Goal: Task Accomplishment & Management: Manage account settings

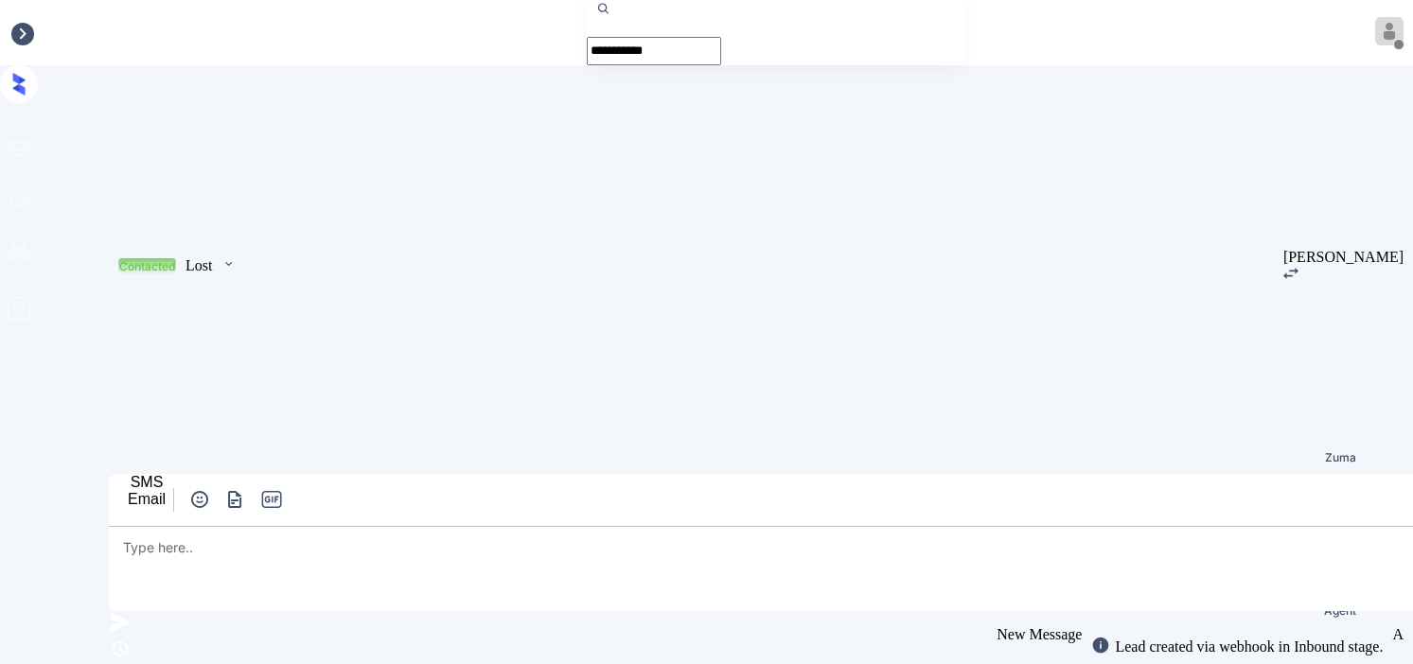
scroll to position [2017, 0]
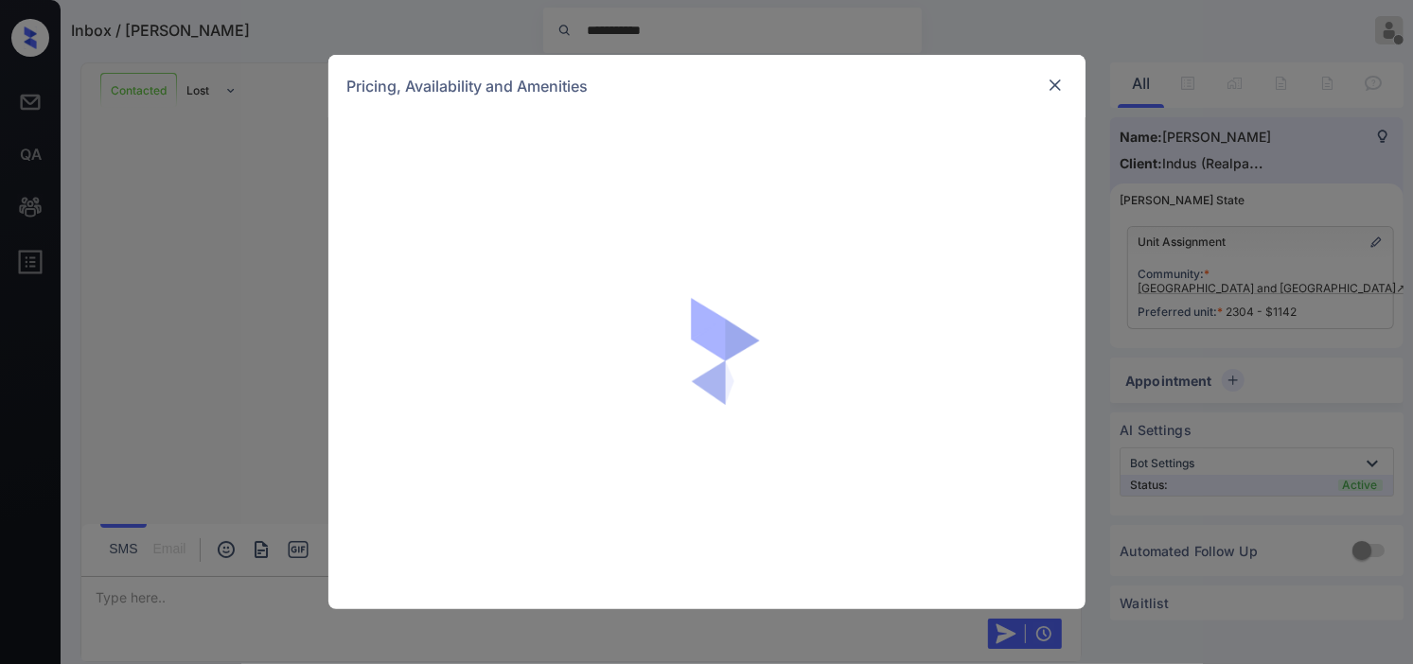
scroll to position [2017, 0]
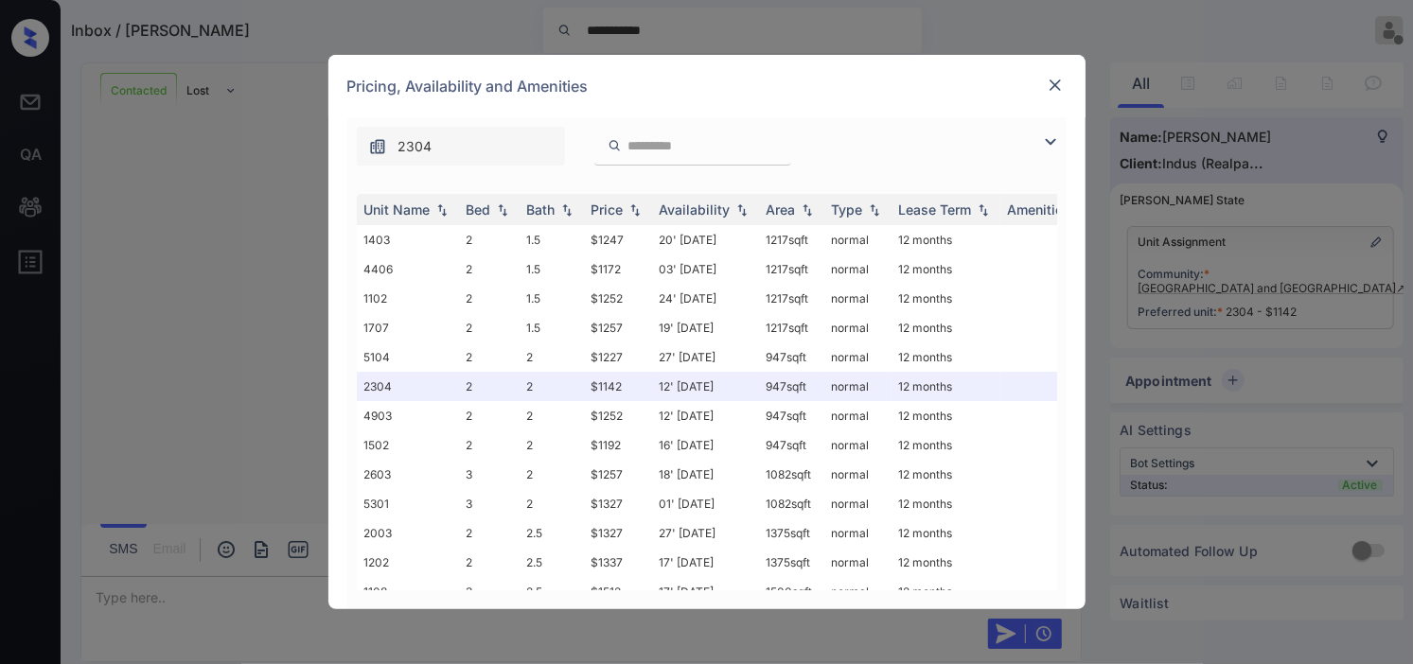
click at [1047, 132] on img at bounding box center [1050, 142] width 23 height 23
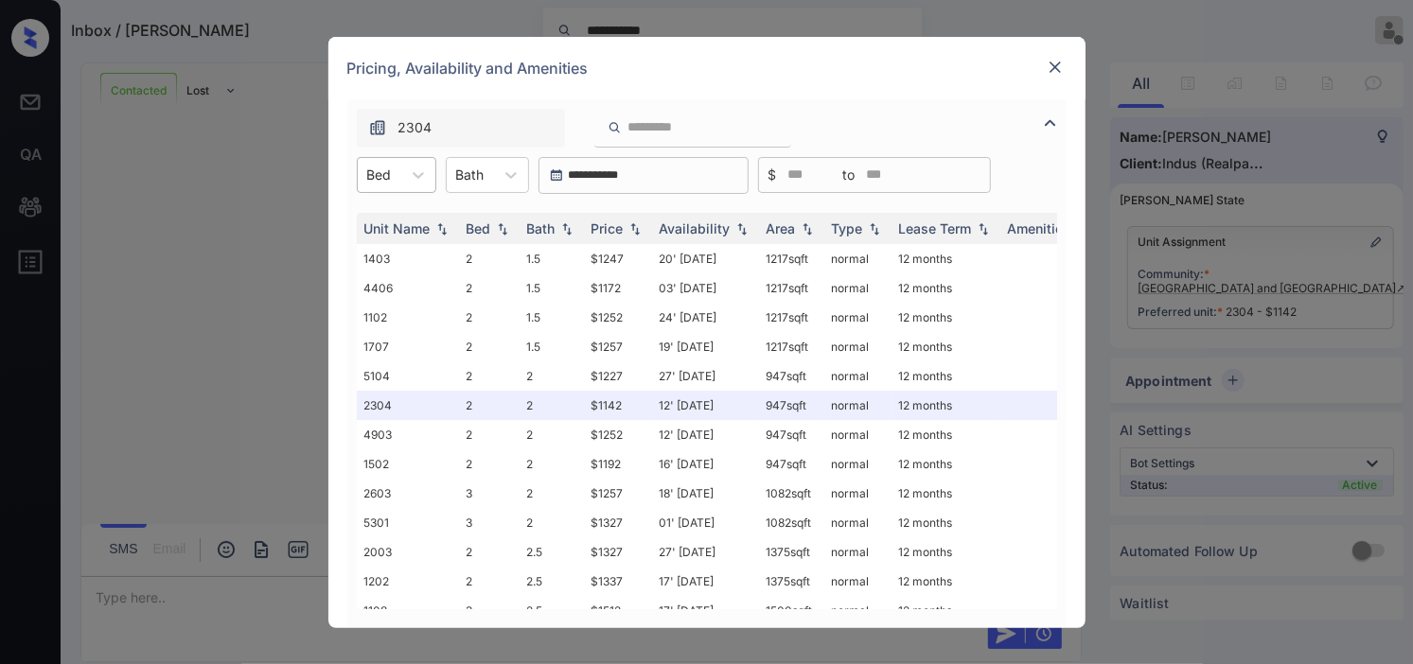
click at [372, 171] on div at bounding box center [379, 175] width 25 height 20
click at [404, 218] on div "2" at bounding box center [396, 221] width 79 height 34
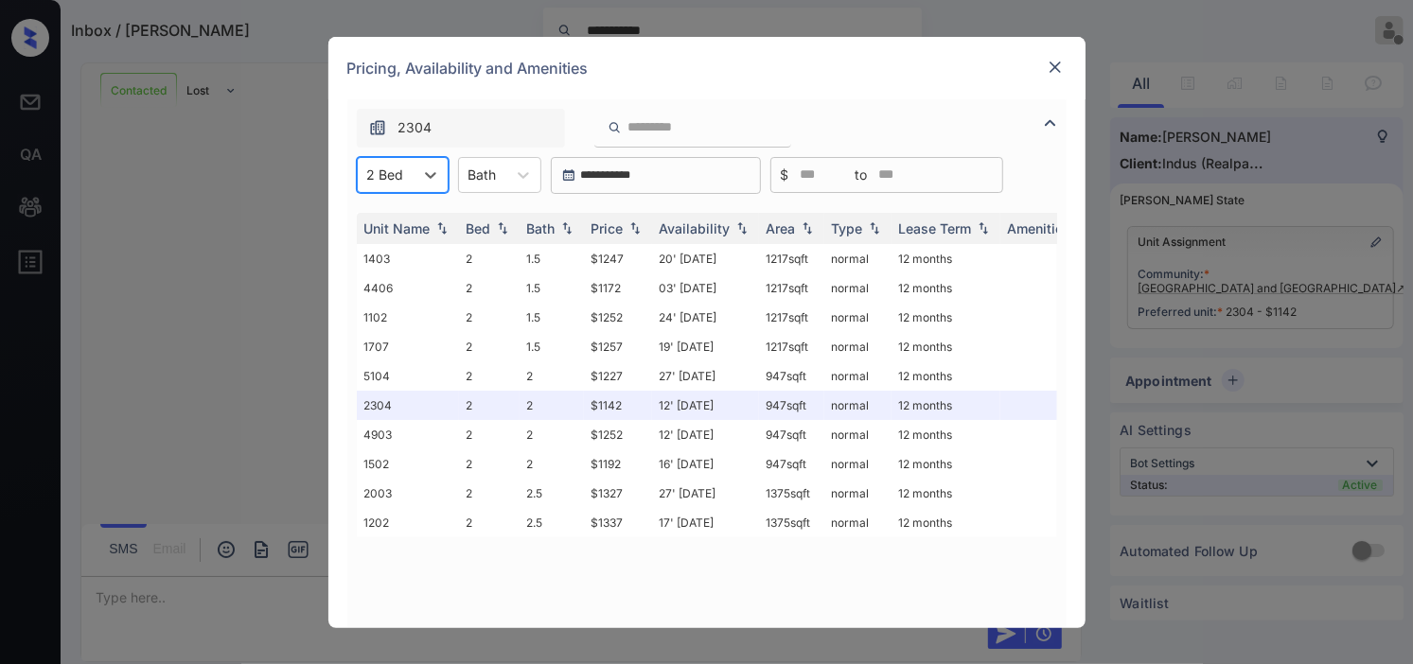
click at [1055, 77] on div at bounding box center [1055, 67] width 23 height 23
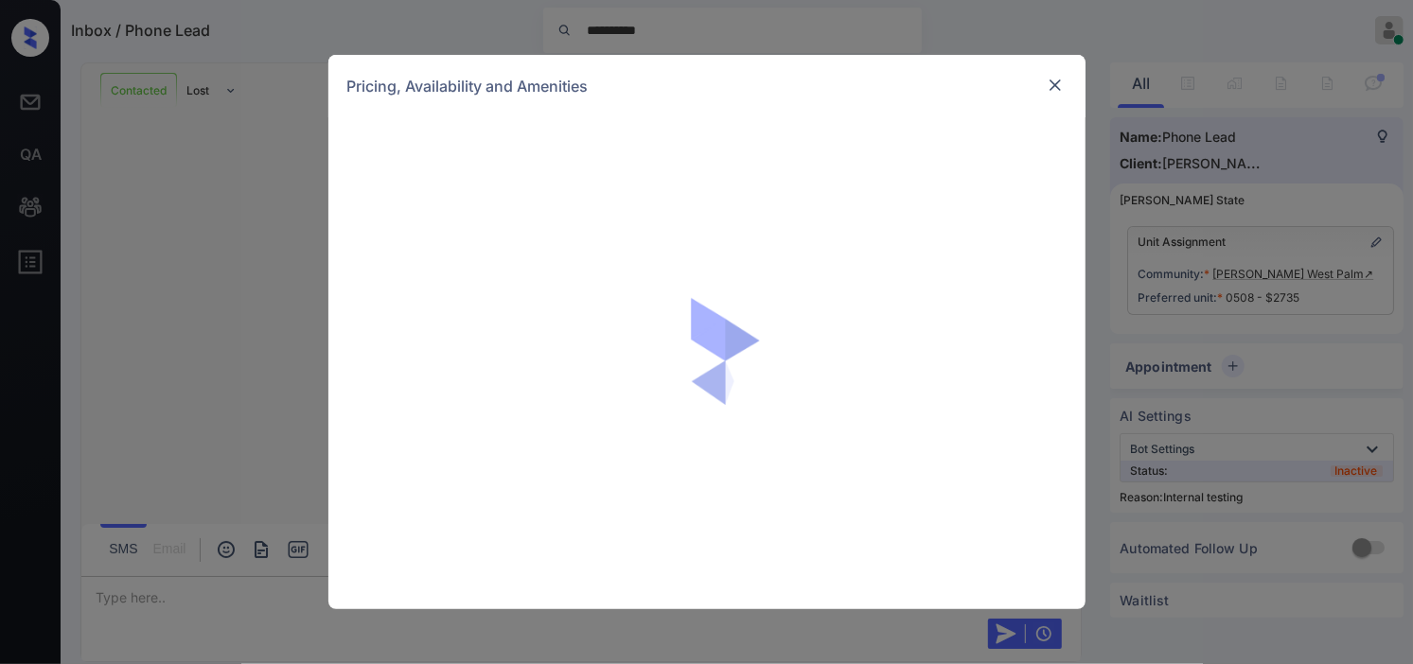
scroll to position [407, 0]
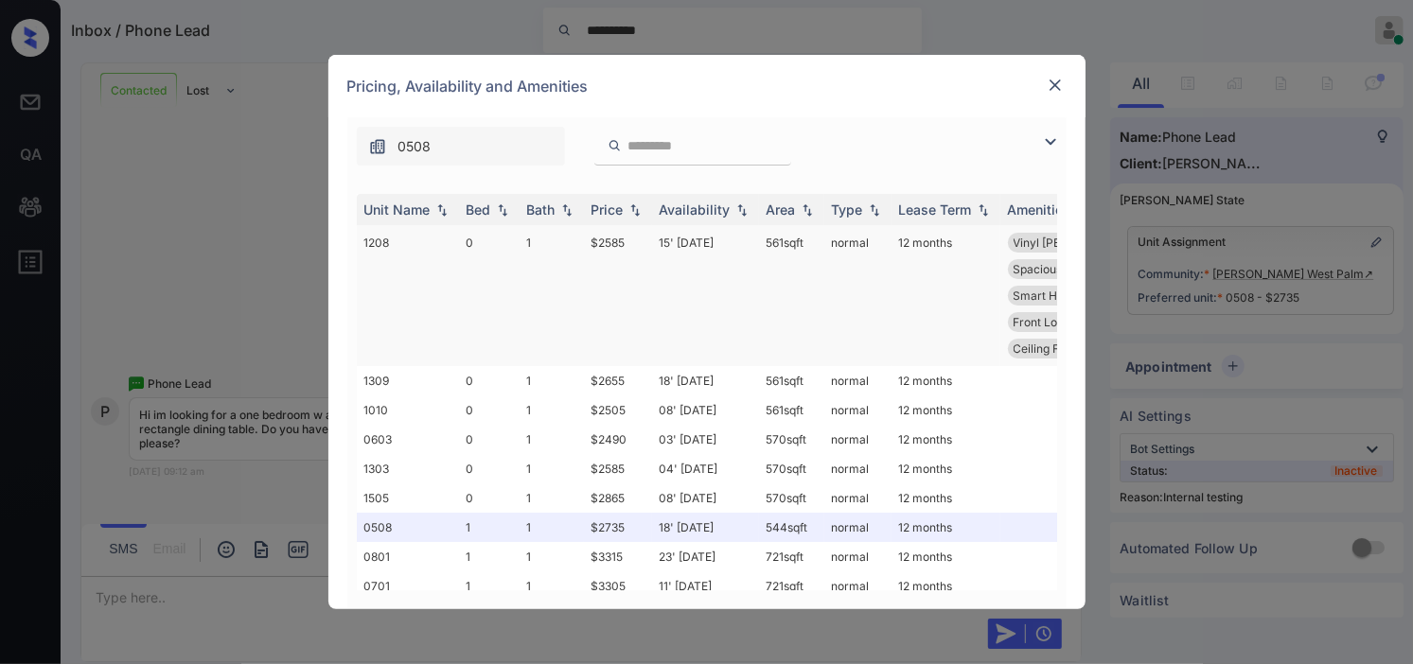
click at [1048, 144] on img at bounding box center [1050, 142] width 23 height 23
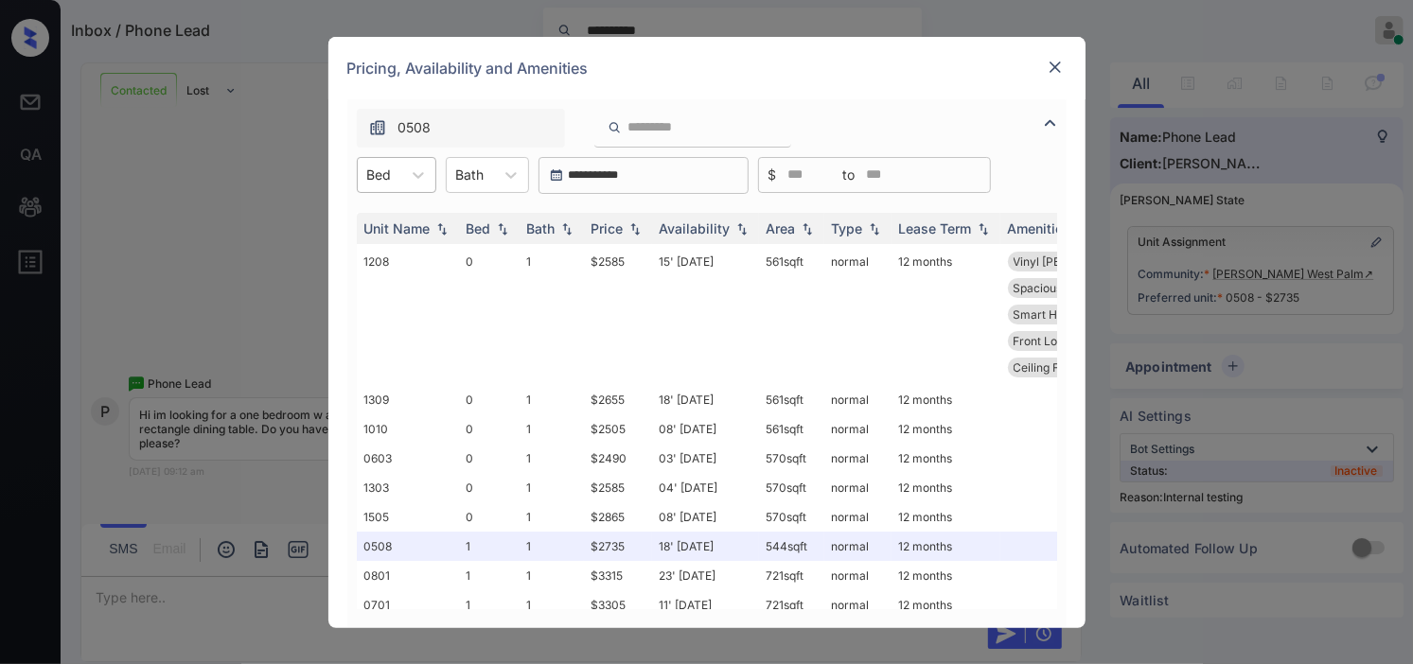
click at [379, 174] on div at bounding box center [379, 175] width 25 height 20
click at [394, 249] on div "1" at bounding box center [396, 255] width 79 height 34
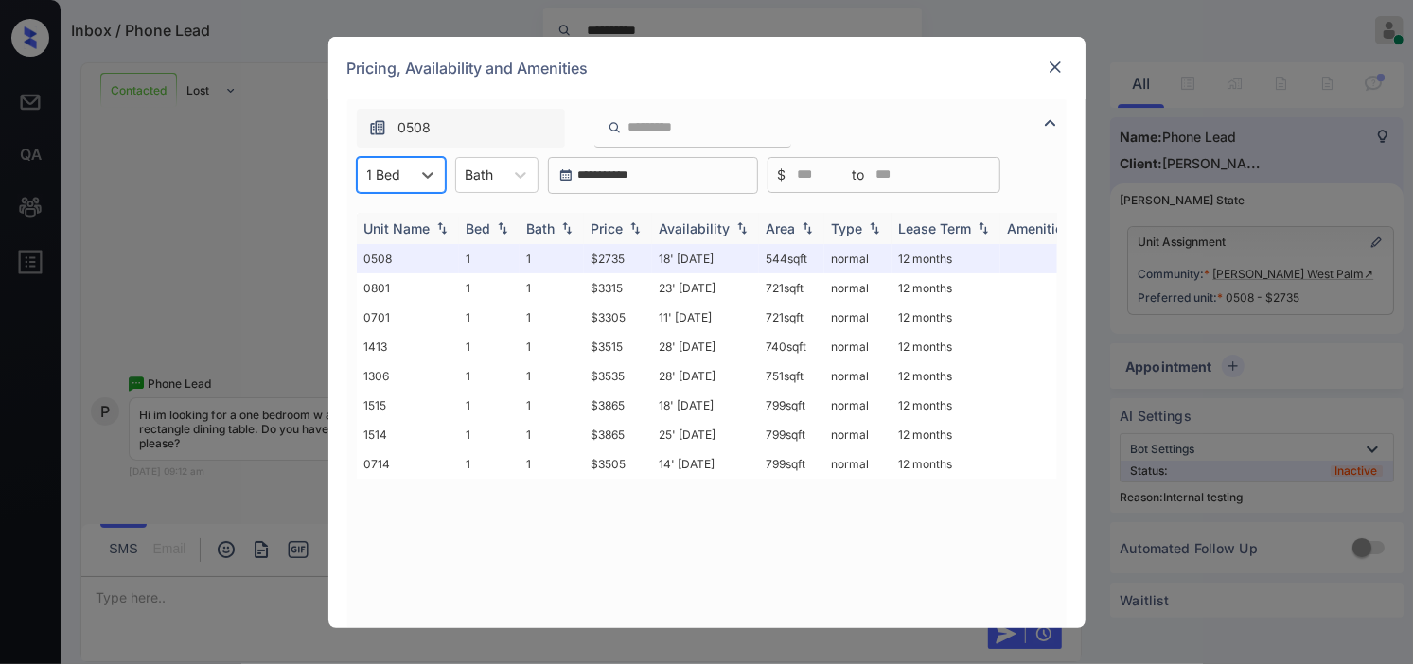
click at [804, 225] on img at bounding box center [807, 227] width 19 height 13
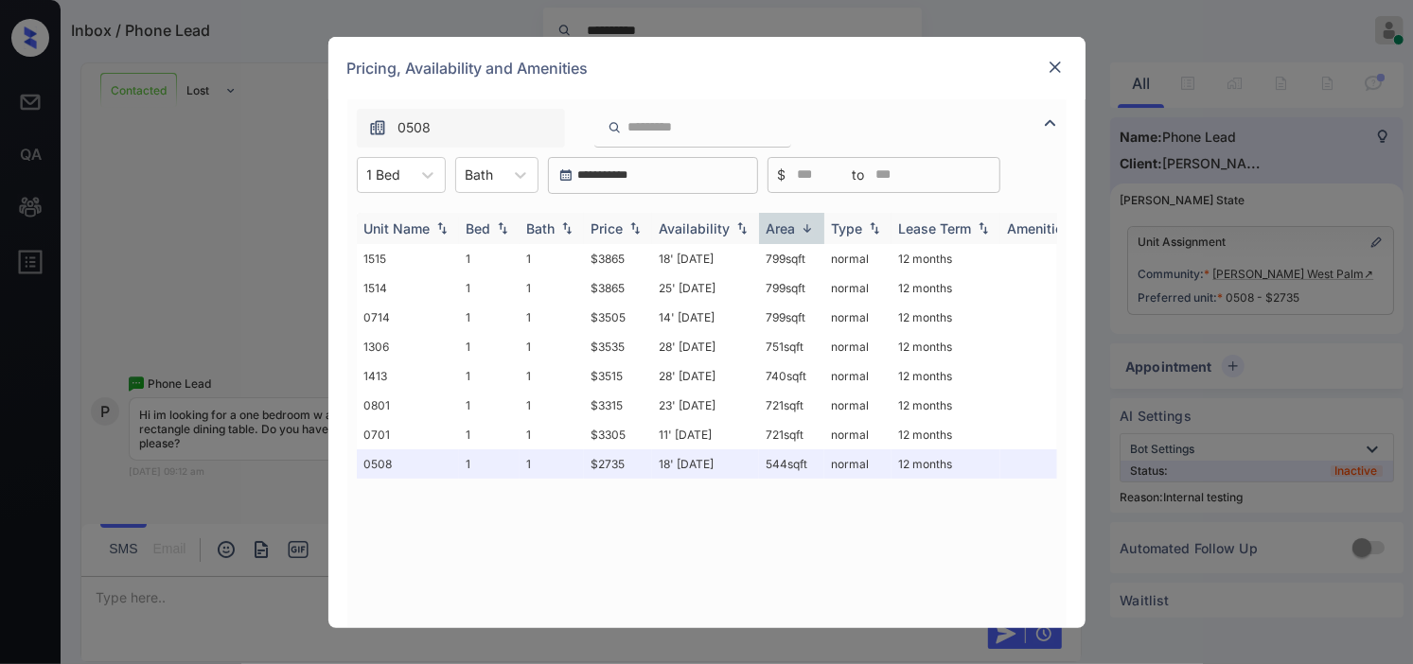
click at [804, 225] on img at bounding box center [807, 228] width 19 height 14
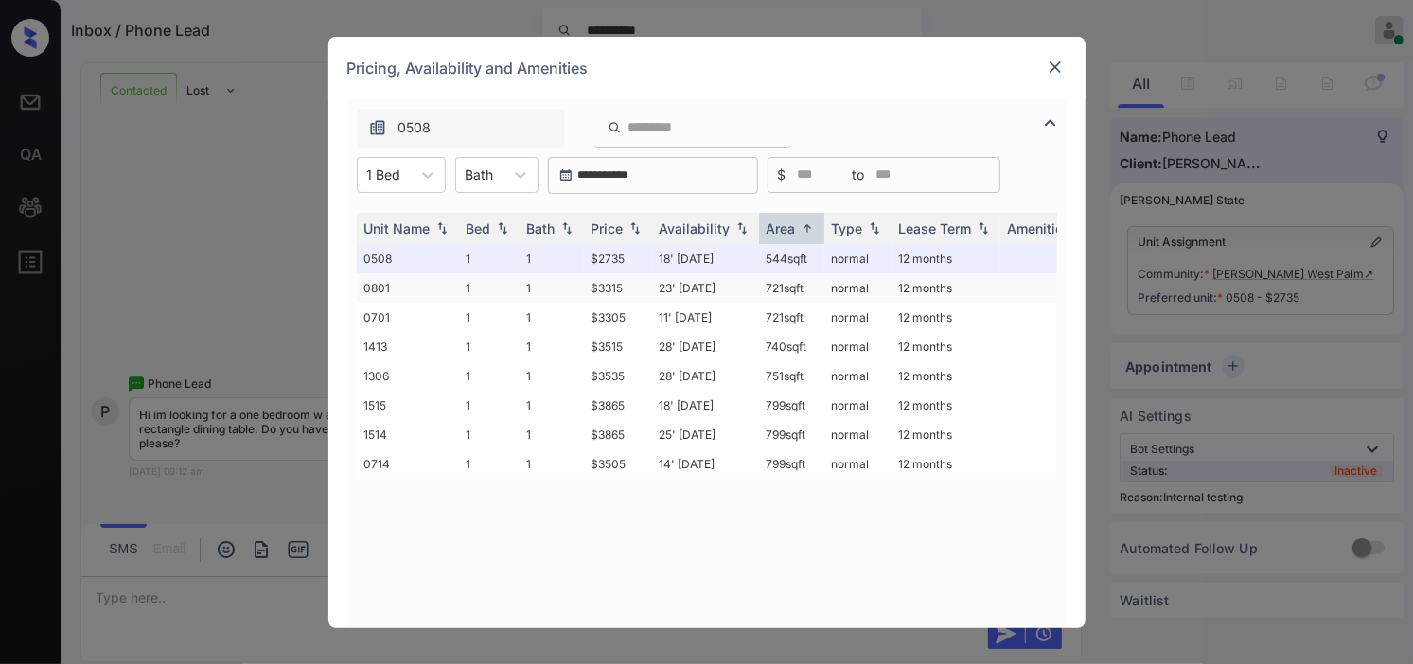
click at [616, 296] on td "$3315" at bounding box center [618, 287] width 68 height 29
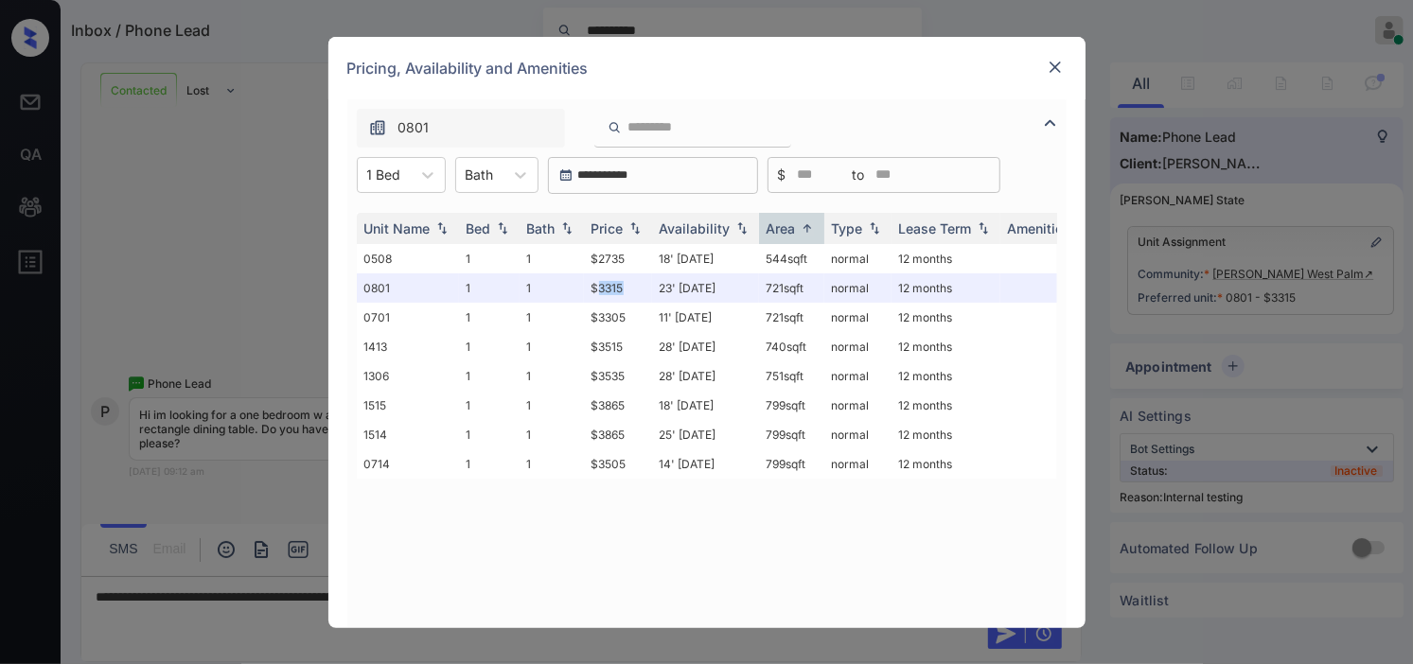
click at [1052, 68] on img at bounding box center [1055, 67] width 19 height 19
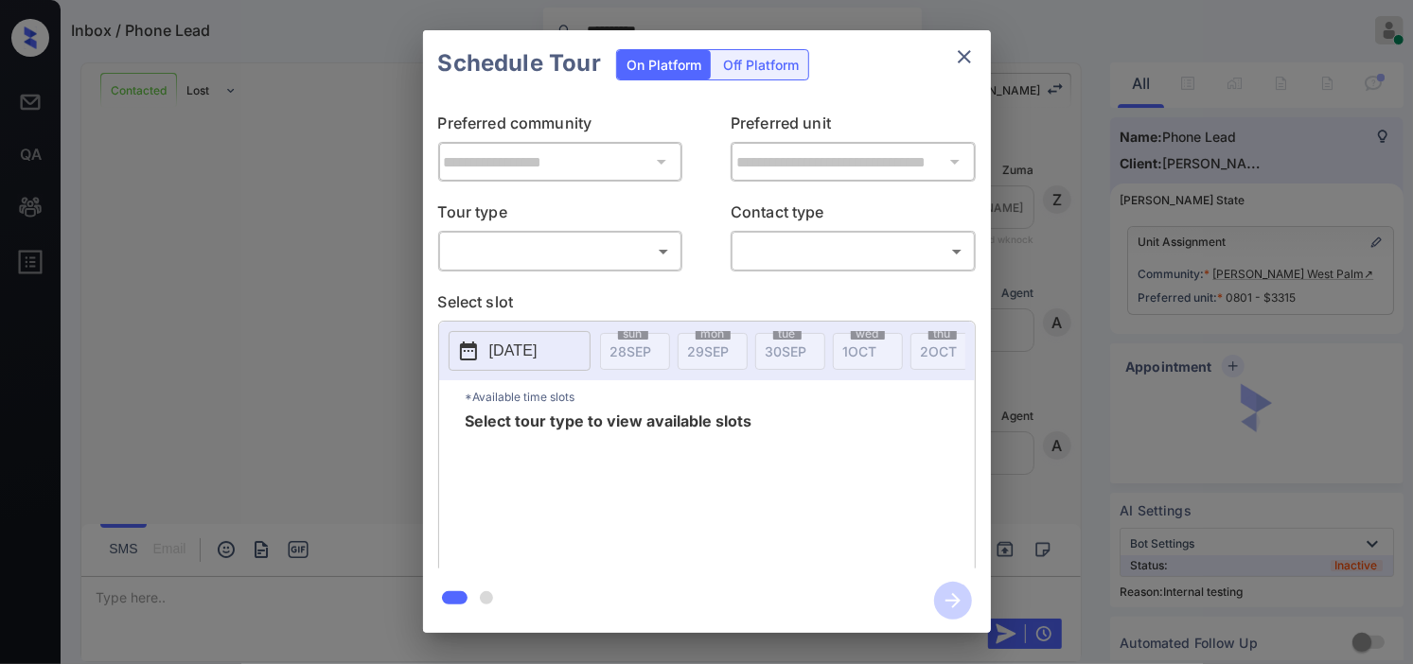
click at [551, 255] on body "**********" at bounding box center [706, 332] width 1413 height 664
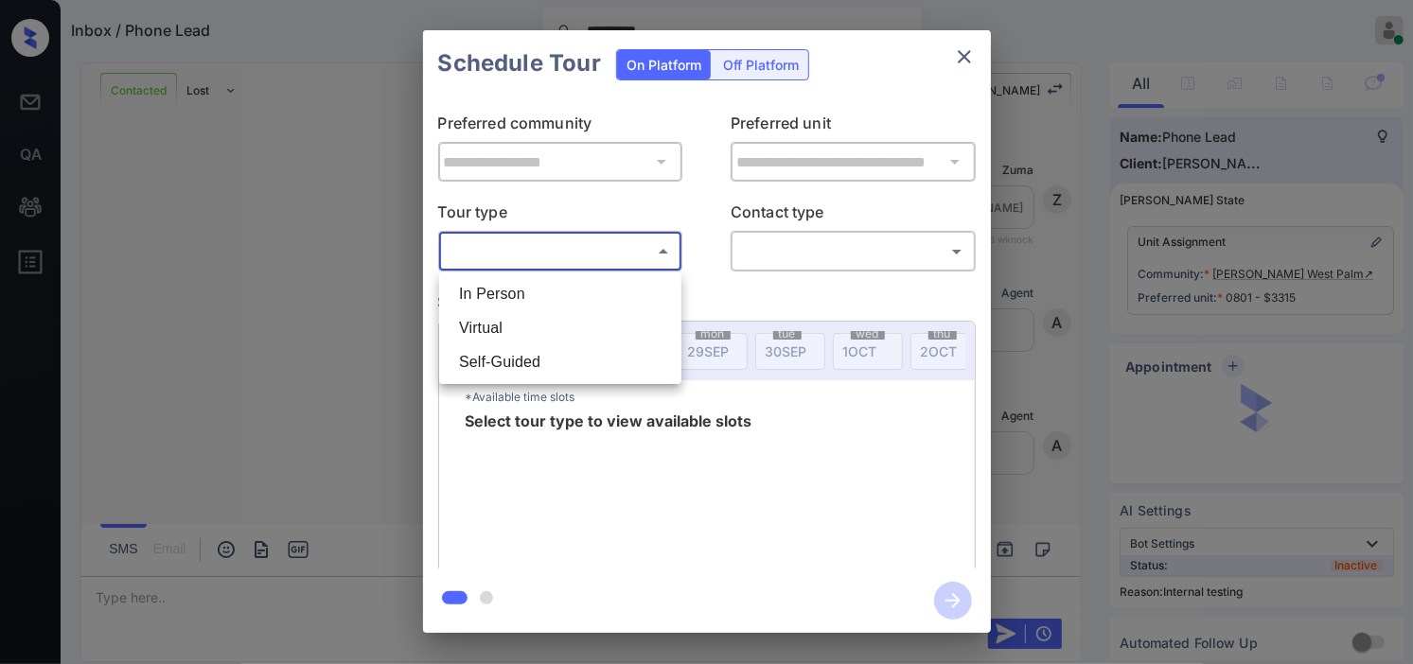
scroll to position [407, 0]
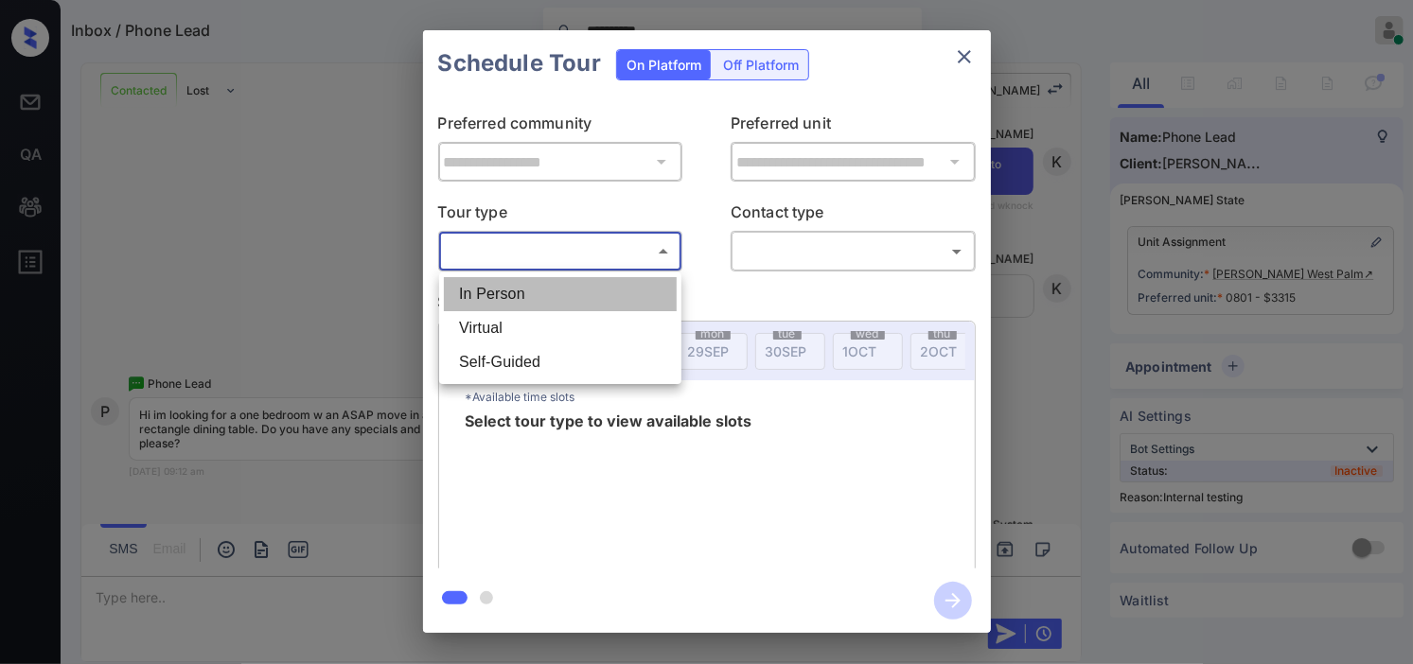
click at [552, 293] on li "In Person" at bounding box center [560, 294] width 233 height 34
type input "********"
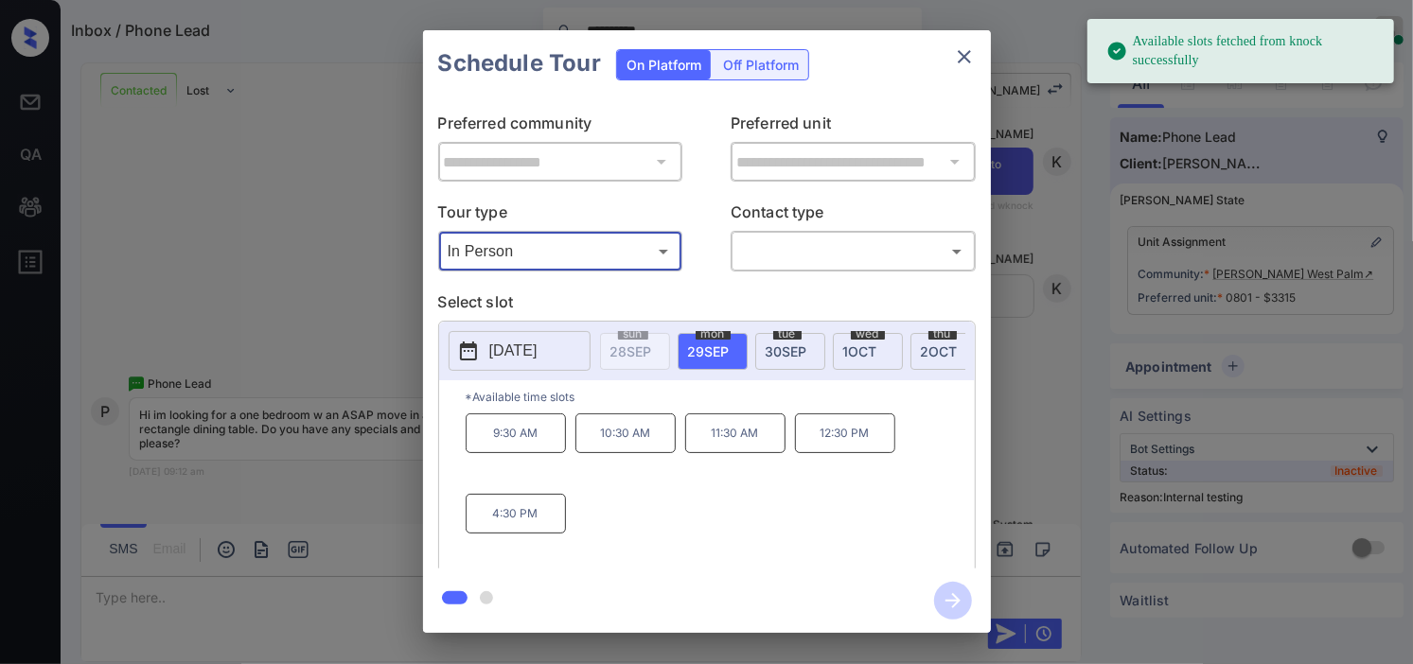
click at [520, 364] on button "2025-09-29" at bounding box center [520, 351] width 142 height 40
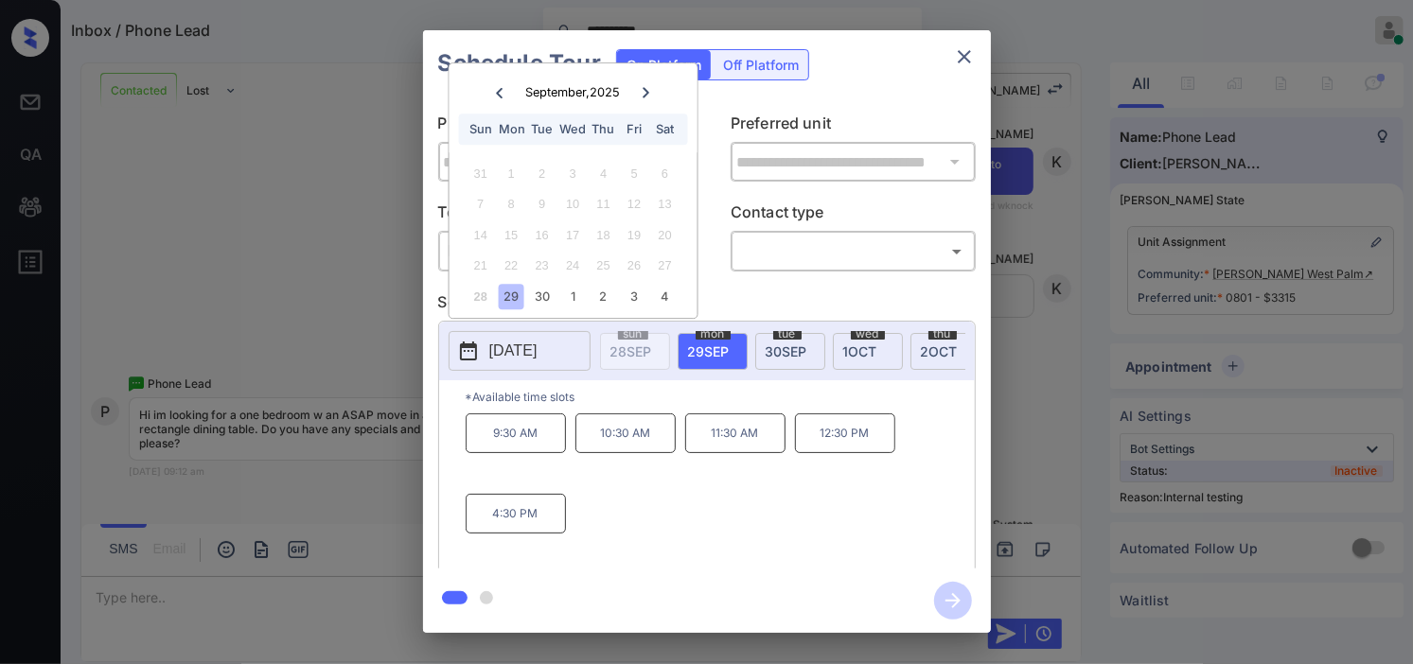
click at [746, 293] on p "Select slot" at bounding box center [706, 305] width 537 height 30
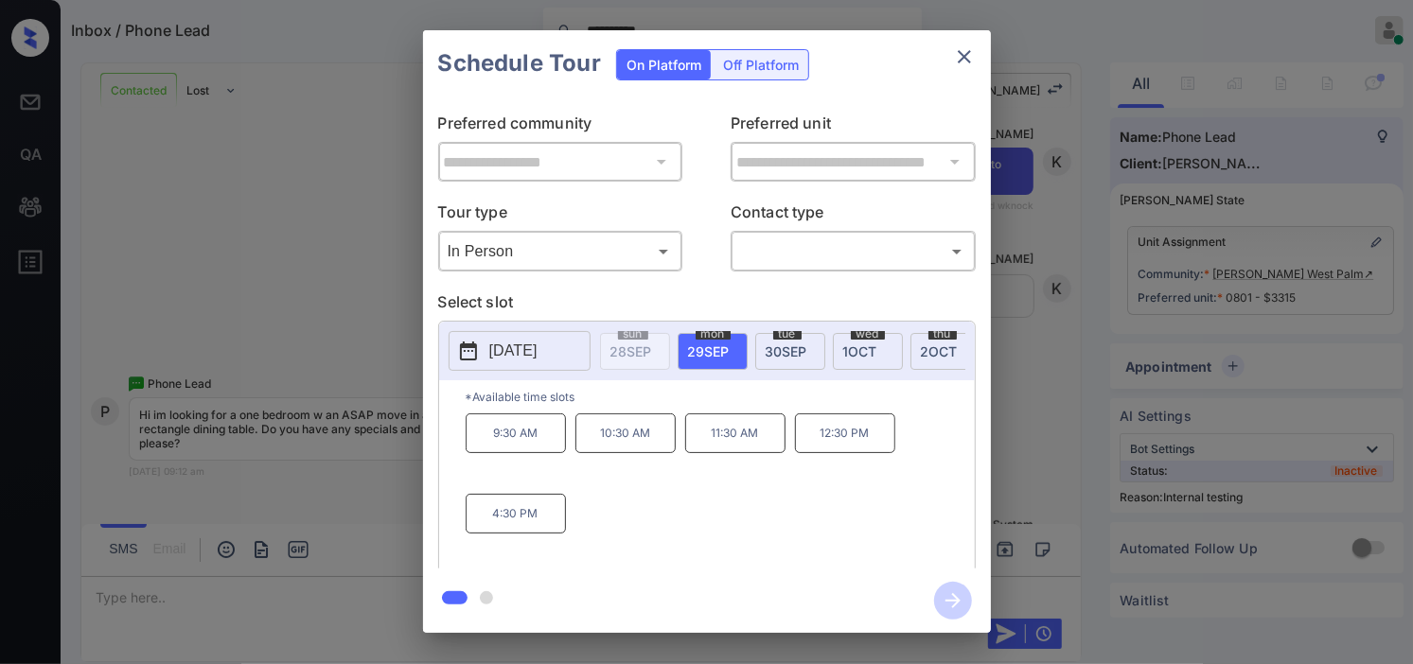
click at [536, 249] on body "**********" at bounding box center [706, 332] width 1413 height 664
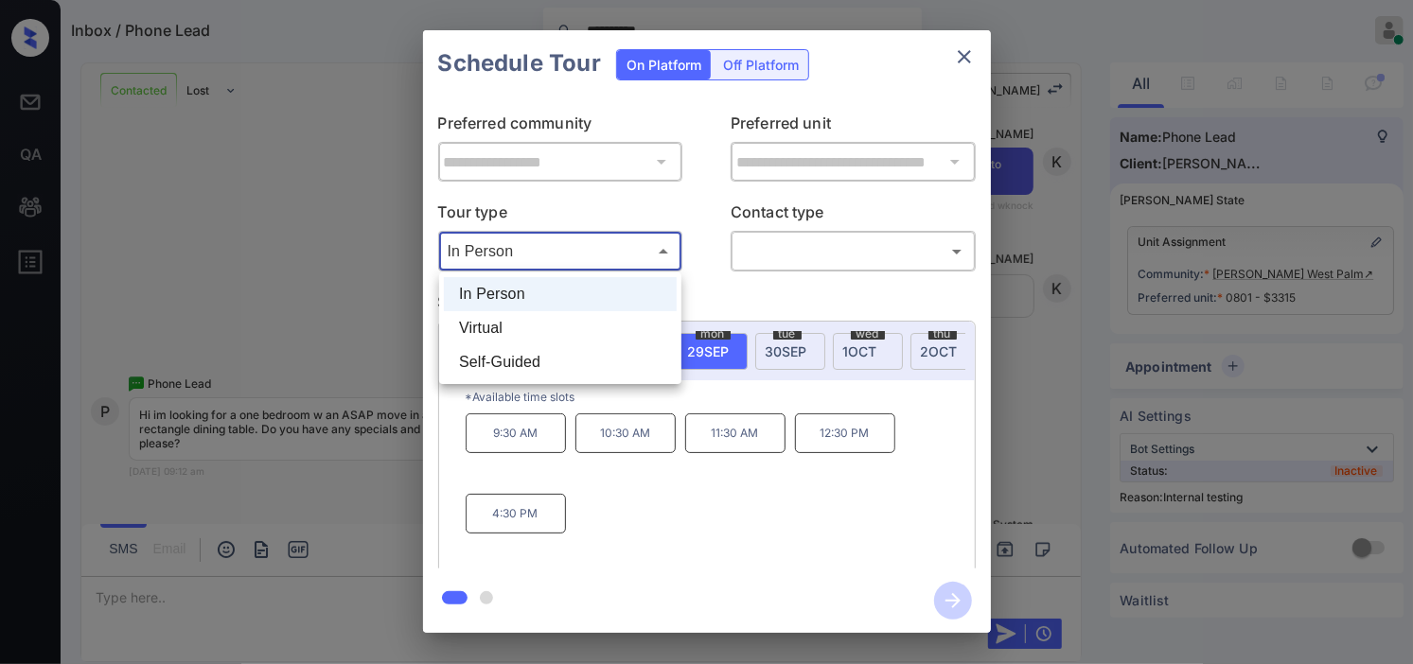
click at [755, 287] on div at bounding box center [706, 332] width 1413 height 664
click at [599, 256] on body "**********" at bounding box center [706, 332] width 1413 height 664
click at [721, 300] on div at bounding box center [706, 332] width 1413 height 664
click at [602, 259] on body "**********" at bounding box center [706, 332] width 1413 height 664
click at [729, 294] on div at bounding box center [706, 332] width 1413 height 664
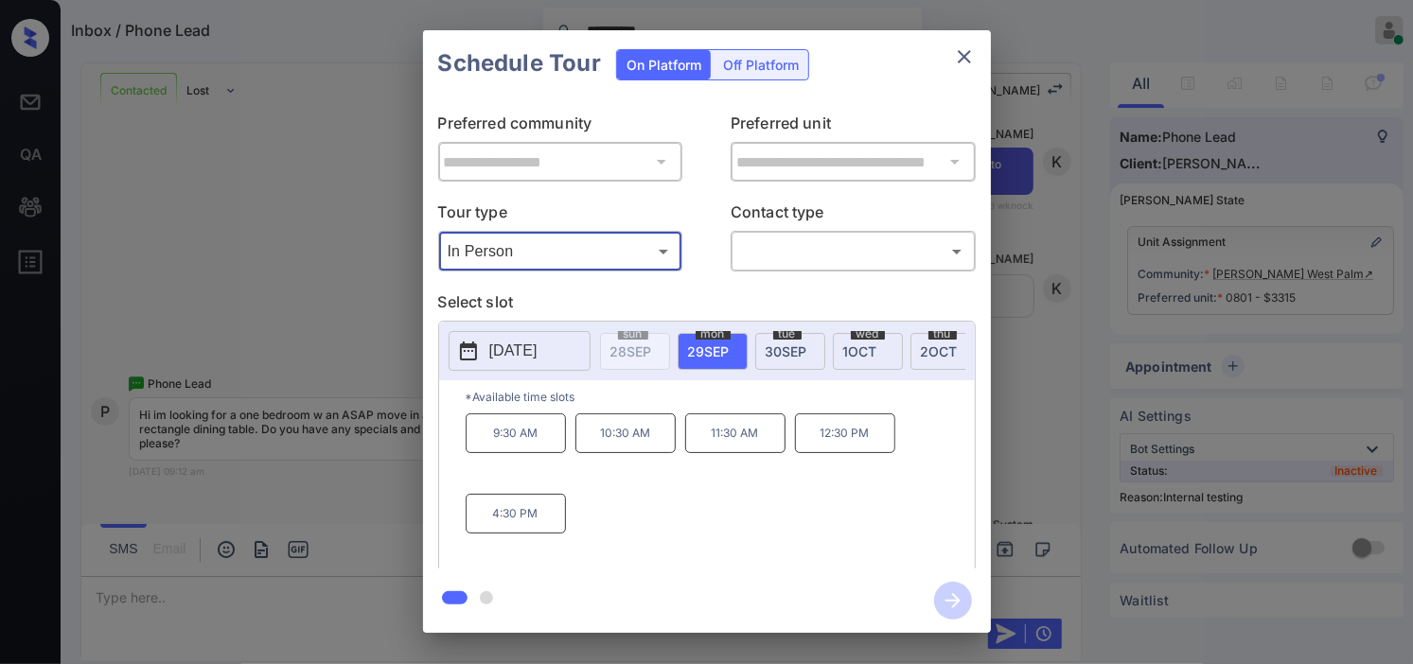
click at [959, 63] on icon "close" at bounding box center [964, 56] width 23 height 23
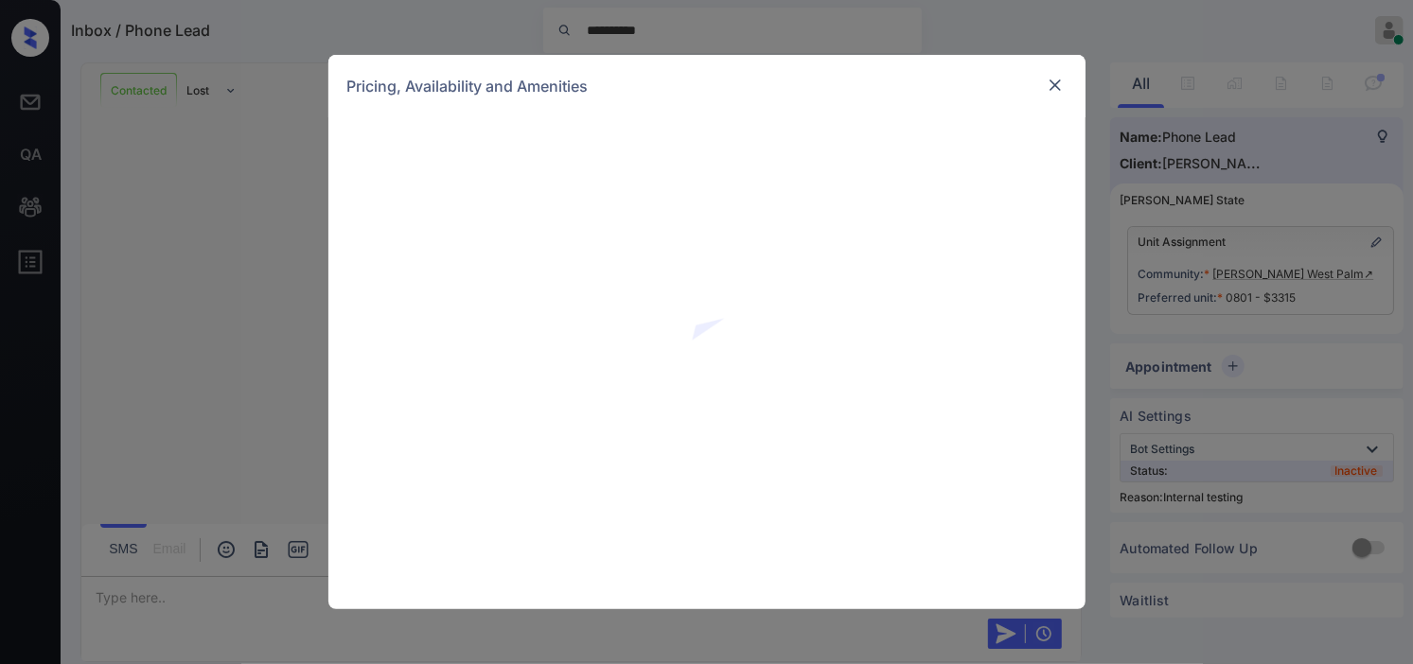
scroll to position [407, 0]
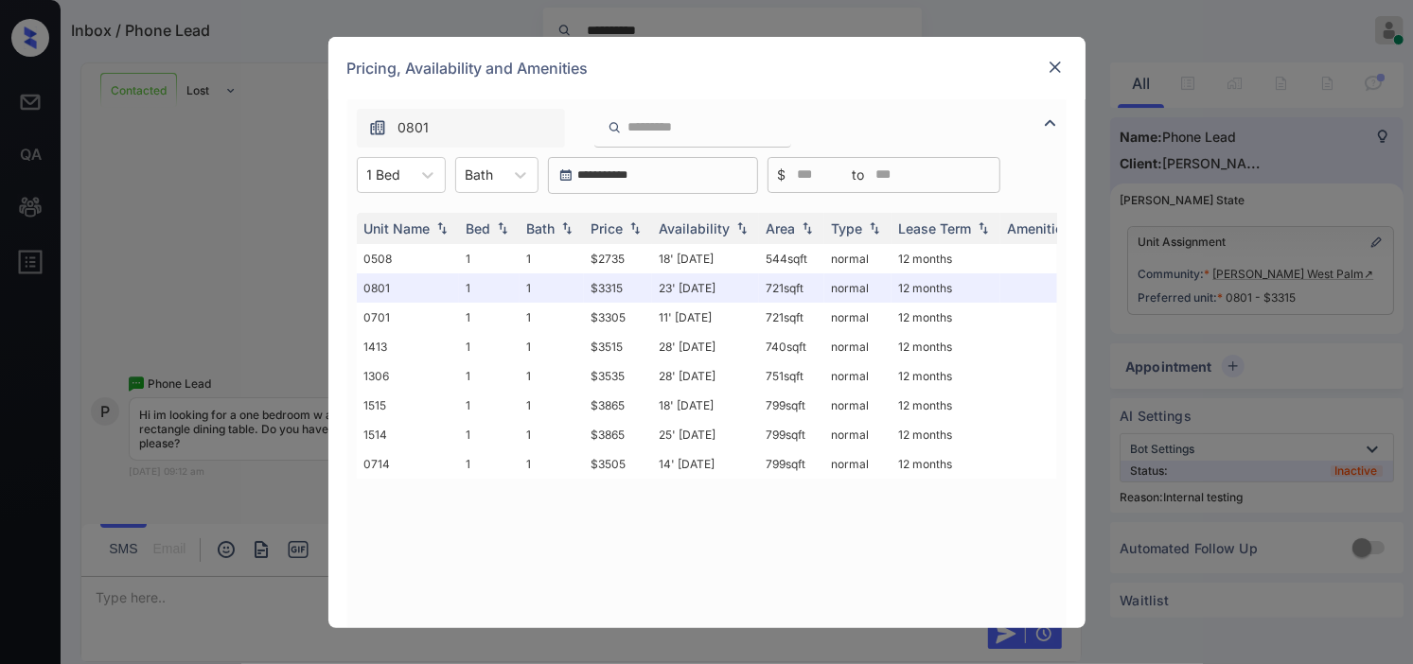
click at [1058, 62] on img at bounding box center [1055, 67] width 19 height 19
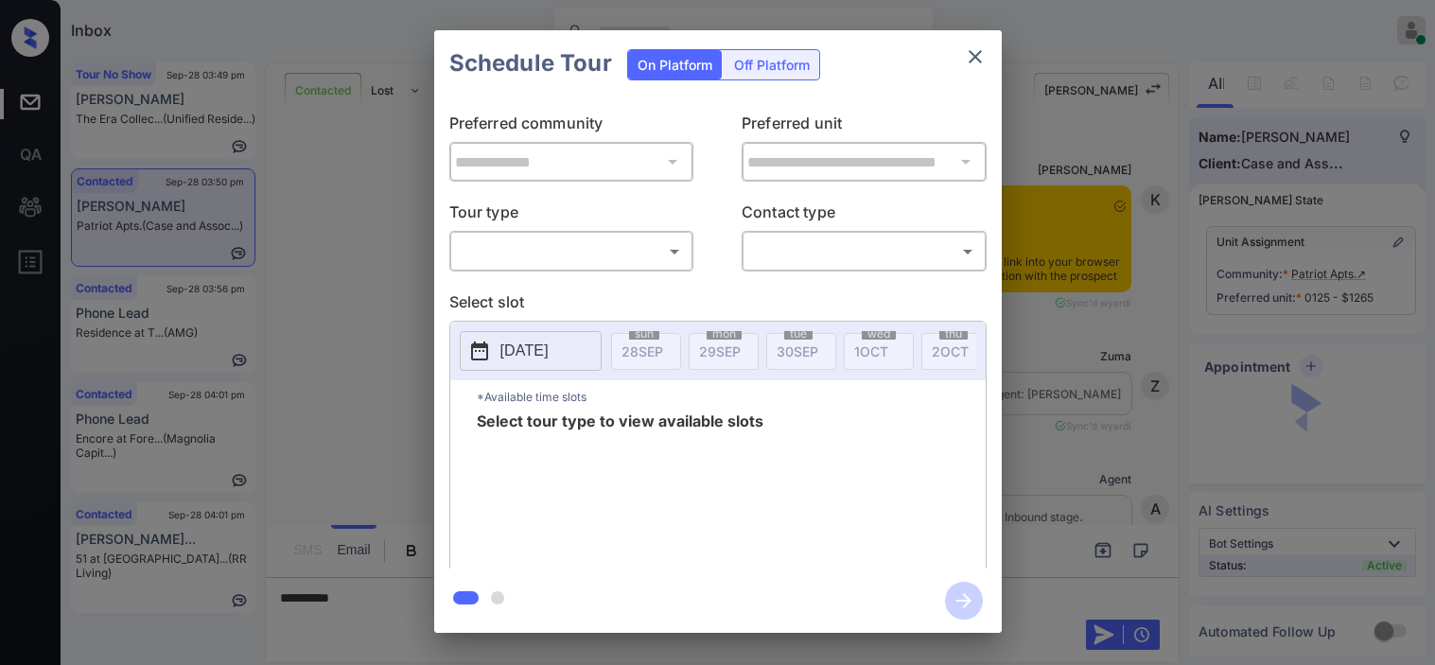
click at [524, 251] on body "Inbox [PERSON_NAME] Online Set yourself offline Set yourself on break Profile S…" at bounding box center [717, 332] width 1435 height 665
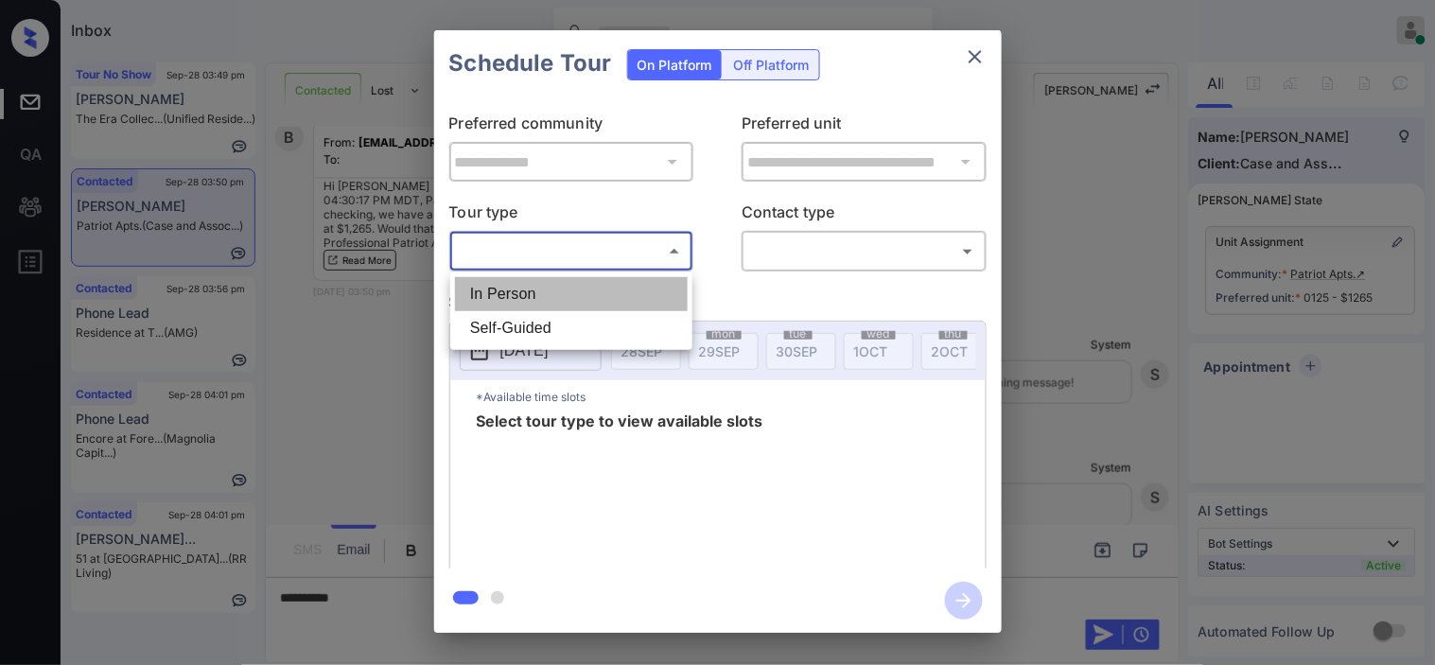
click at [515, 286] on li "In Person" at bounding box center [571, 294] width 233 height 34
type input "********"
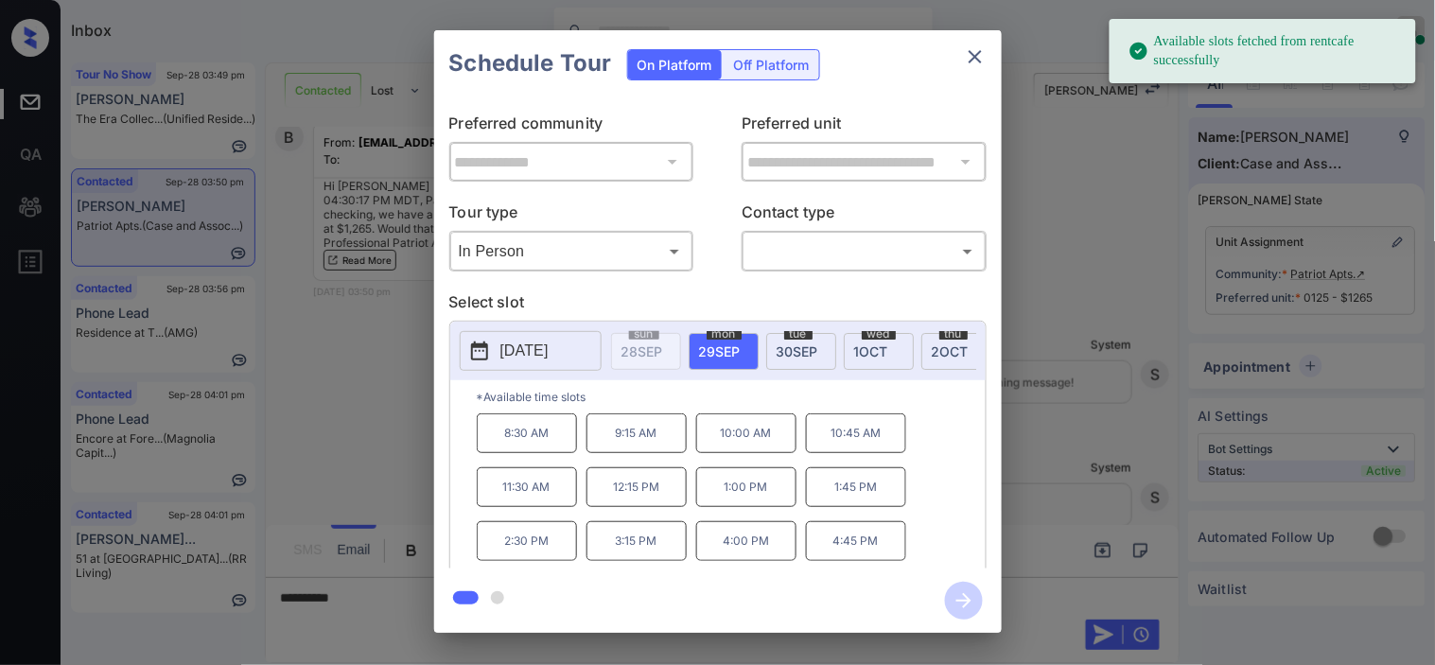
click at [503, 356] on p "2025-09-29" at bounding box center [525, 351] width 48 height 23
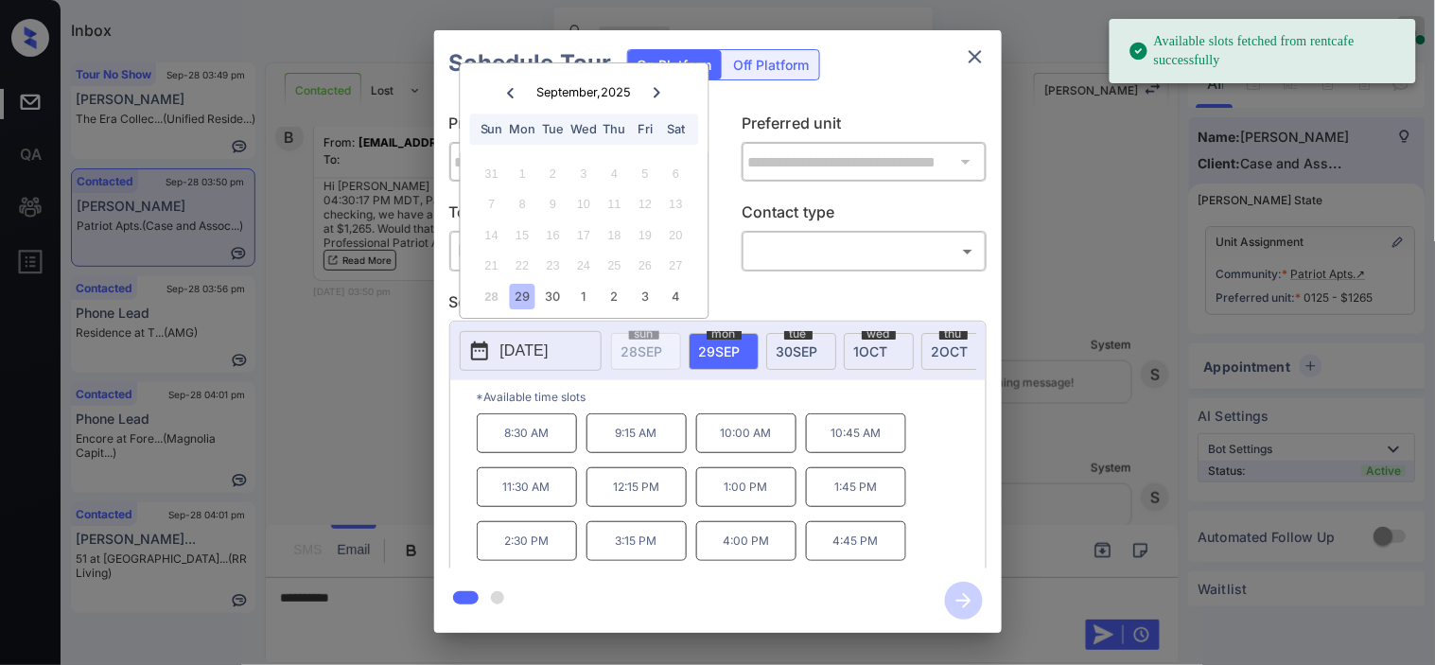
click at [657, 85] on div at bounding box center [657, 92] width 26 height 24
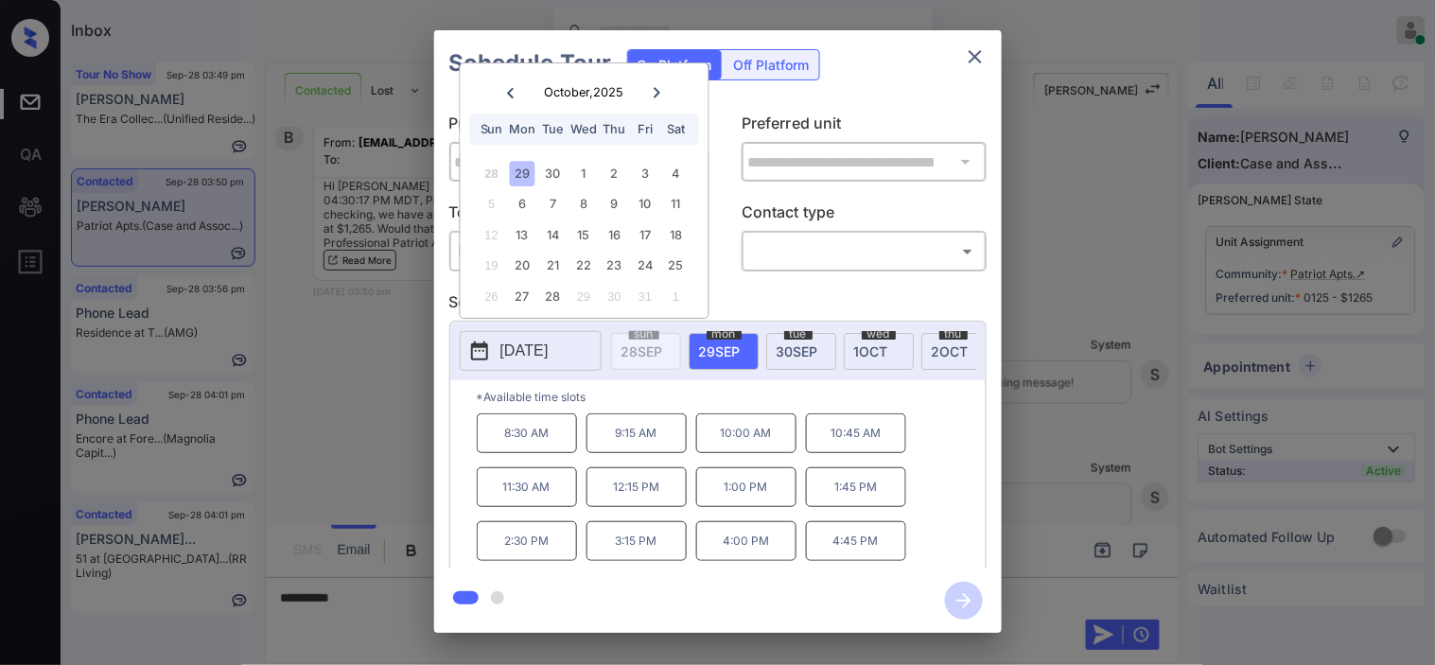
click at [655, 95] on icon at bounding box center [657, 92] width 11 height 11
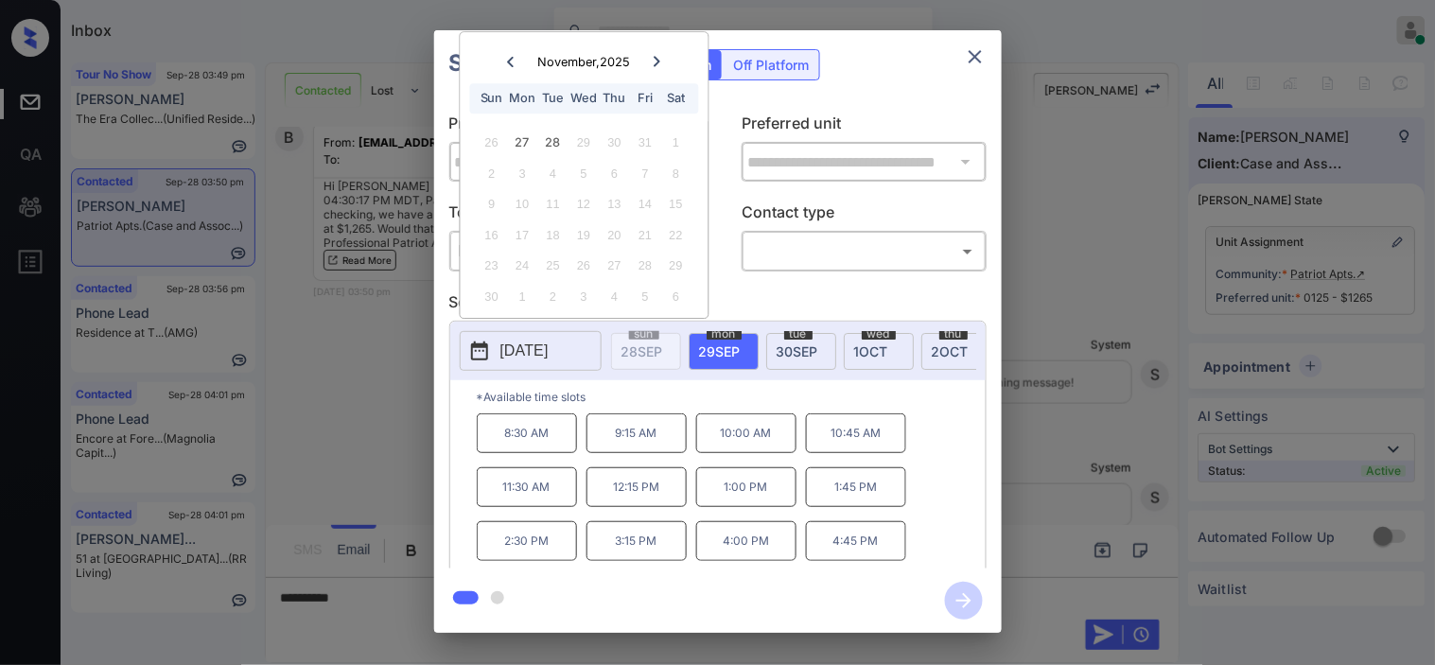
click at [405, 339] on div "**********" at bounding box center [717, 331] width 1435 height 663
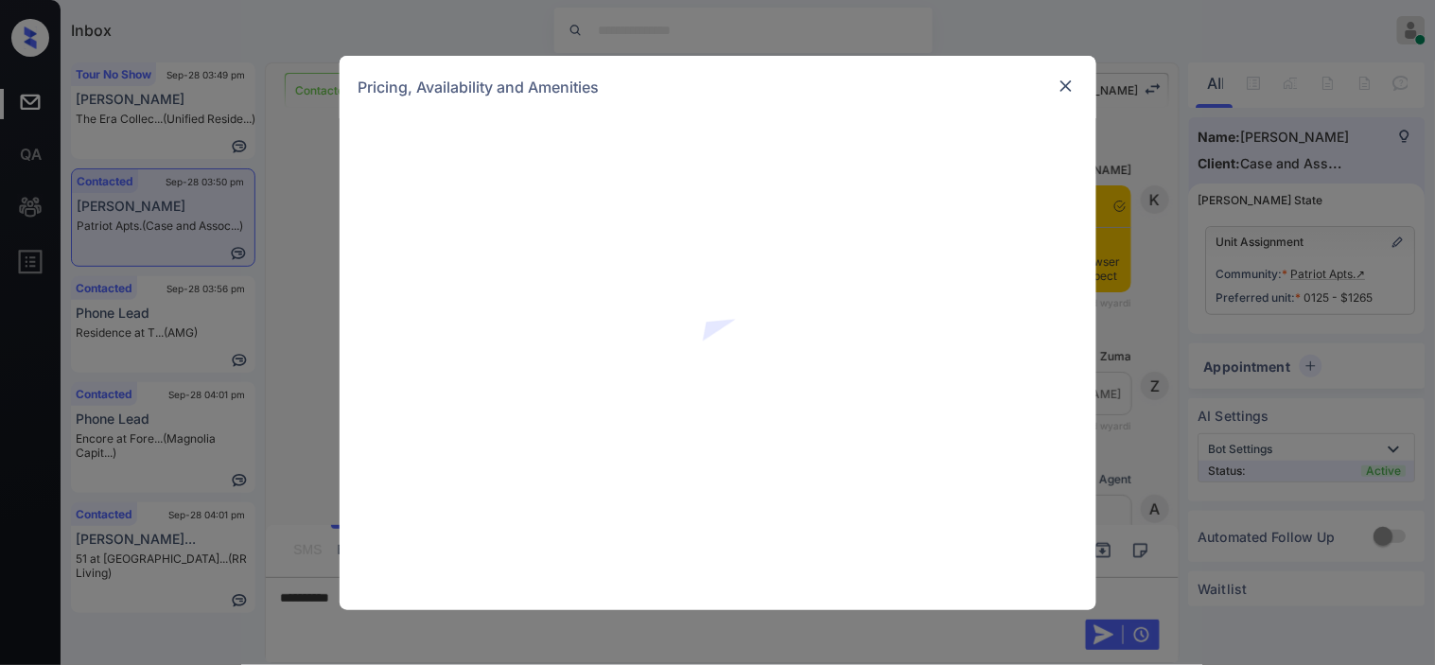
scroll to position [5725, 0]
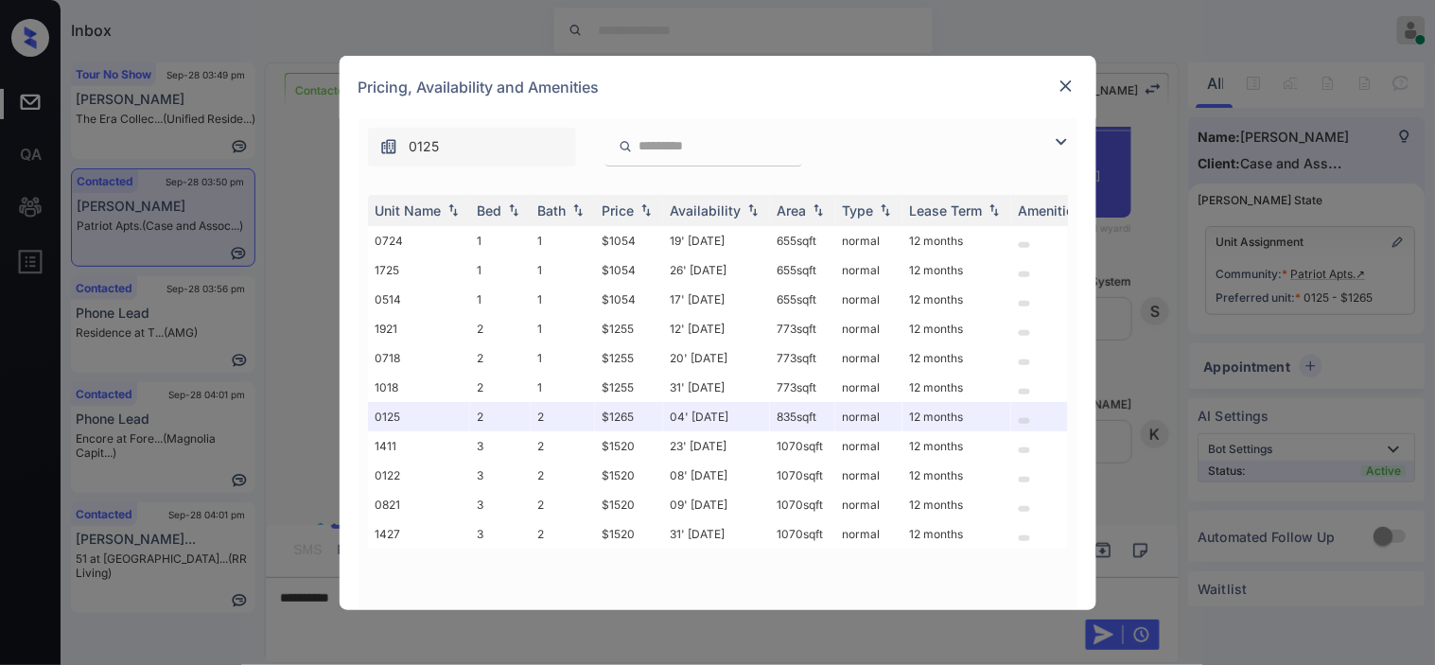
click at [1061, 143] on img at bounding box center [1061, 142] width 23 height 23
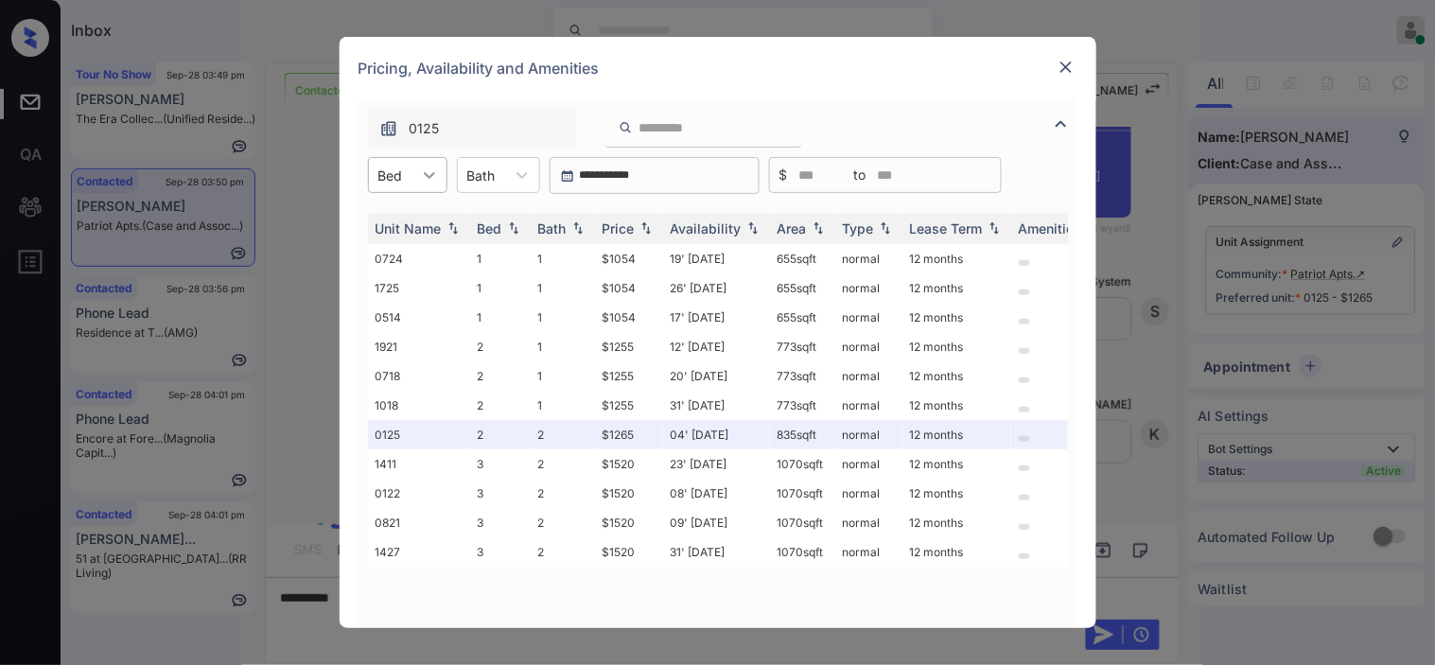
click at [413, 168] on div "Bed" at bounding box center [407, 175] width 79 height 36
click at [408, 258] on div "2" at bounding box center [407, 255] width 79 height 34
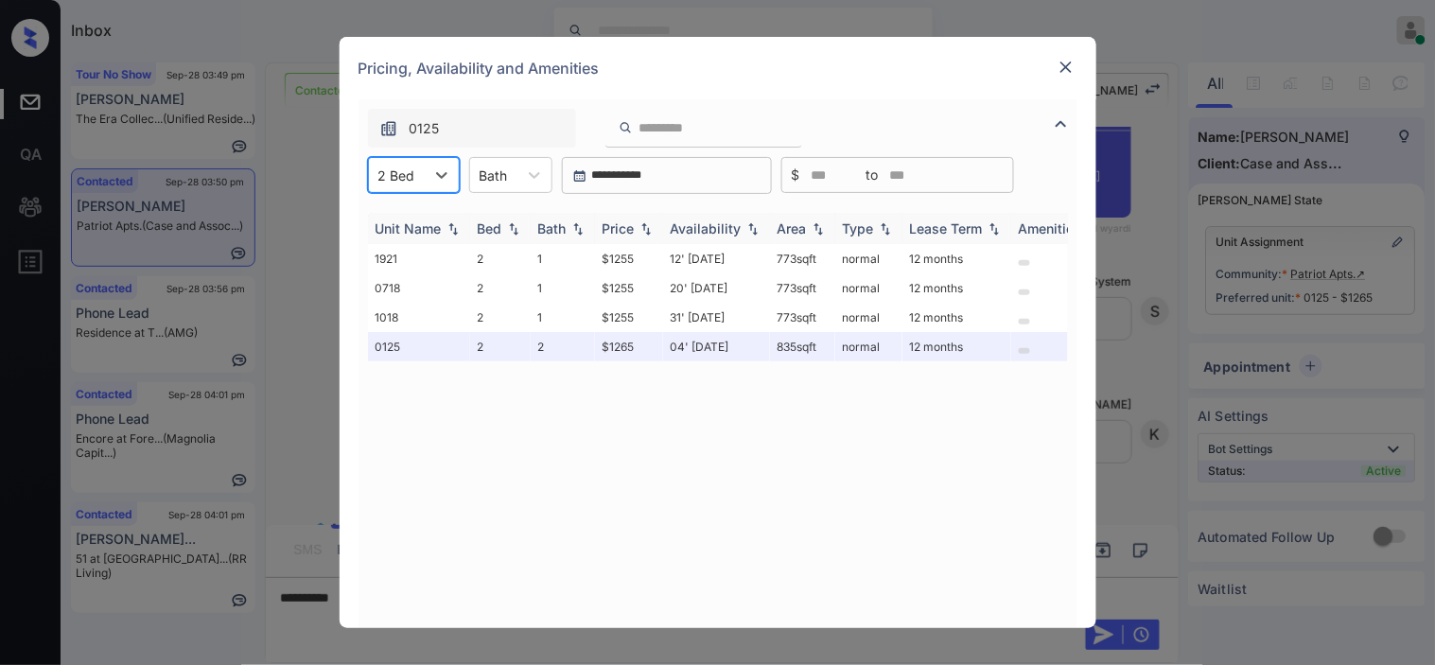
click at [634, 223] on div "Price" at bounding box center [619, 228] width 32 height 16
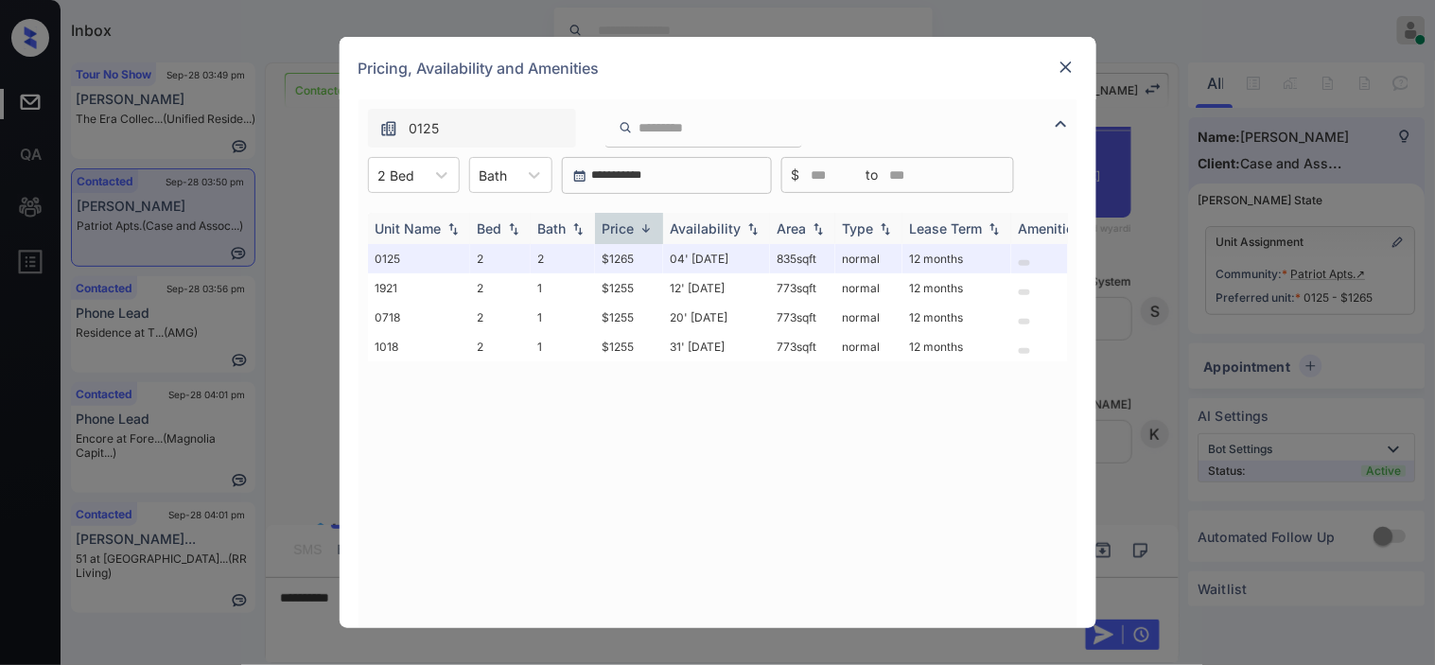
click at [635, 222] on div "Price" at bounding box center [619, 228] width 32 height 16
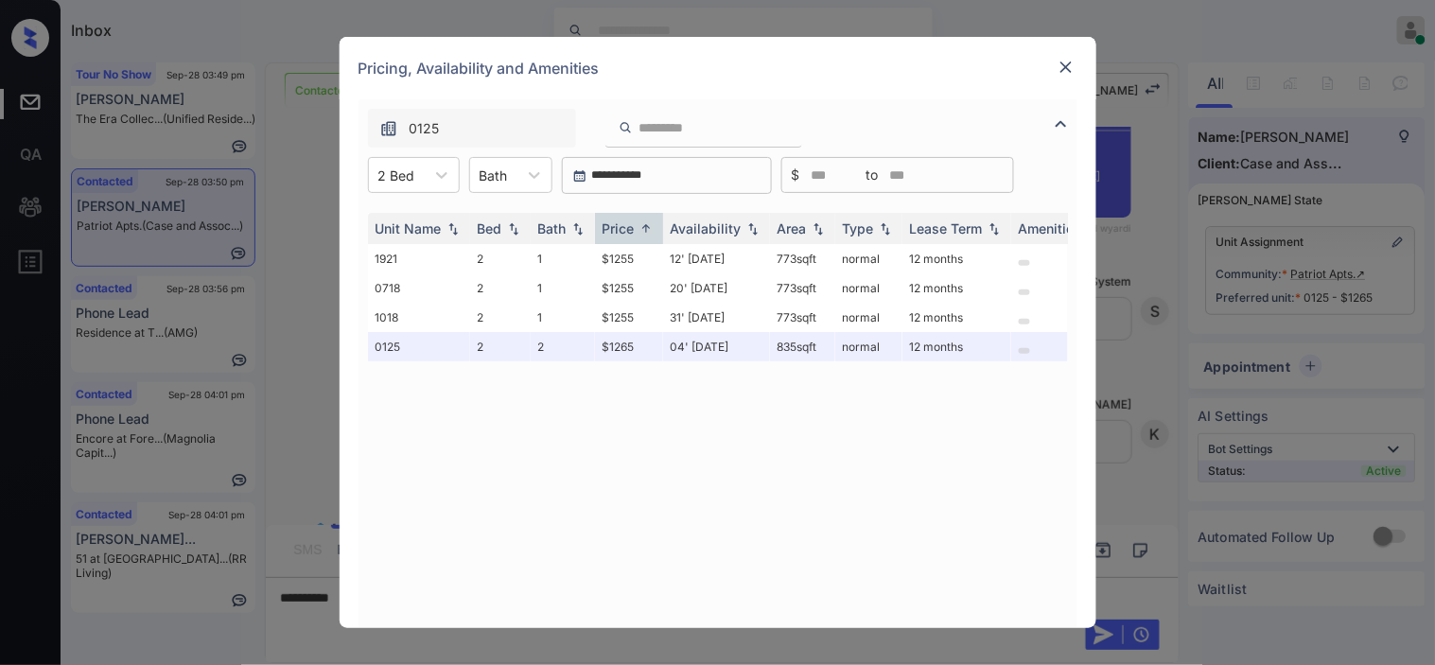
click at [1067, 68] on img at bounding box center [1066, 67] width 19 height 19
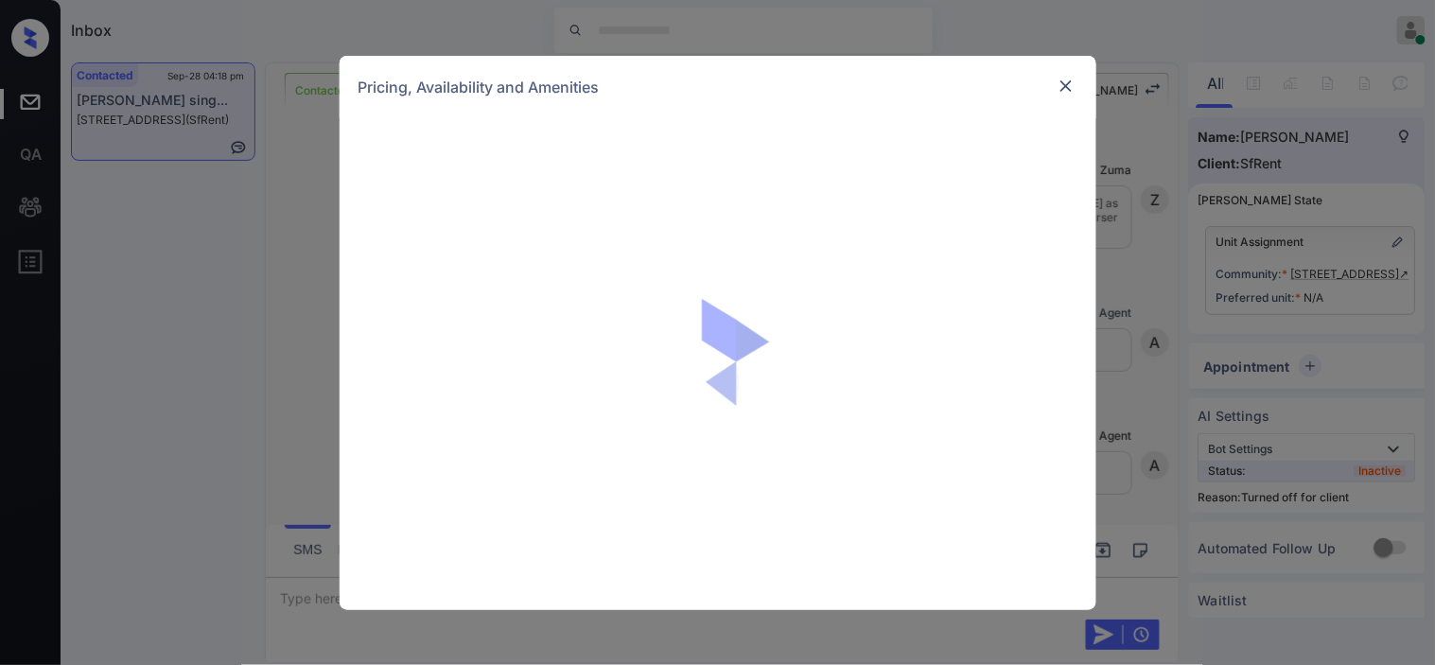
scroll to position [2118, 0]
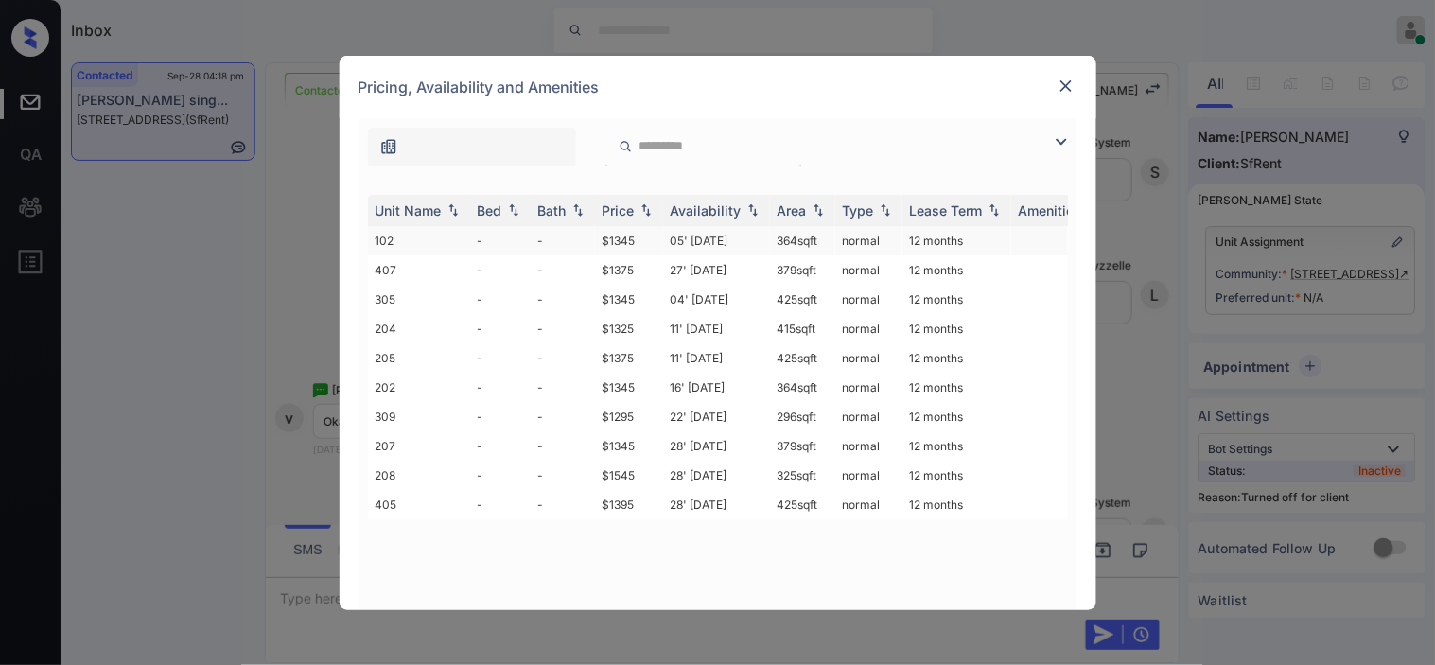
click at [678, 247] on td "05' [DATE]" at bounding box center [716, 240] width 107 height 29
drag, startPoint x: 678, startPoint y: 247, endPoint x: 1027, endPoint y: 133, distance: 366.2
click at [687, 247] on td "05' [DATE]" at bounding box center [716, 240] width 107 height 29
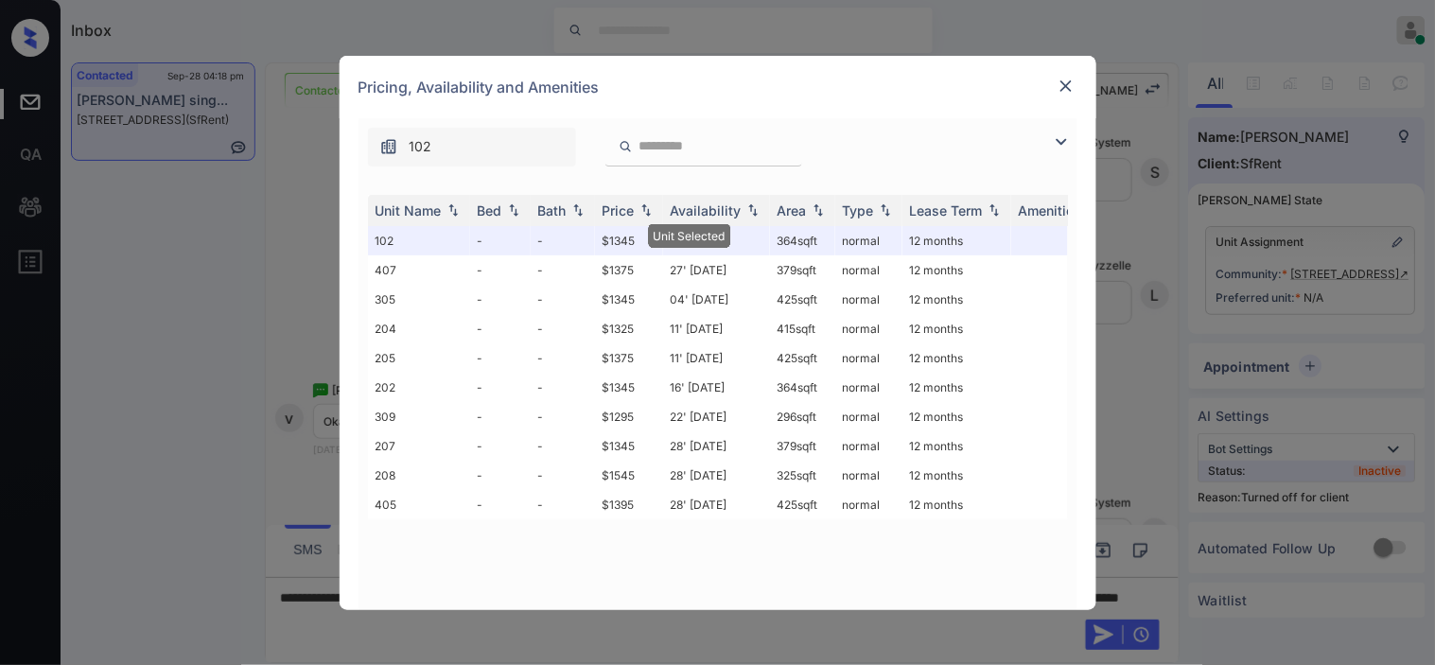
click at [1070, 90] on img at bounding box center [1066, 86] width 19 height 19
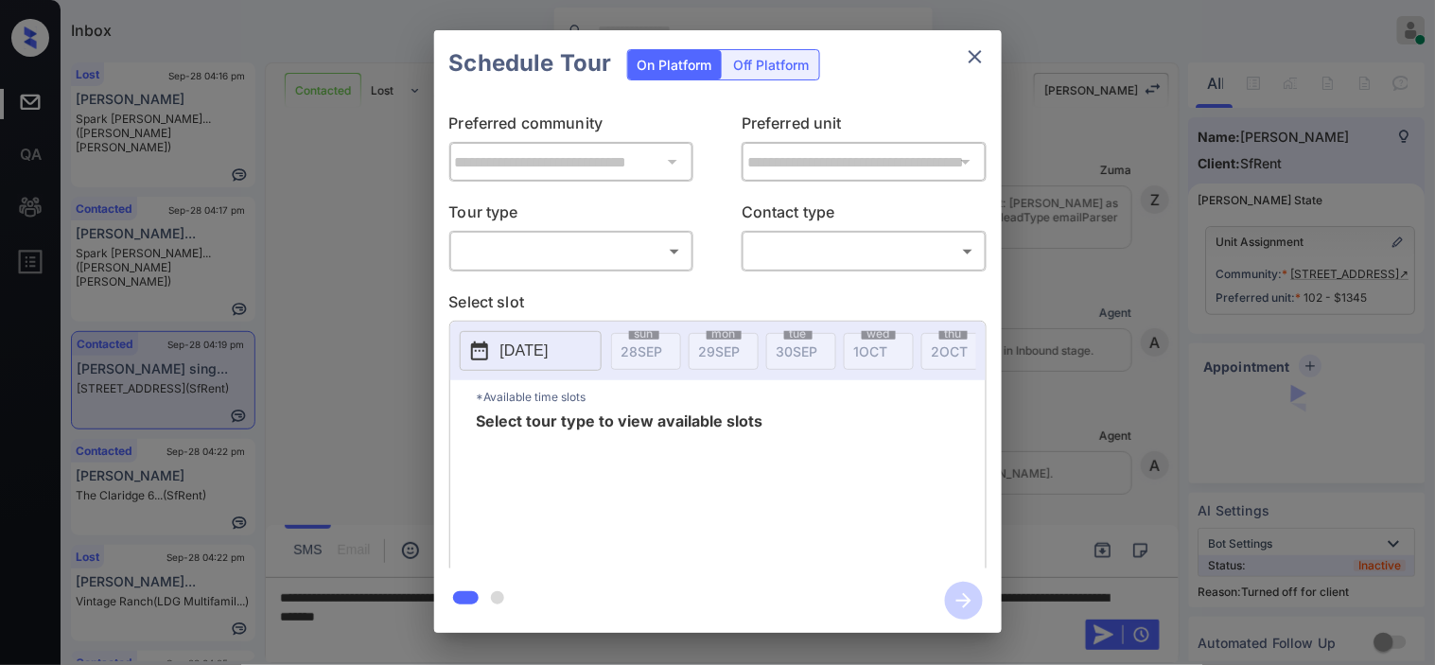
scroll to position [2898, 0]
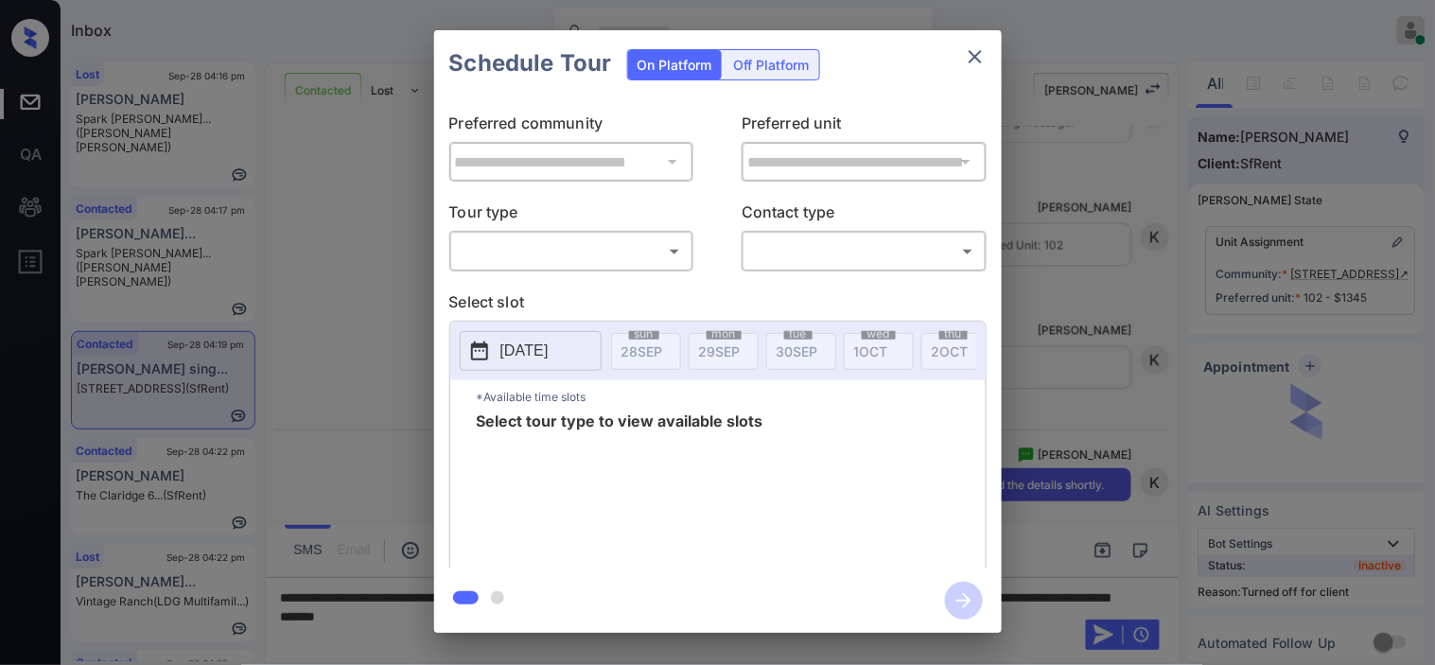
click at [742, 76] on div "Off Platform" at bounding box center [772, 64] width 95 height 29
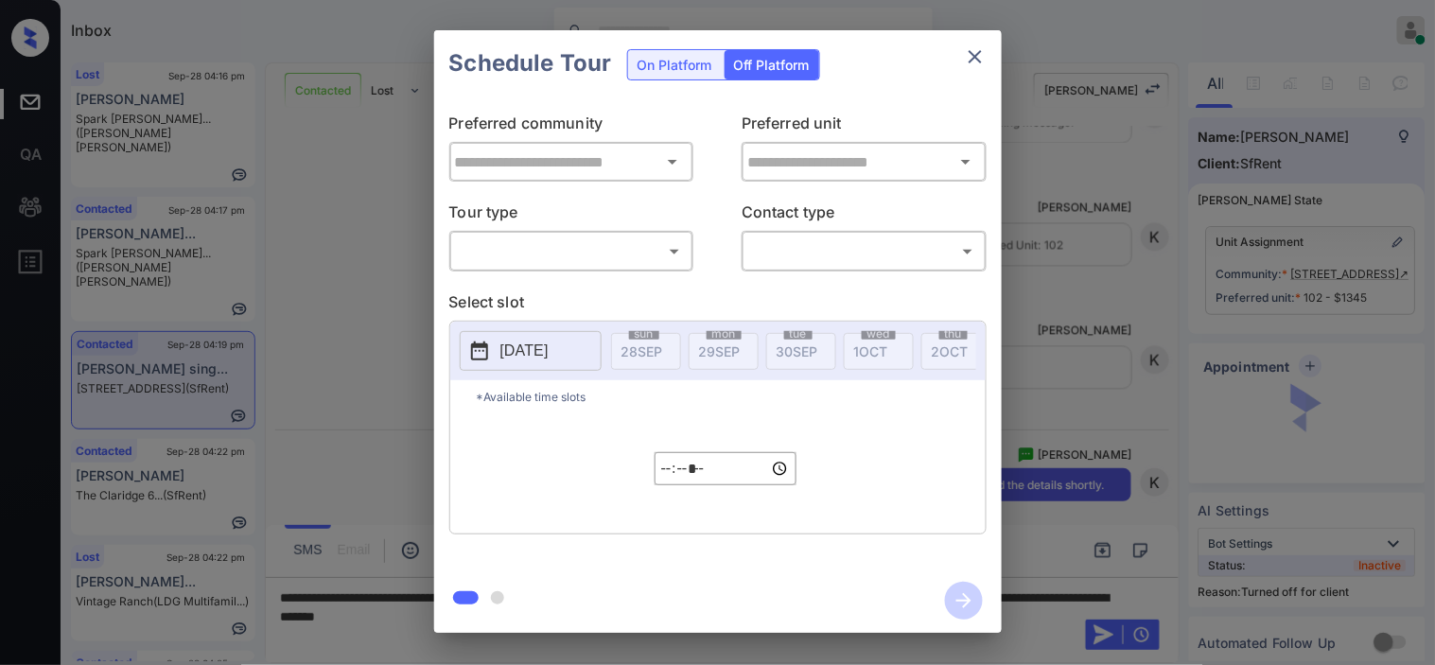
type input "**********"
click at [639, 261] on body "Inbox [PERSON_NAME] Online Set yourself offline Set yourself on break Profile S…" at bounding box center [717, 332] width 1435 height 665
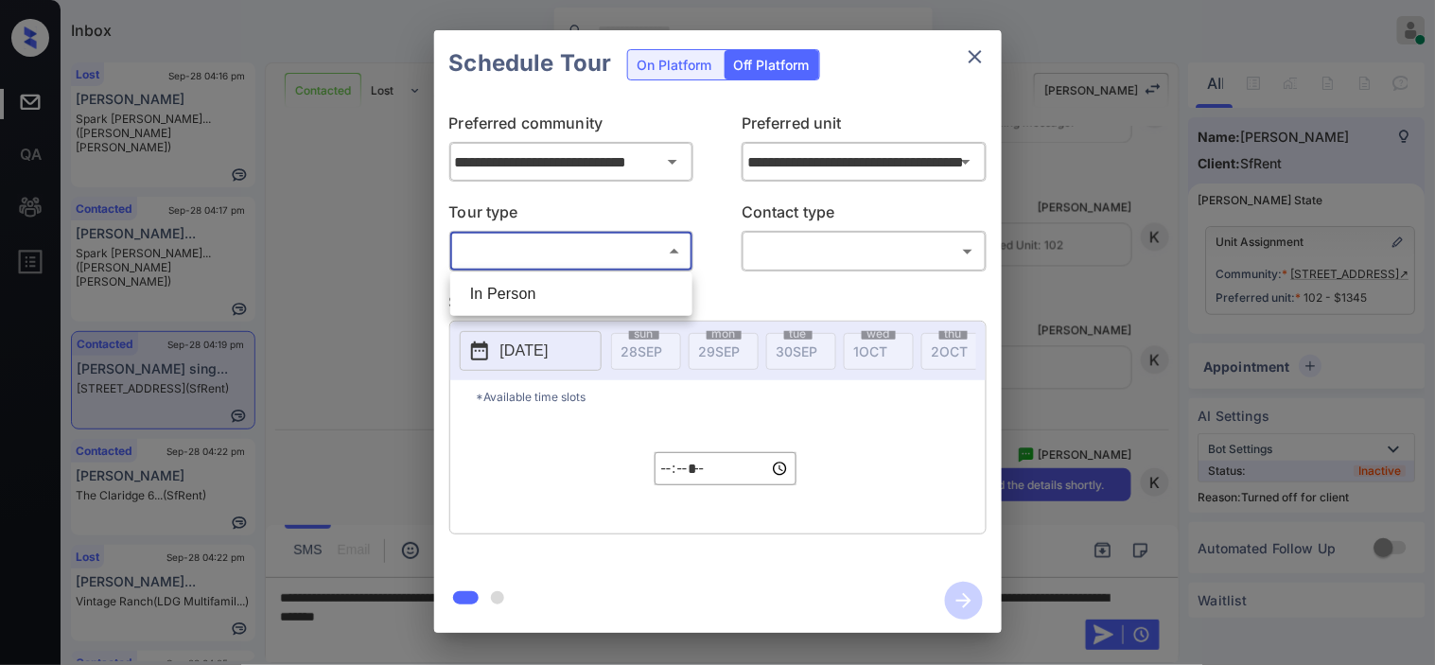
click at [629, 298] on li "In Person" at bounding box center [571, 294] width 233 height 34
type input "********"
click at [788, 250] on body "Inbox [PERSON_NAME] Online Set yourself offline Set yourself on break Profile S…" at bounding box center [717, 332] width 1435 height 665
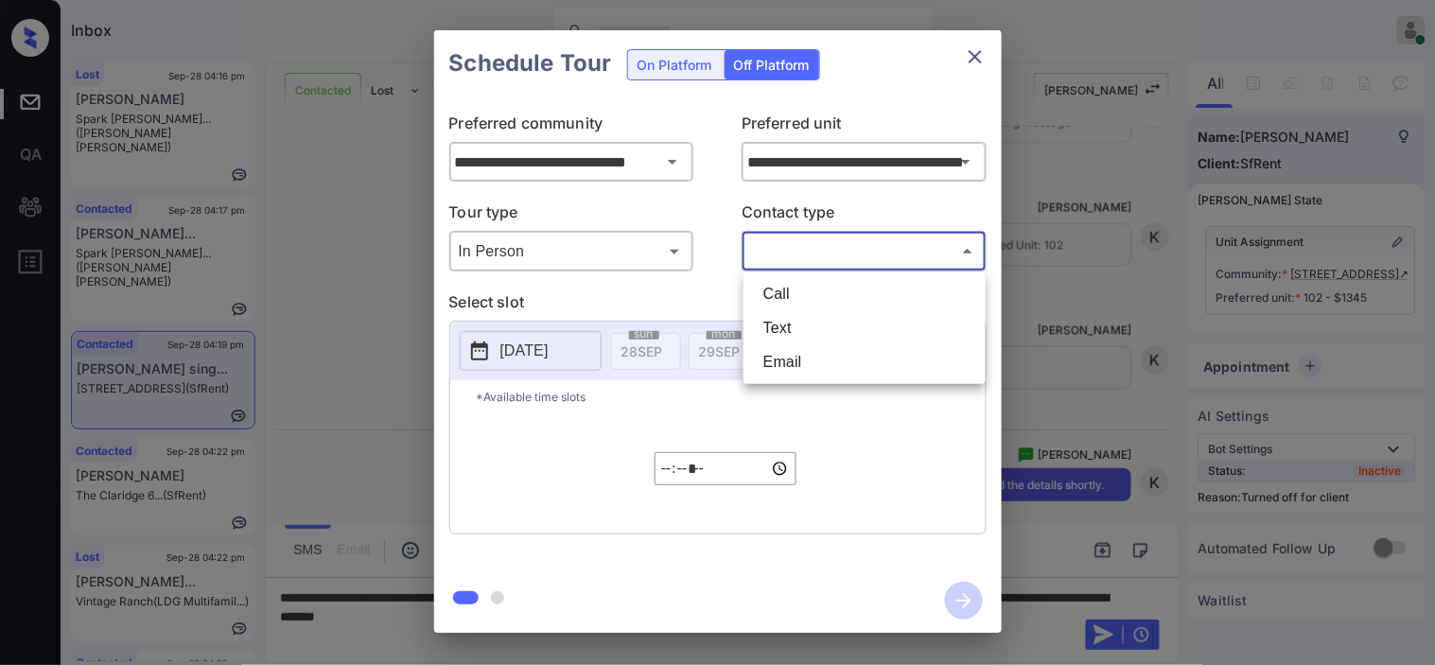
click at [787, 329] on li "Text" at bounding box center [864, 328] width 233 height 34
type input "****"
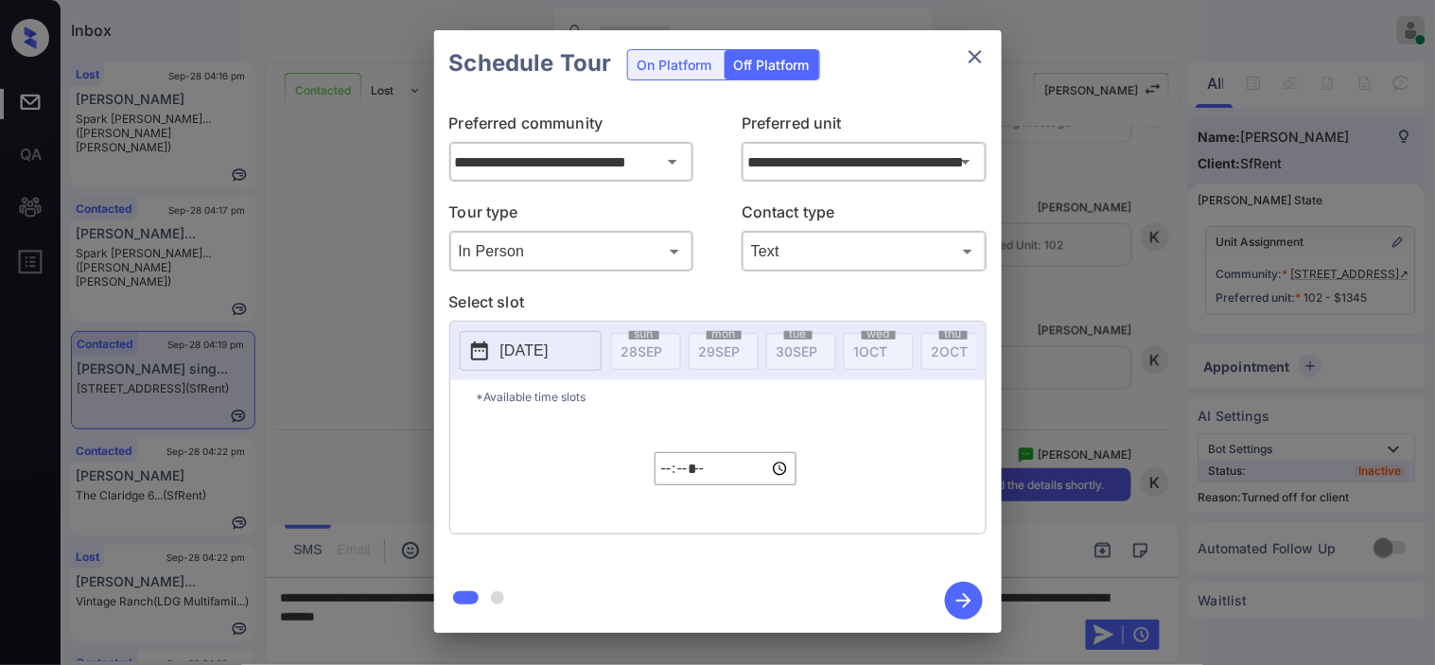
click at [516, 358] on p "2025-09-28" at bounding box center [525, 351] width 48 height 23
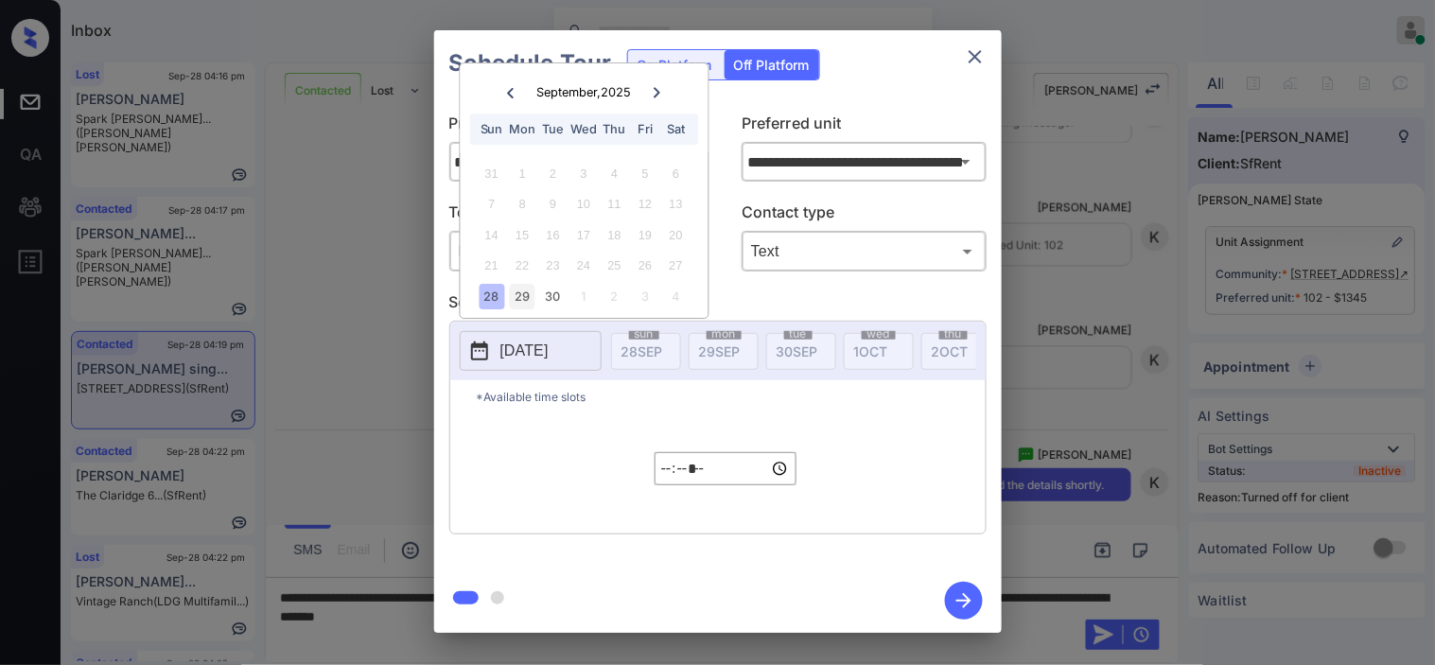
click at [521, 298] on div "29" at bounding box center [523, 297] width 26 height 26
type input "**********"
click at [559, 296] on div "30" at bounding box center [553, 297] width 26 height 26
click at [662, 478] on input "*****" at bounding box center [726, 468] width 142 height 33
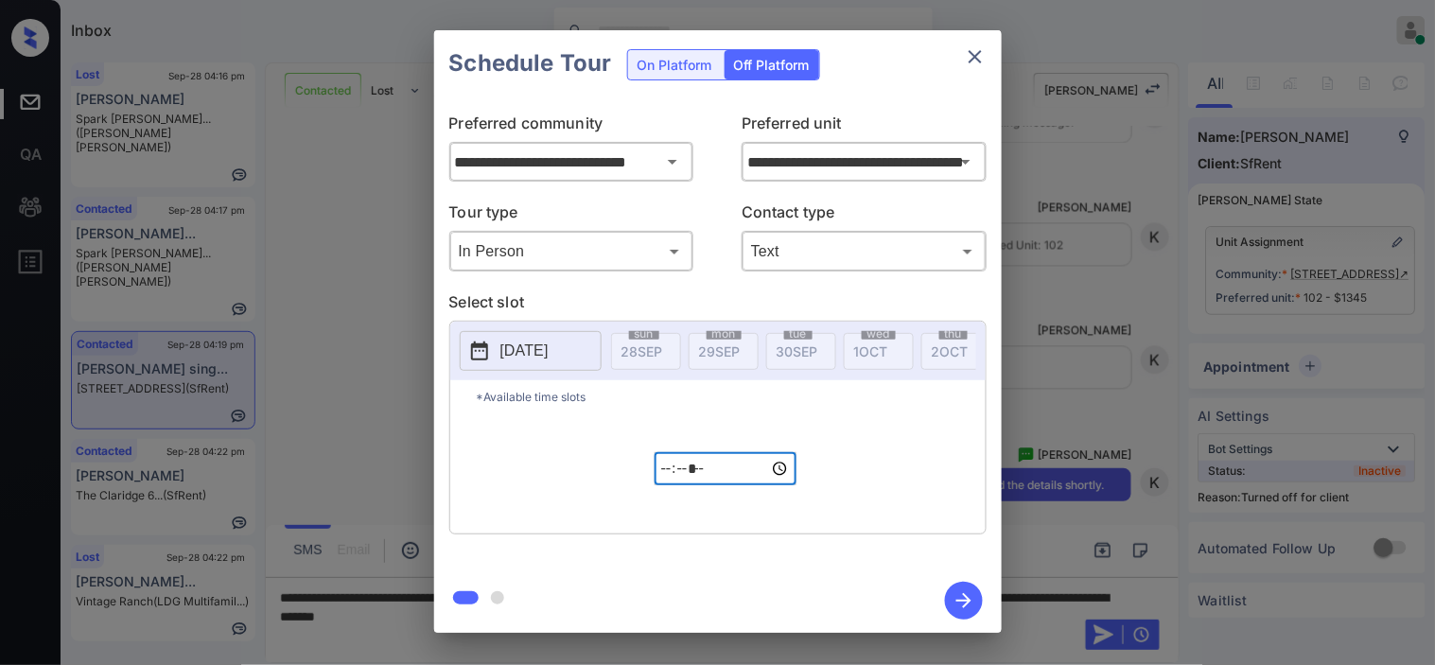
type input "*****"
click at [961, 601] on icon "button" at bounding box center [964, 600] width 15 height 15
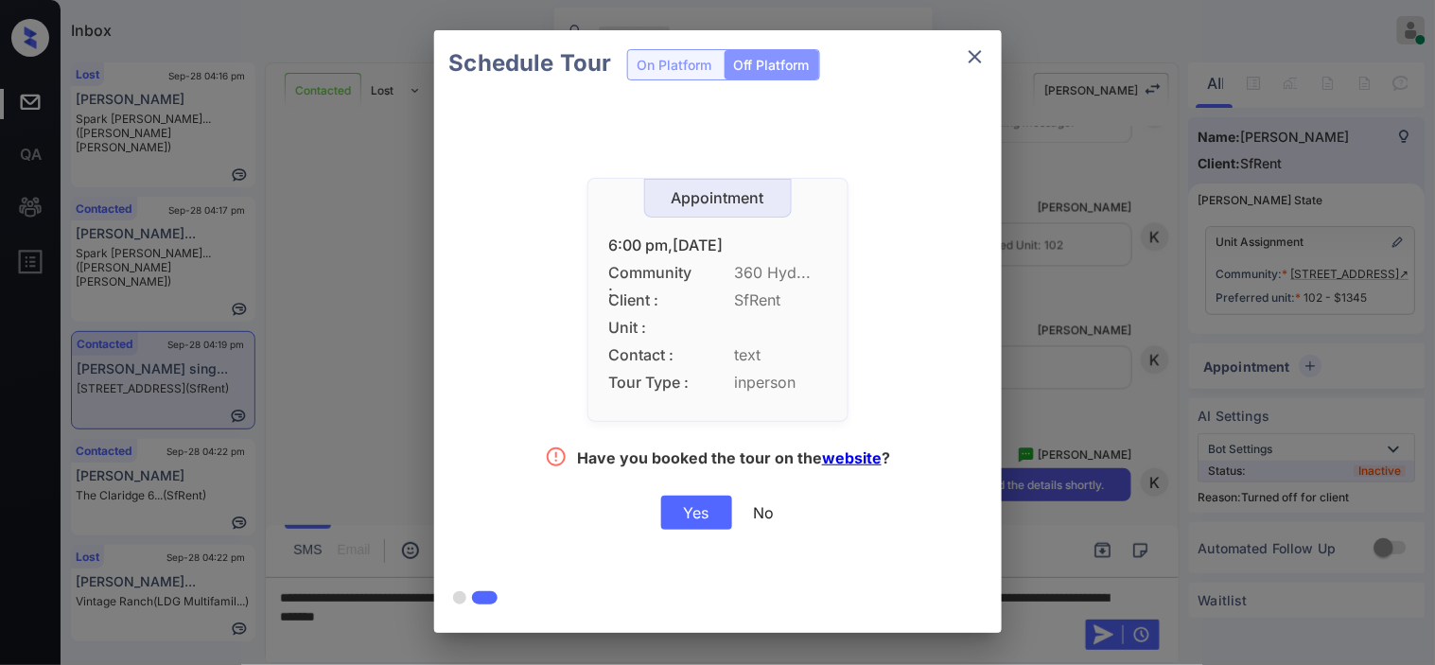
click at [702, 517] on div "Yes" at bounding box center [696, 513] width 71 height 34
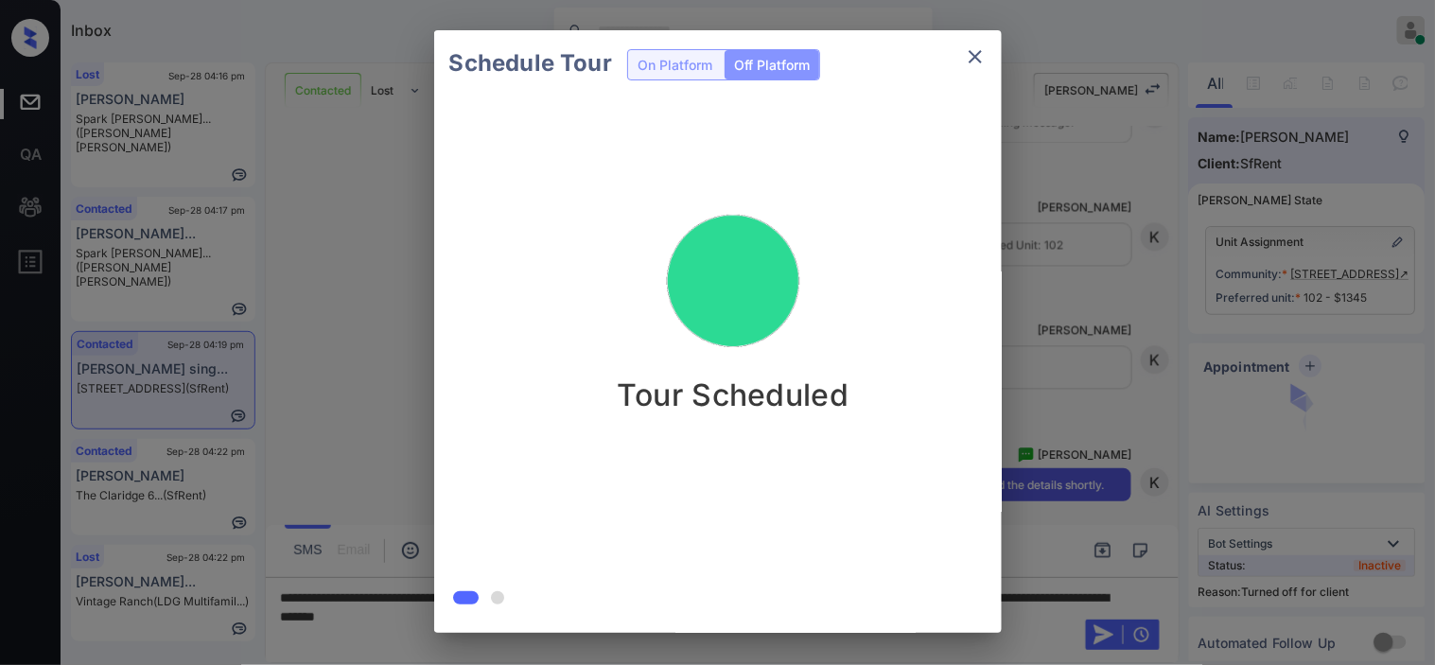
click at [1034, 357] on div "Schedule Tour On Platform Off Platform Tour Scheduled" at bounding box center [717, 331] width 1435 height 663
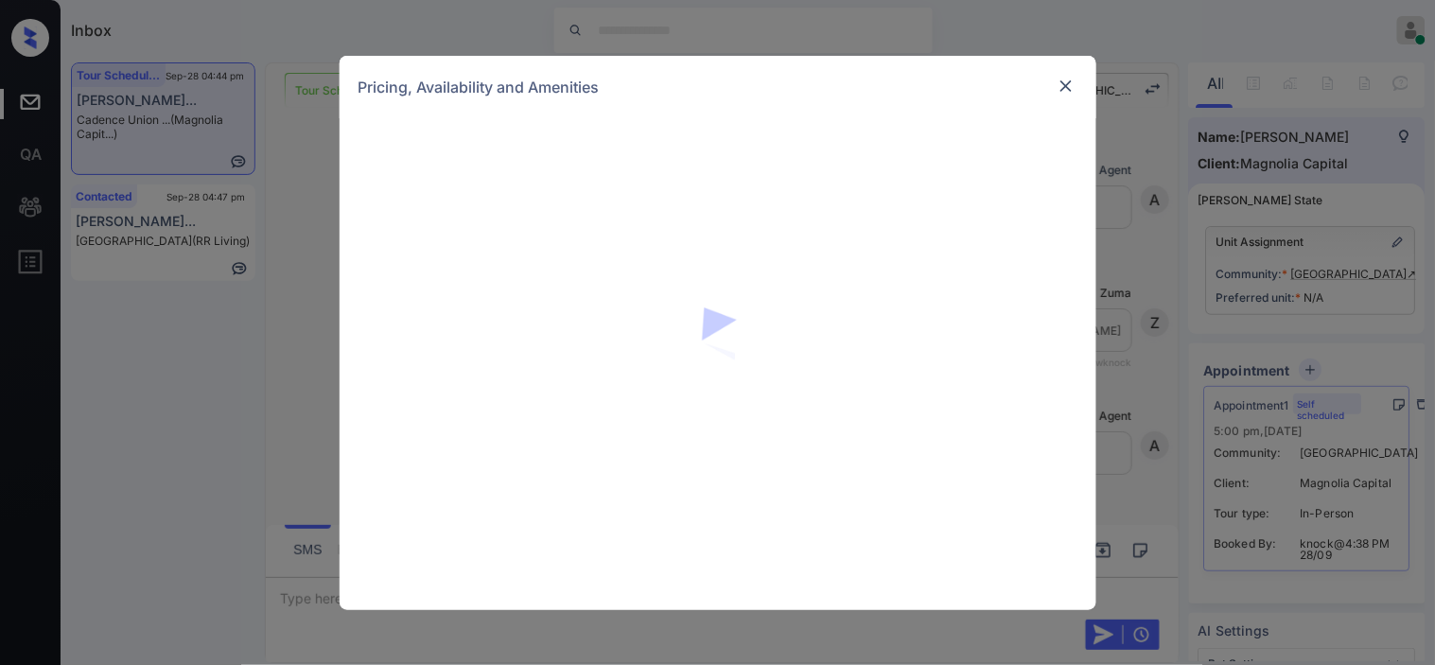
scroll to position [2361, 0]
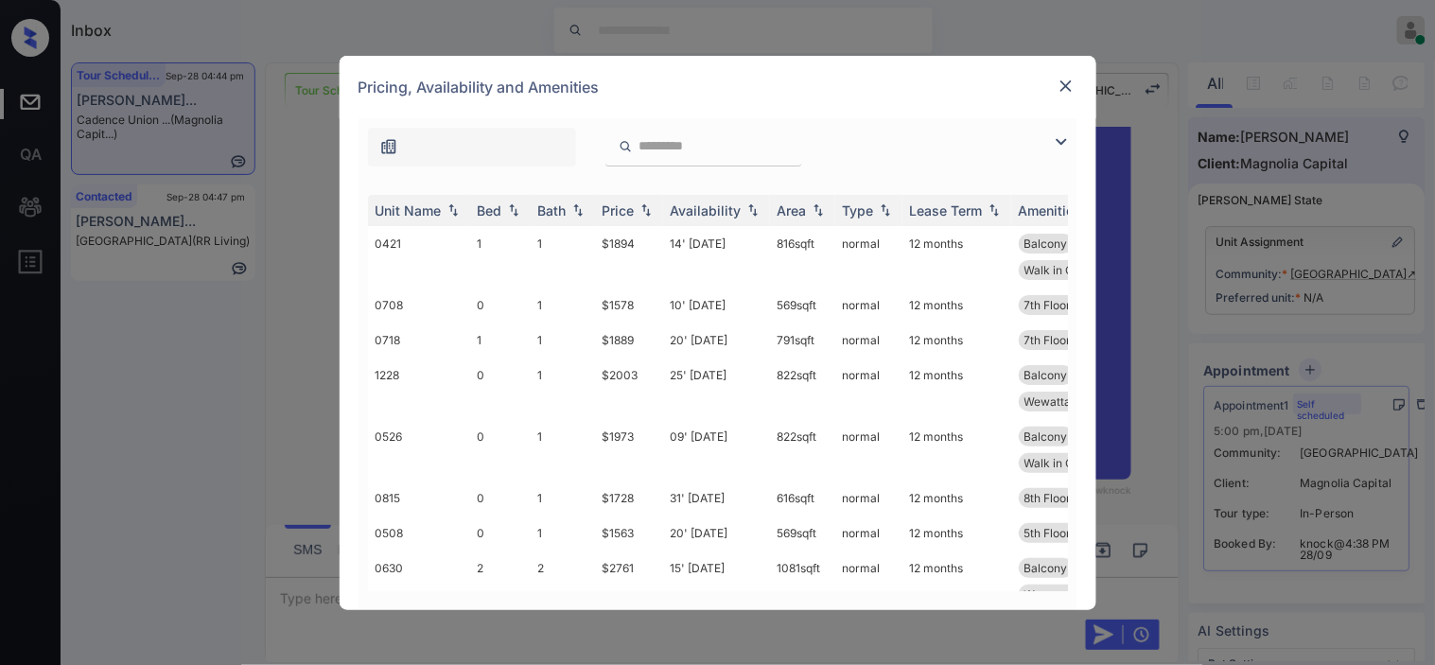
click at [1070, 88] on img at bounding box center [1066, 86] width 19 height 19
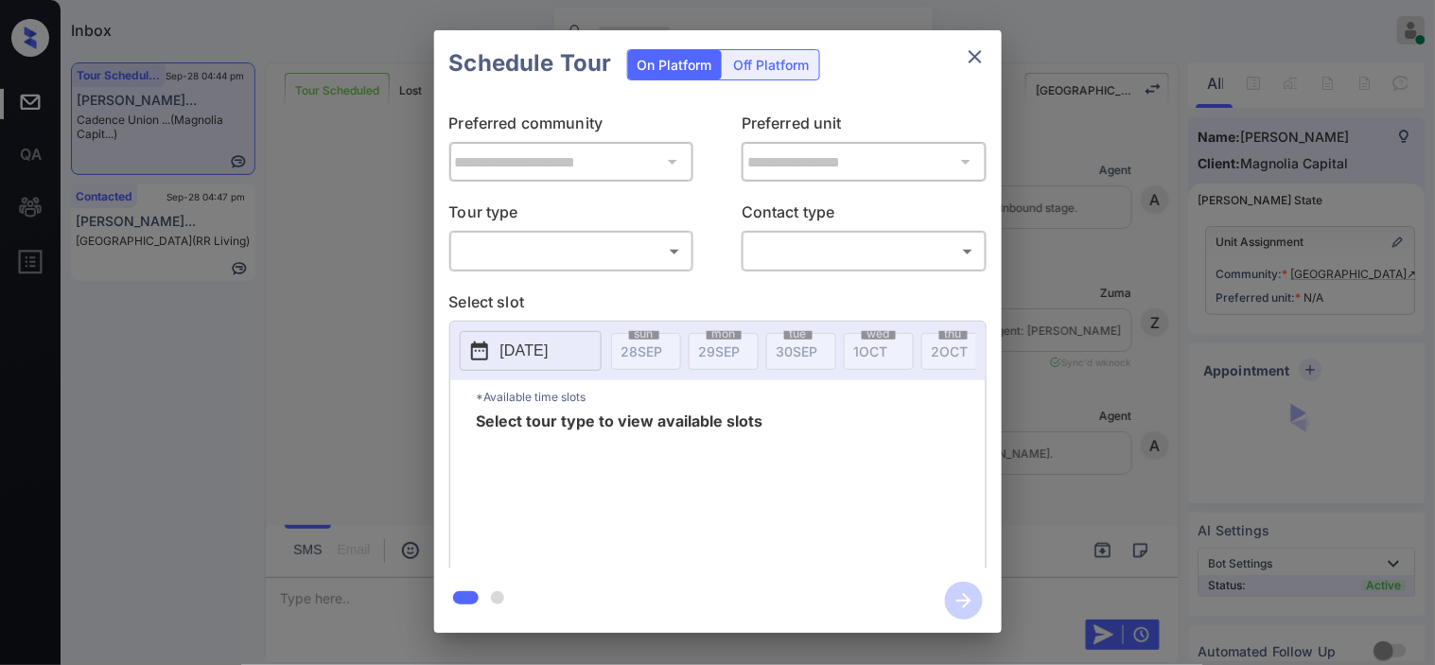
scroll to position [2361, 0]
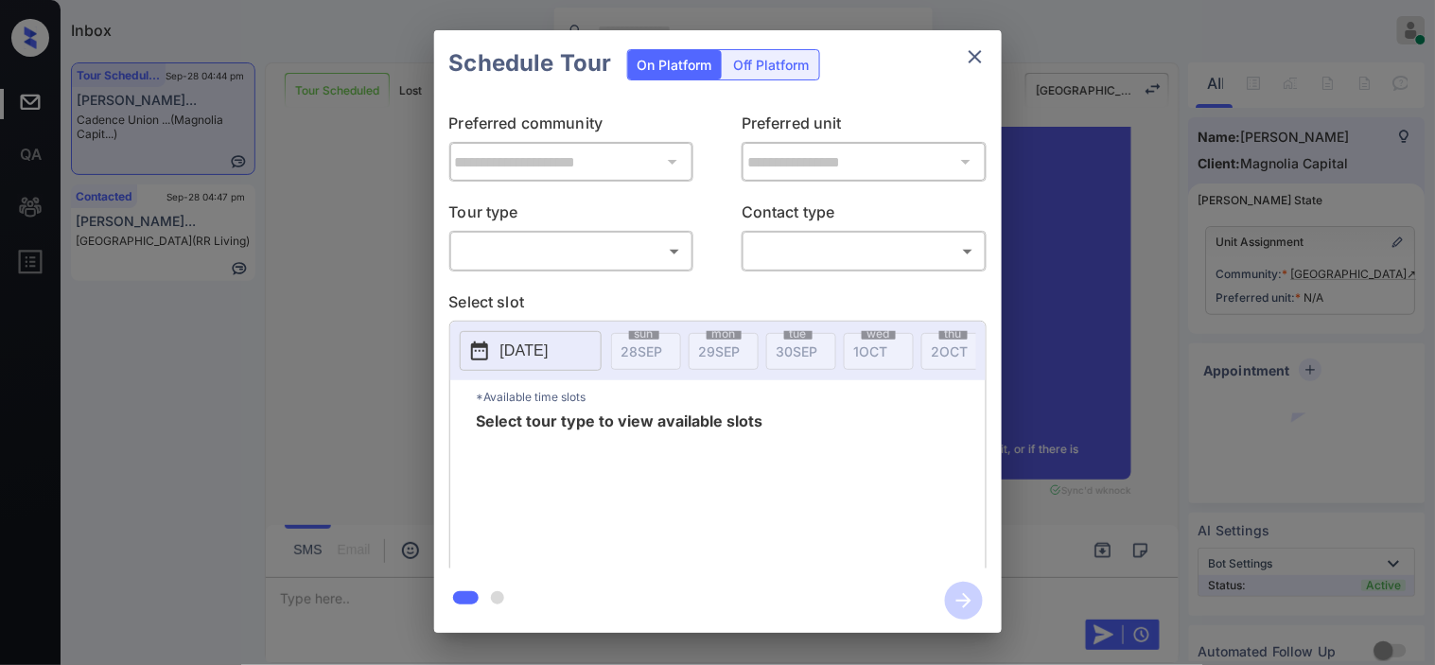
click at [582, 251] on body "Inbox Kristine Capara Online Set yourself offline Set yourself on break Profile…" at bounding box center [717, 332] width 1435 height 665
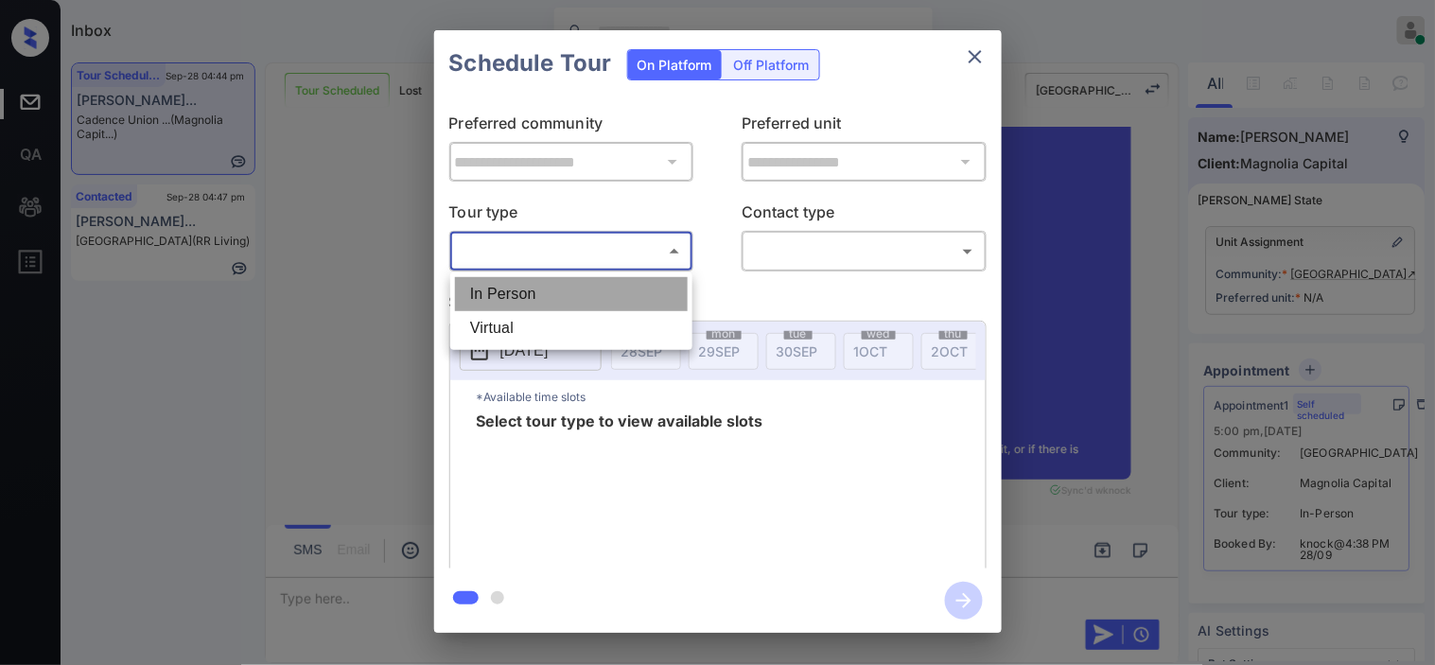
click at [574, 287] on li "In Person" at bounding box center [571, 294] width 233 height 34
type input "********"
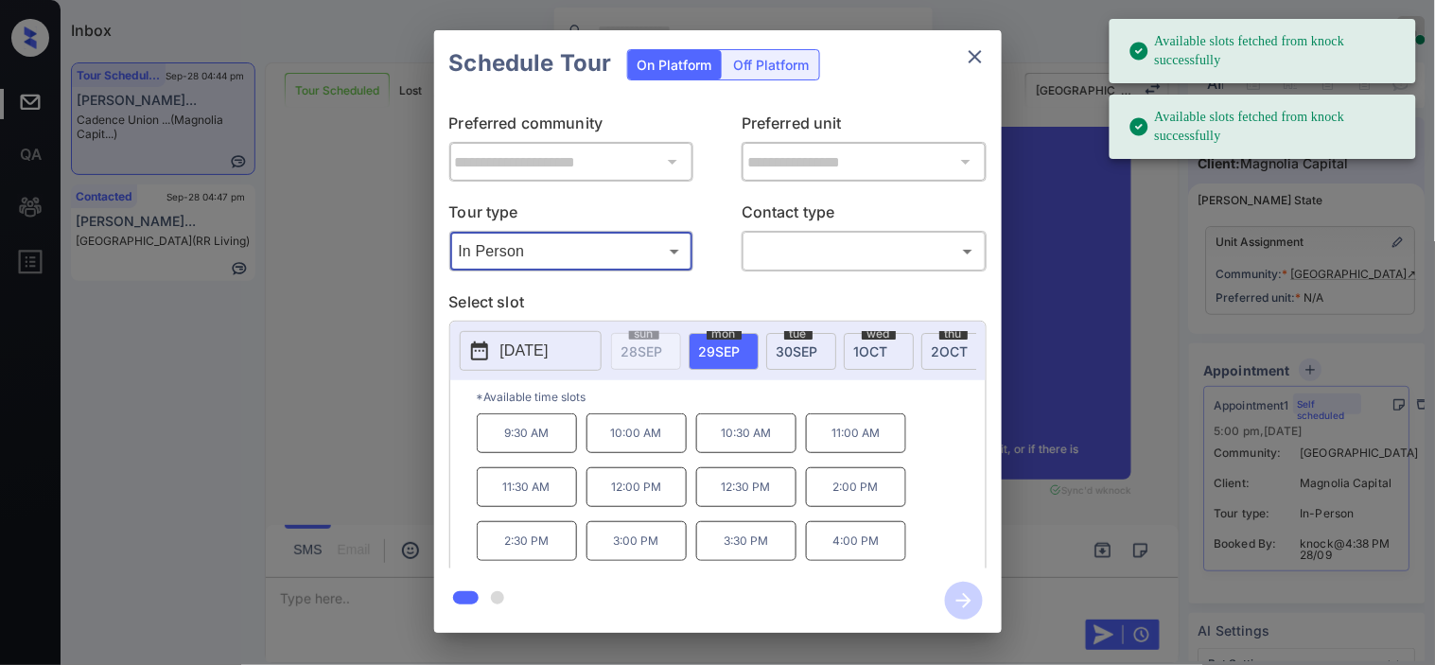
click at [530, 347] on p "2025-09-29" at bounding box center [525, 351] width 48 height 23
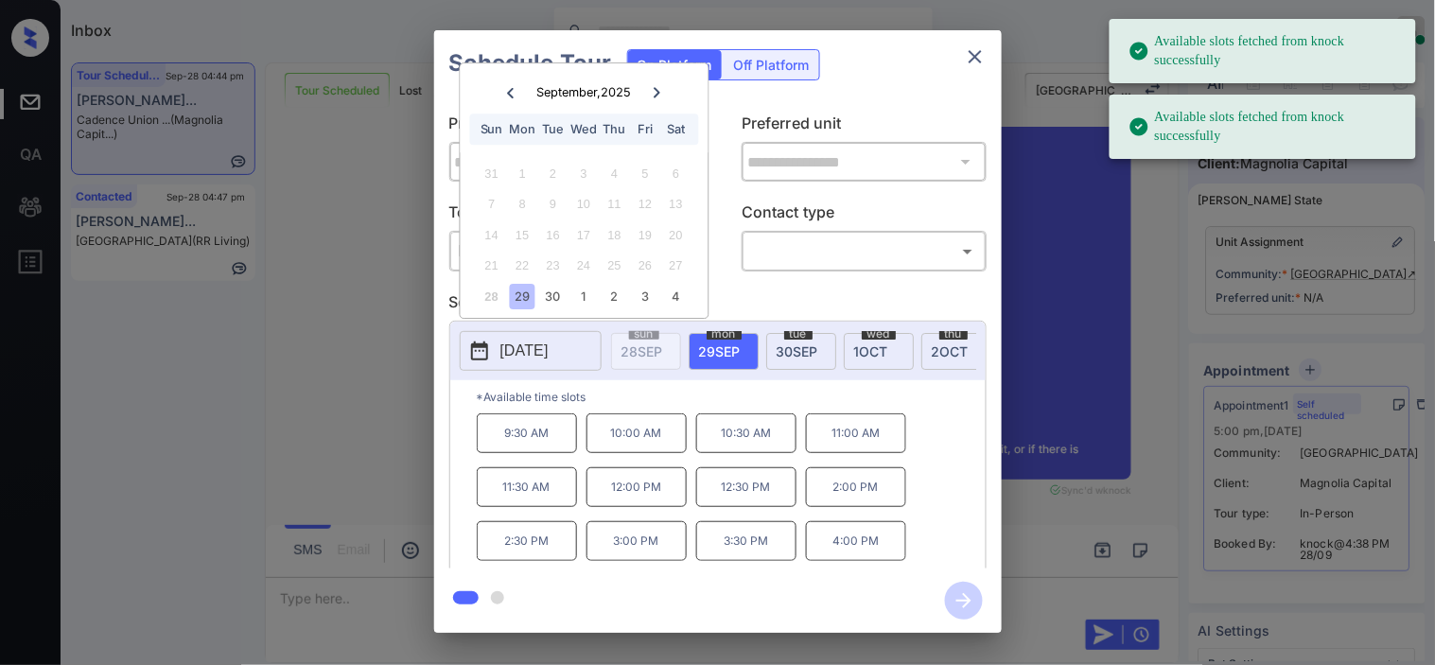
drag, startPoint x: 647, startPoint y: 100, endPoint x: 650, endPoint y: 129, distance: 28.5
click at [649, 99] on div at bounding box center [657, 92] width 26 height 24
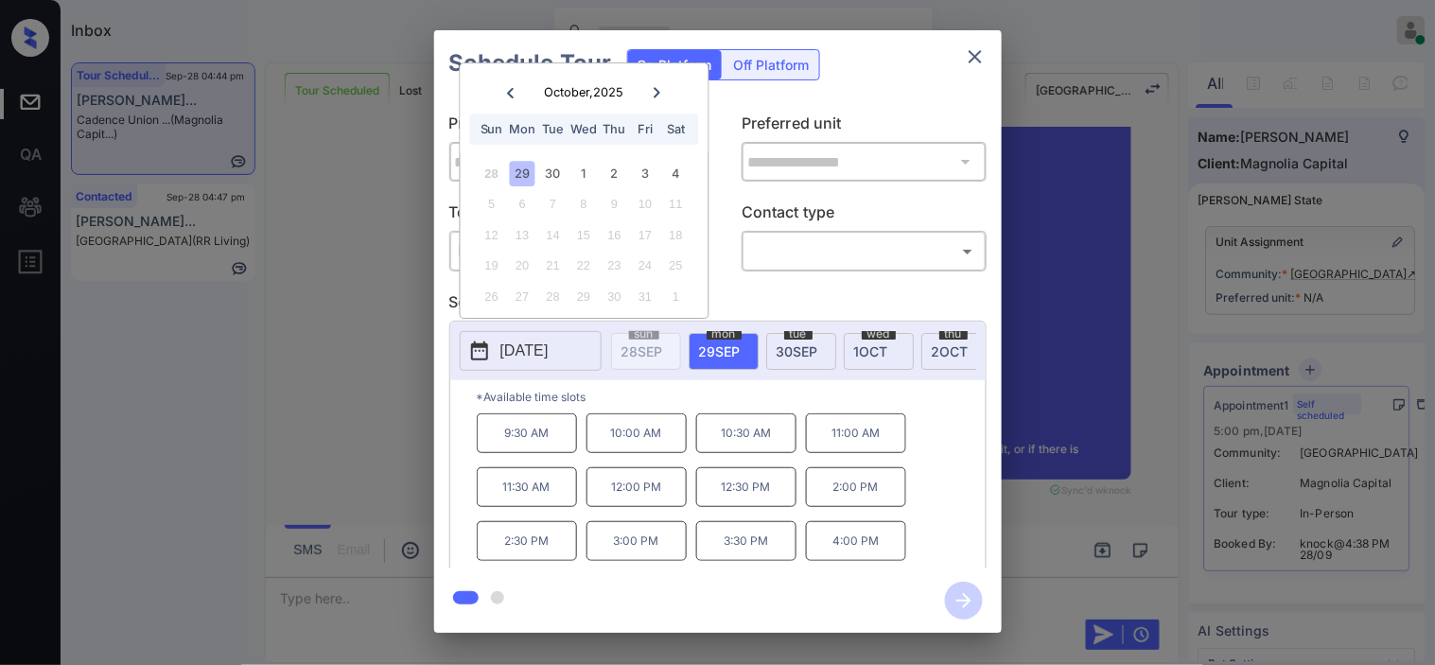
click at [654, 202] on div "10" at bounding box center [646, 205] width 26 height 26
click at [972, 61] on icon "close" at bounding box center [975, 56] width 13 height 13
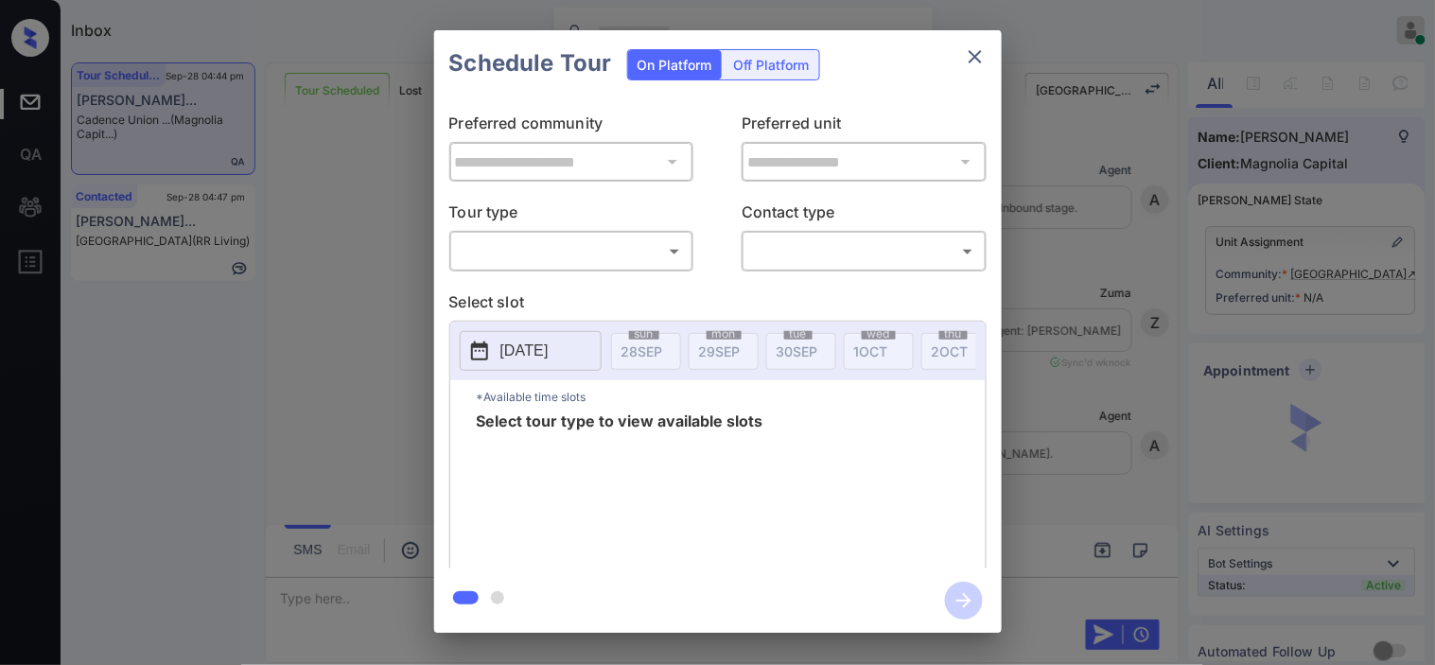
scroll to position [3247, 0]
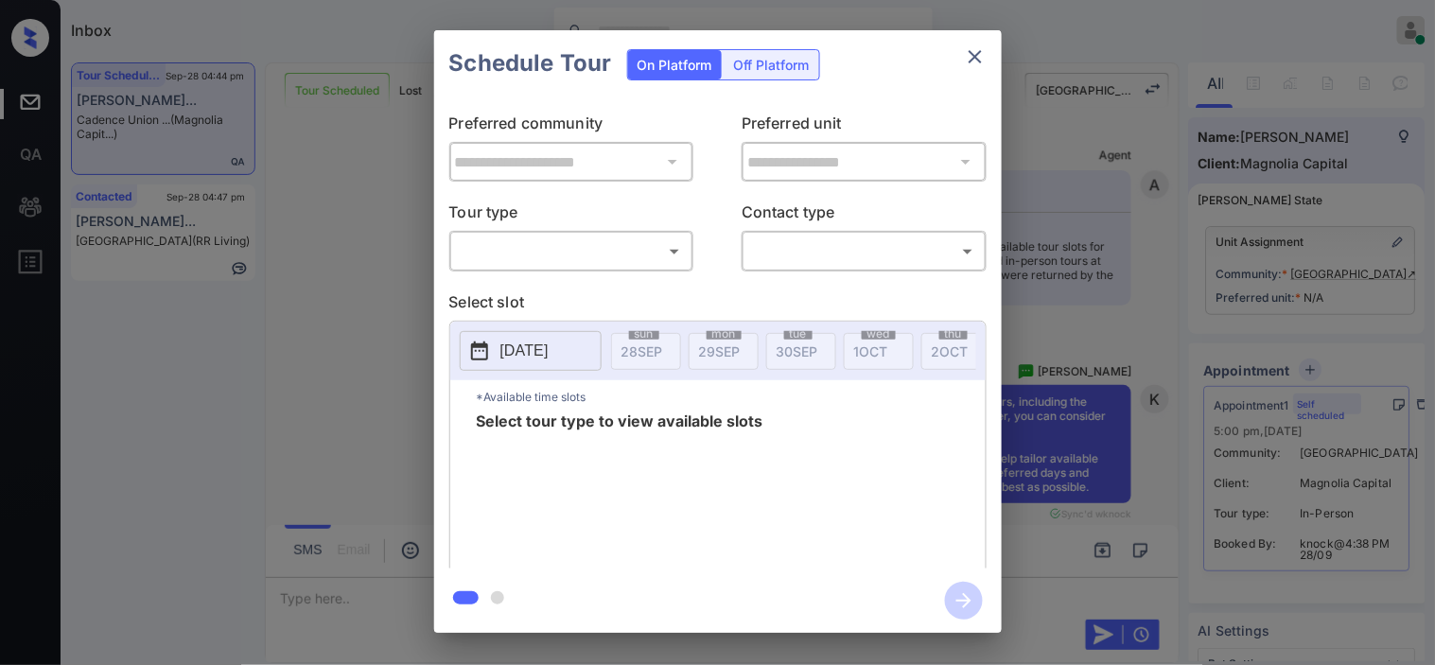
click at [653, 258] on body "Inbox [PERSON_NAME] Online Set yourself offline Set yourself on break Profile S…" at bounding box center [717, 332] width 1435 height 665
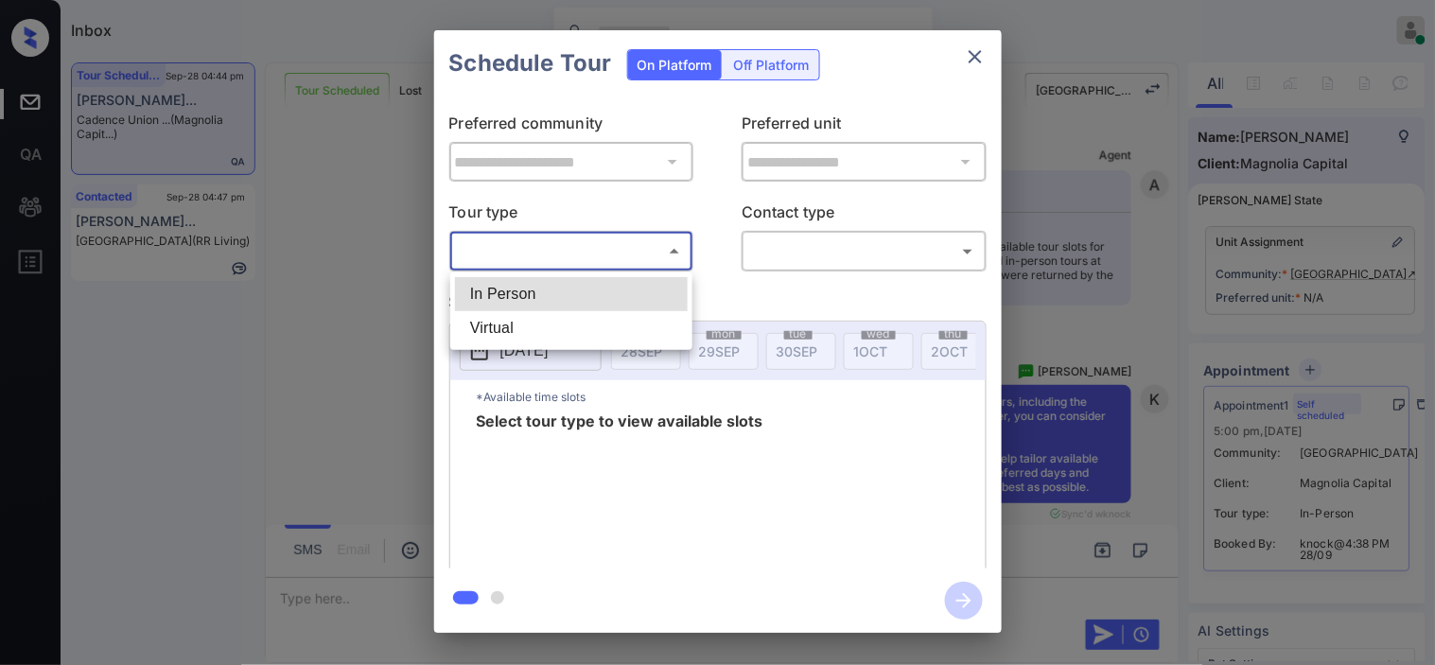
click at [645, 295] on li "In Person" at bounding box center [571, 294] width 233 height 34
type input "********"
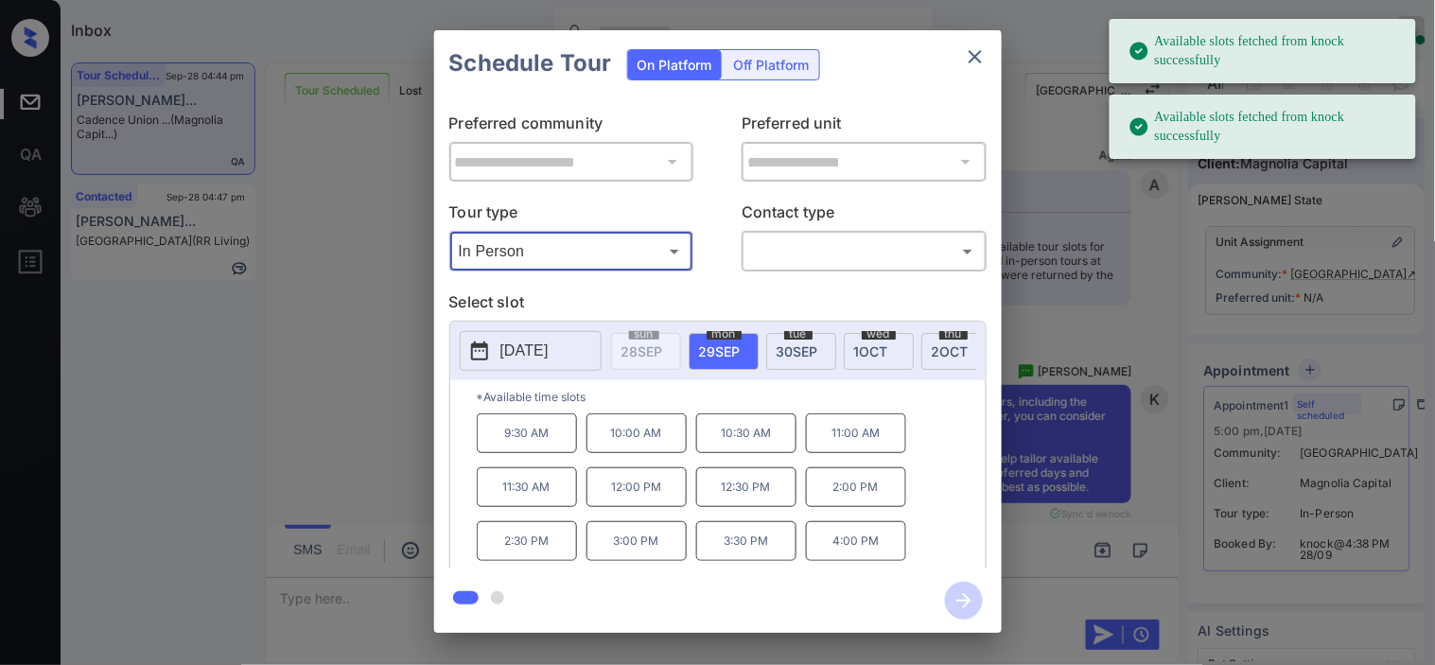
click at [493, 354] on button "2025-09-29" at bounding box center [531, 351] width 142 height 40
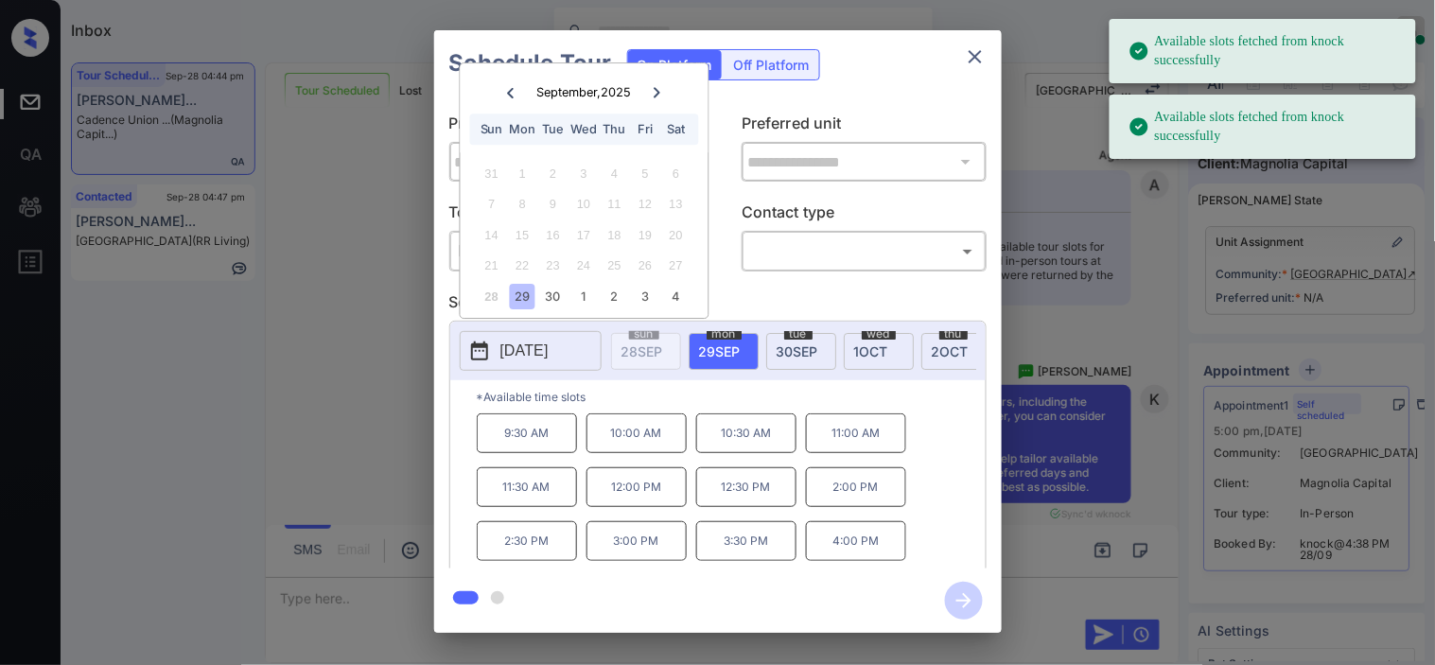
click at [656, 97] on div at bounding box center [657, 92] width 26 height 24
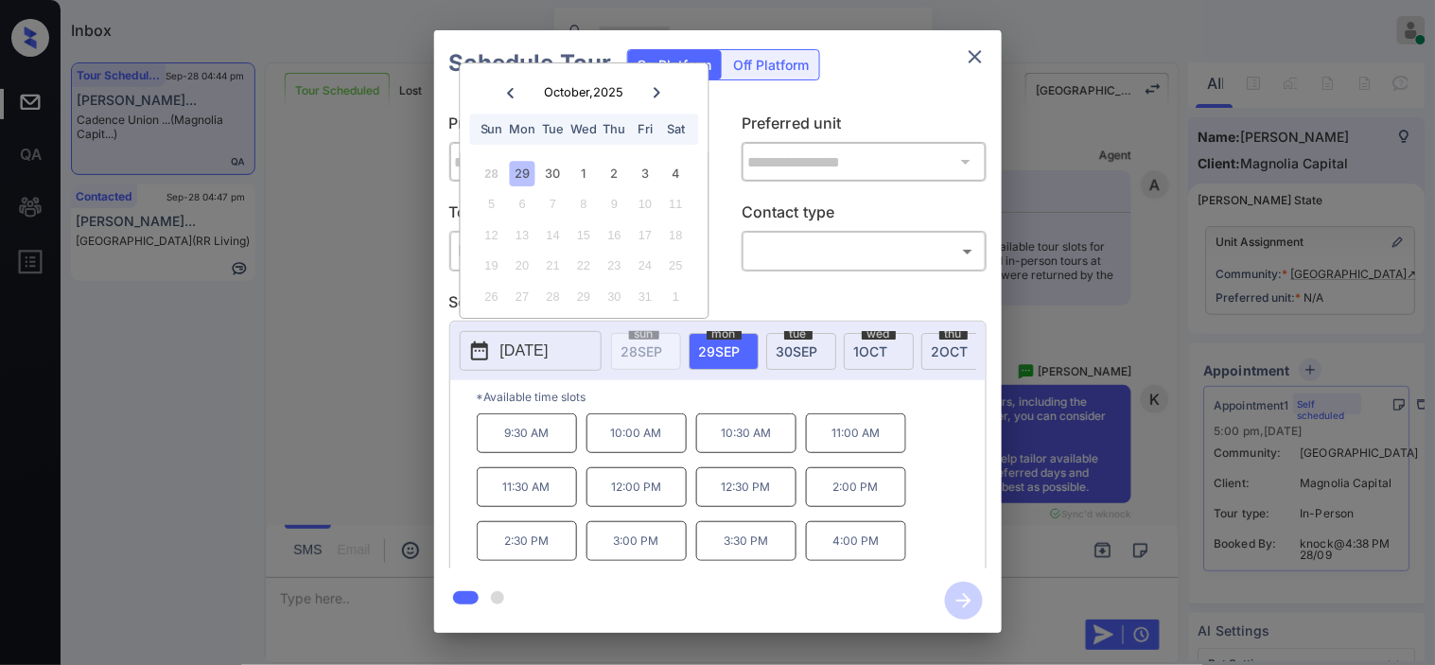
click at [335, 175] on div "**********" at bounding box center [717, 331] width 1435 height 663
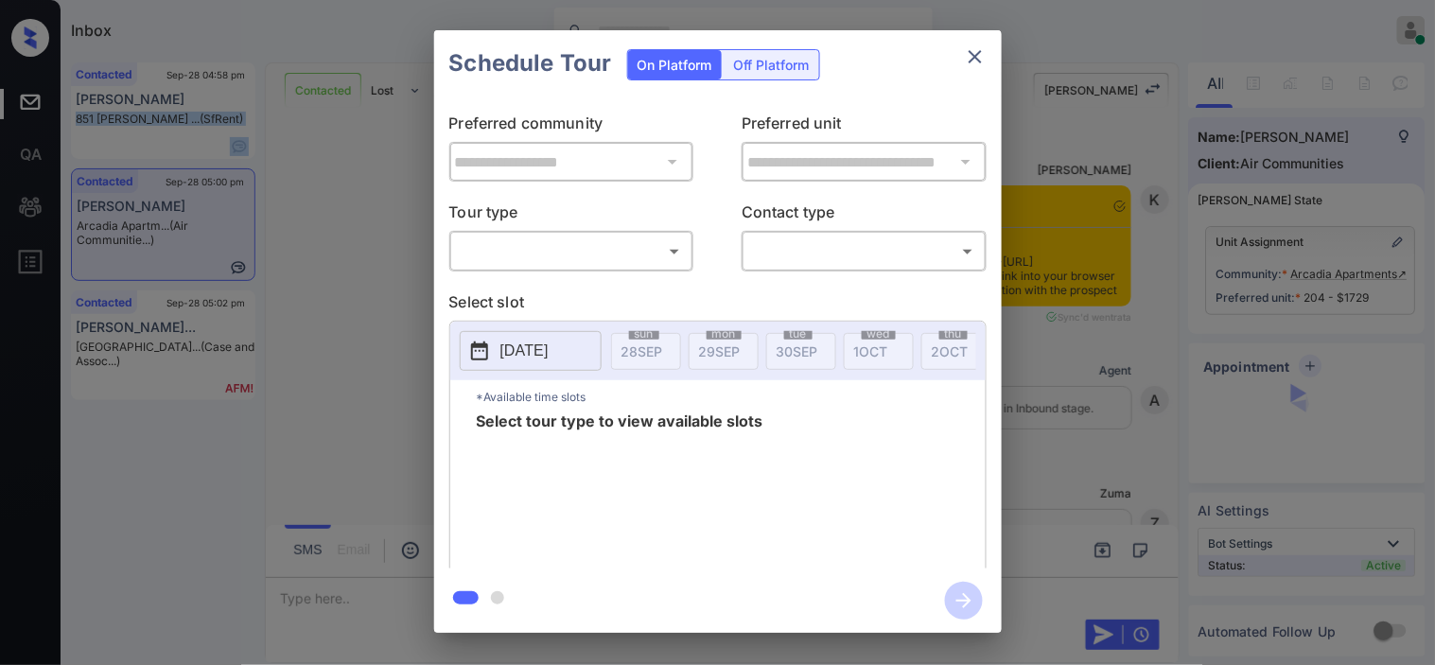
click at [566, 255] on body "Inbox [PERSON_NAME] Online Set yourself offline Set yourself on break Profile S…" at bounding box center [717, 332] width 1435 height 665
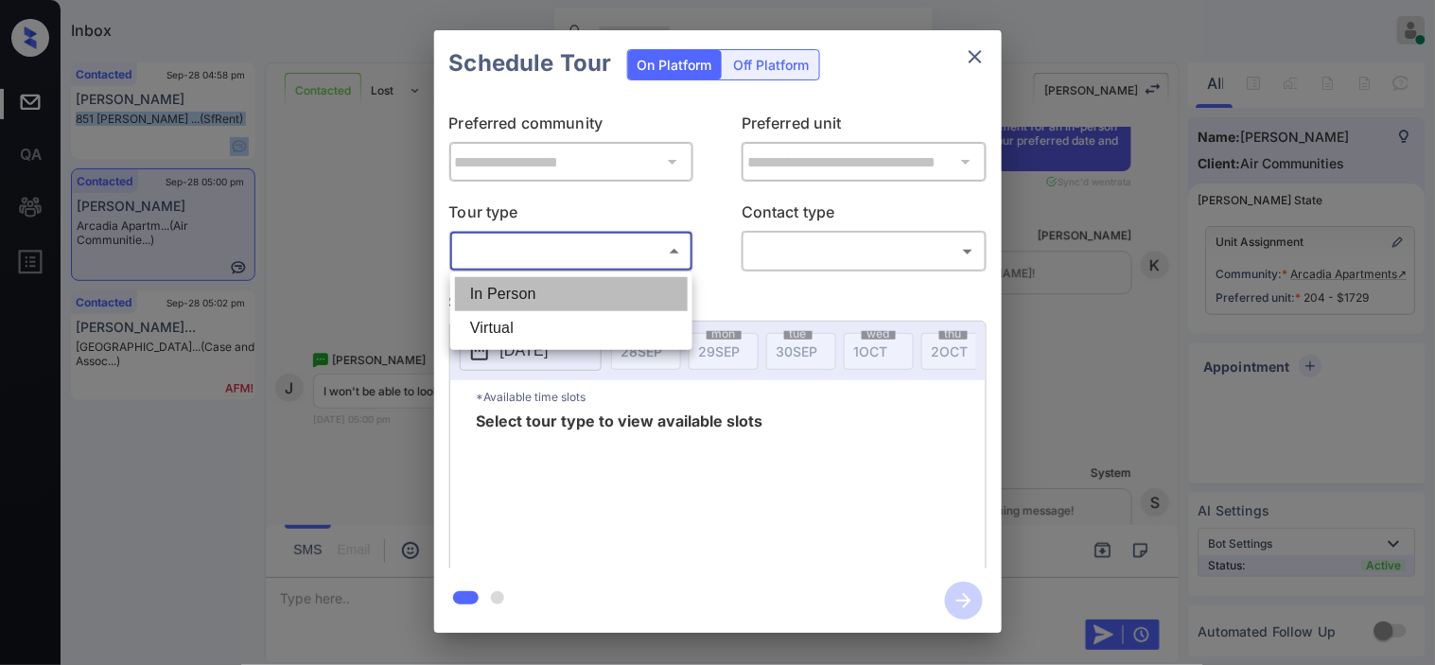
click at [565, 289] on li "In Person" at bounding box center [571, 294] width 233 height 34
type input "********"
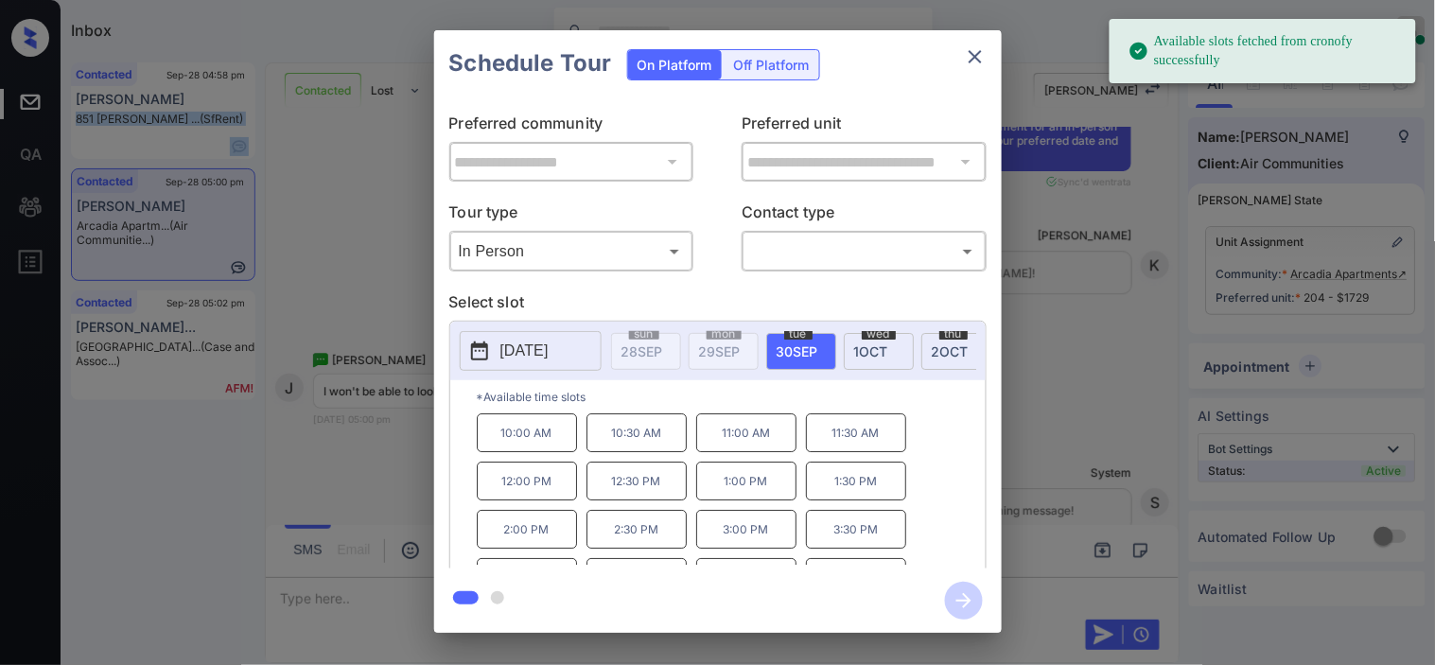
click at [488, 354] on icon at bounding box center [479, 351] width 23 height 23
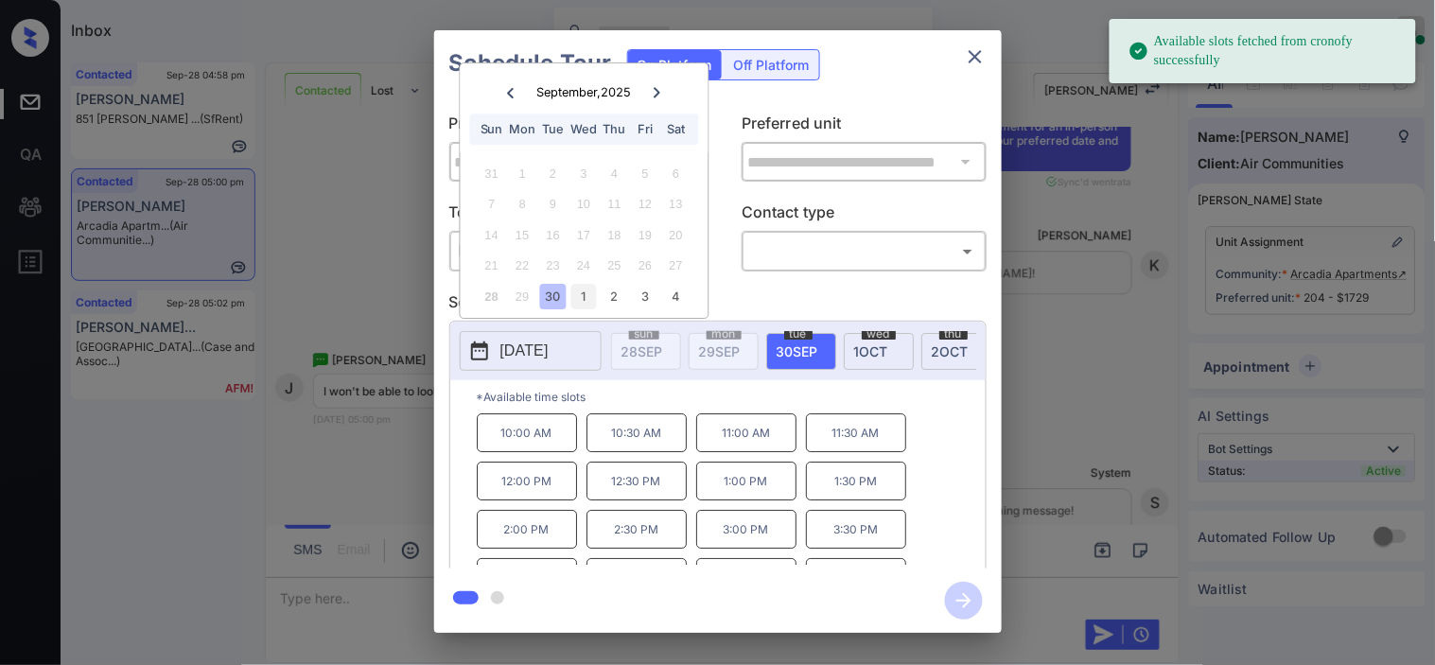
click at [591, 297] on div "1" at bounding box center [585, 297] width 26 height 26
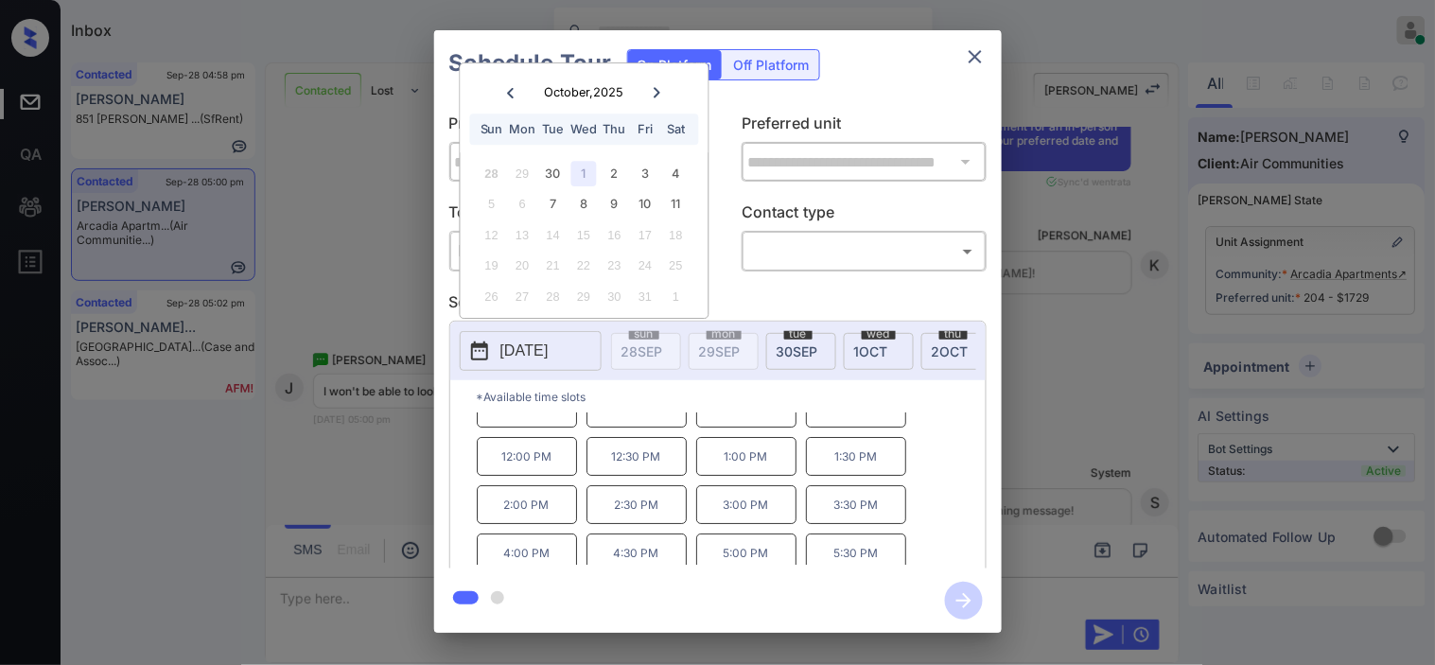
scroll to position [32, 0]
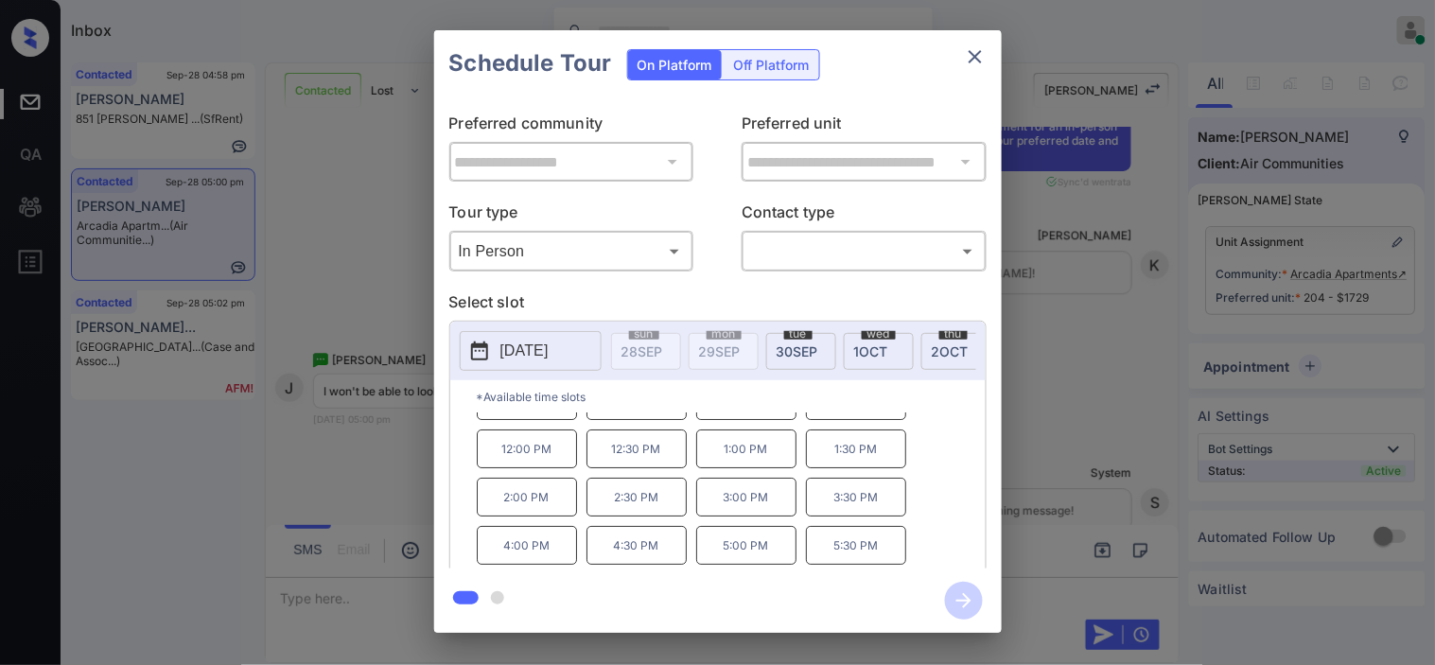
click at [357, 308] on div "**********" at bounding box center [717, 331] width 1435 height 663
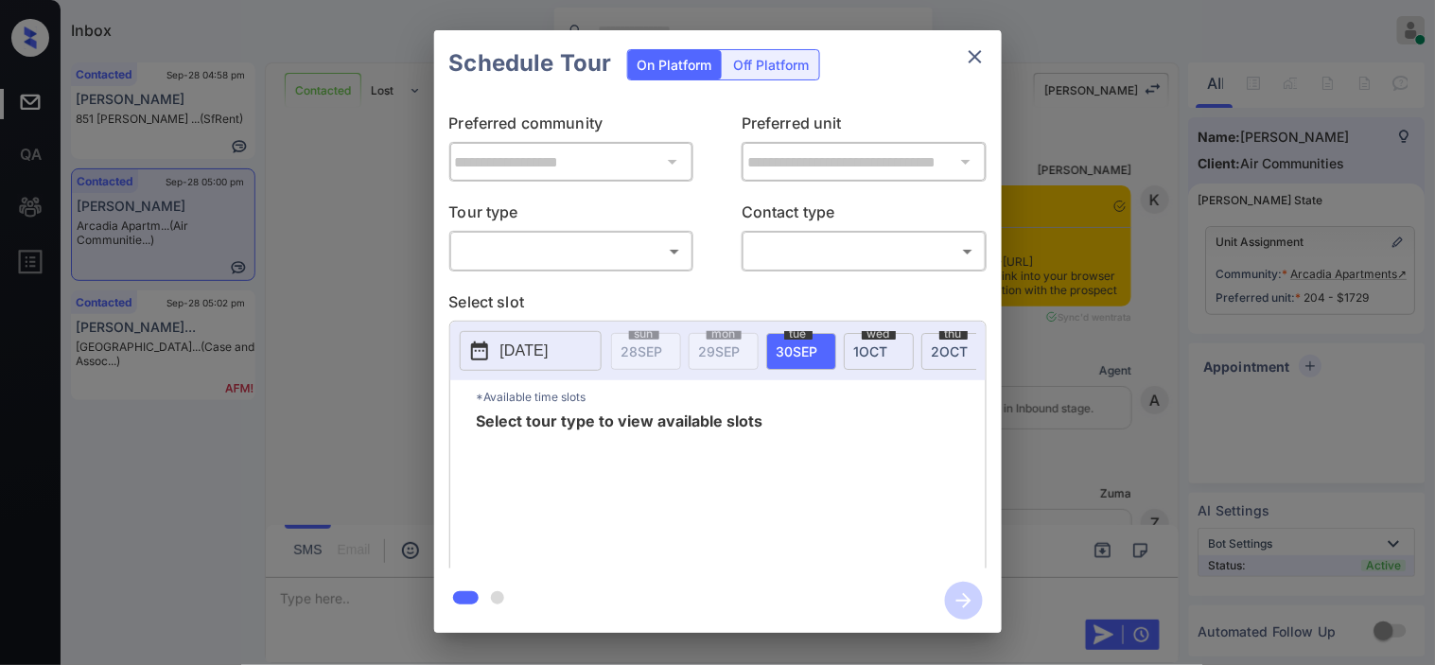
click at [550, 257] on body "Inbox [PERSON_NAME] Online Set yourself offline Set yourself on break Profile S…" at bounding box center [717, 332] width 1435 height 665
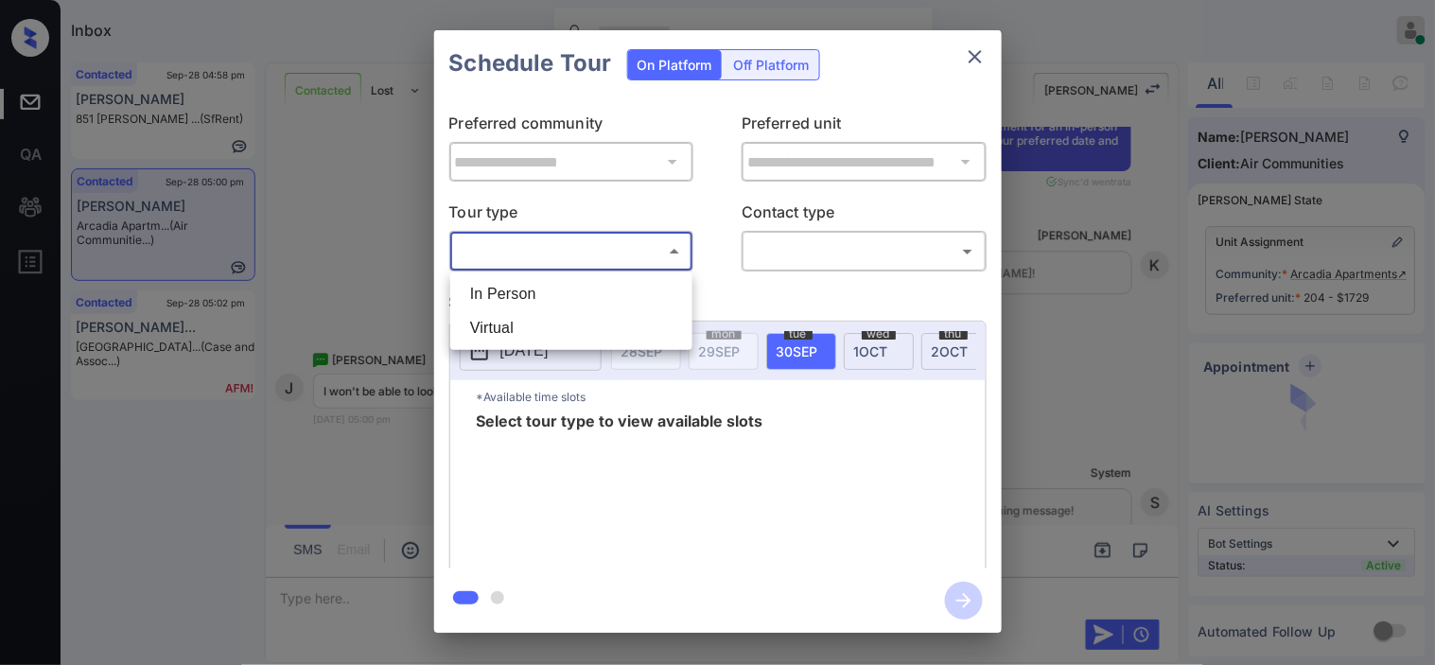
click at [556, 295] on li "In Person" at bounding box center [571, 294] width 233 height 34
type input "********"
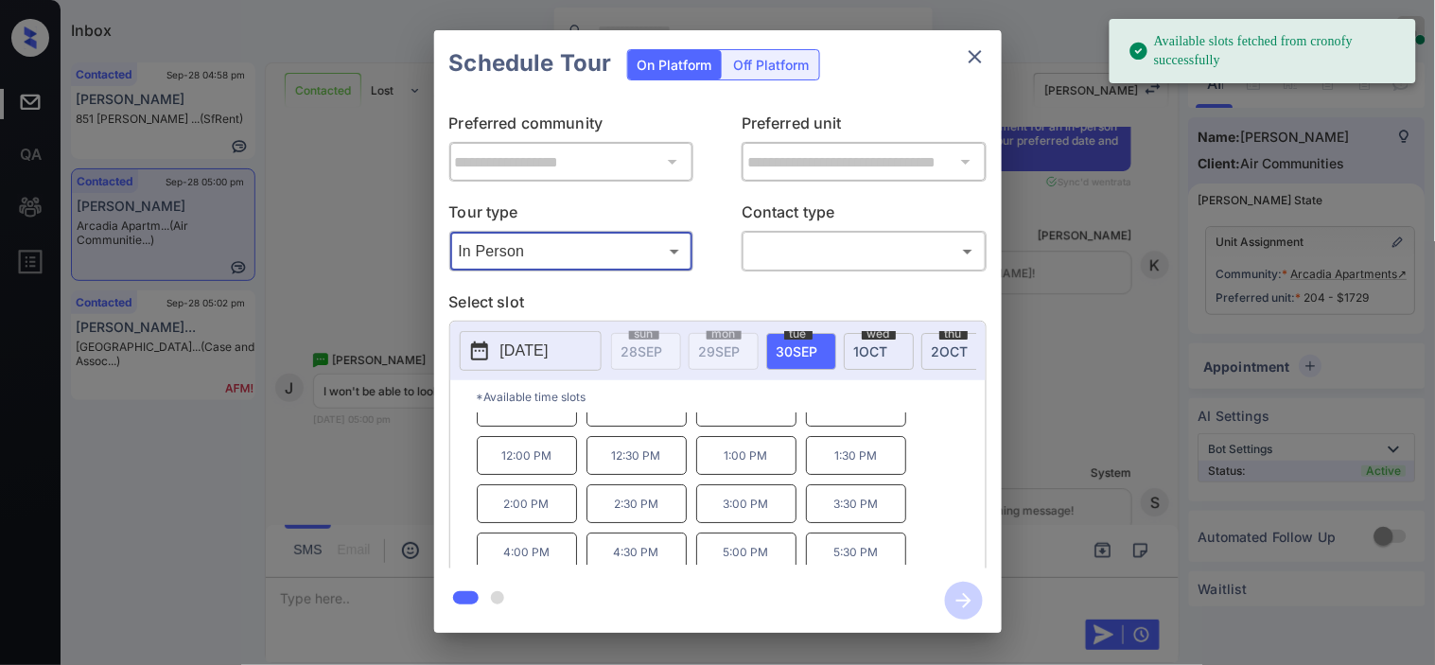
scroll to position [32, 0]
drag, startPoint x: 352, startPoint y: 274, endPoint x: 351, endPoint y: 258, distance: 16.1
click at [351, 258] on div "**********" at bounding box center [717, 331] width 1435 height 663
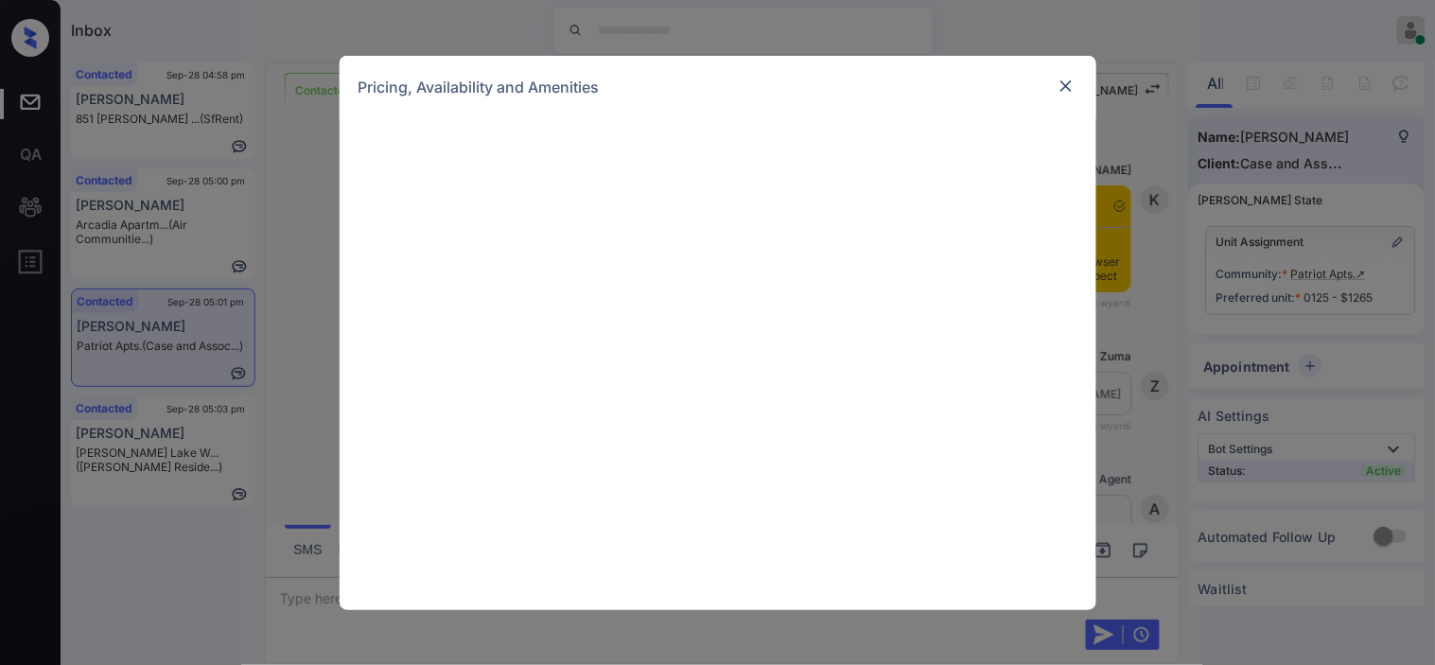
scroll to position [7246, 0]
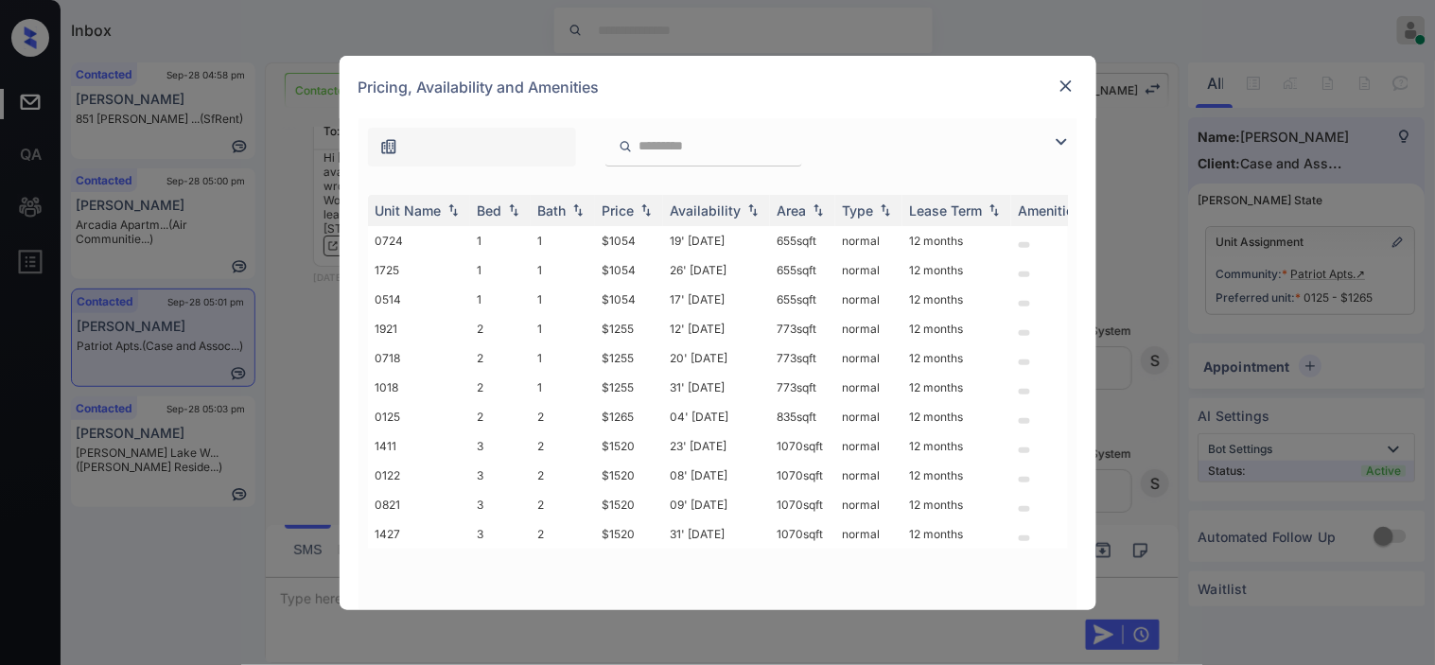
click at [1060, 77] on img at bounding box center [1066, 86] width 19 height 19
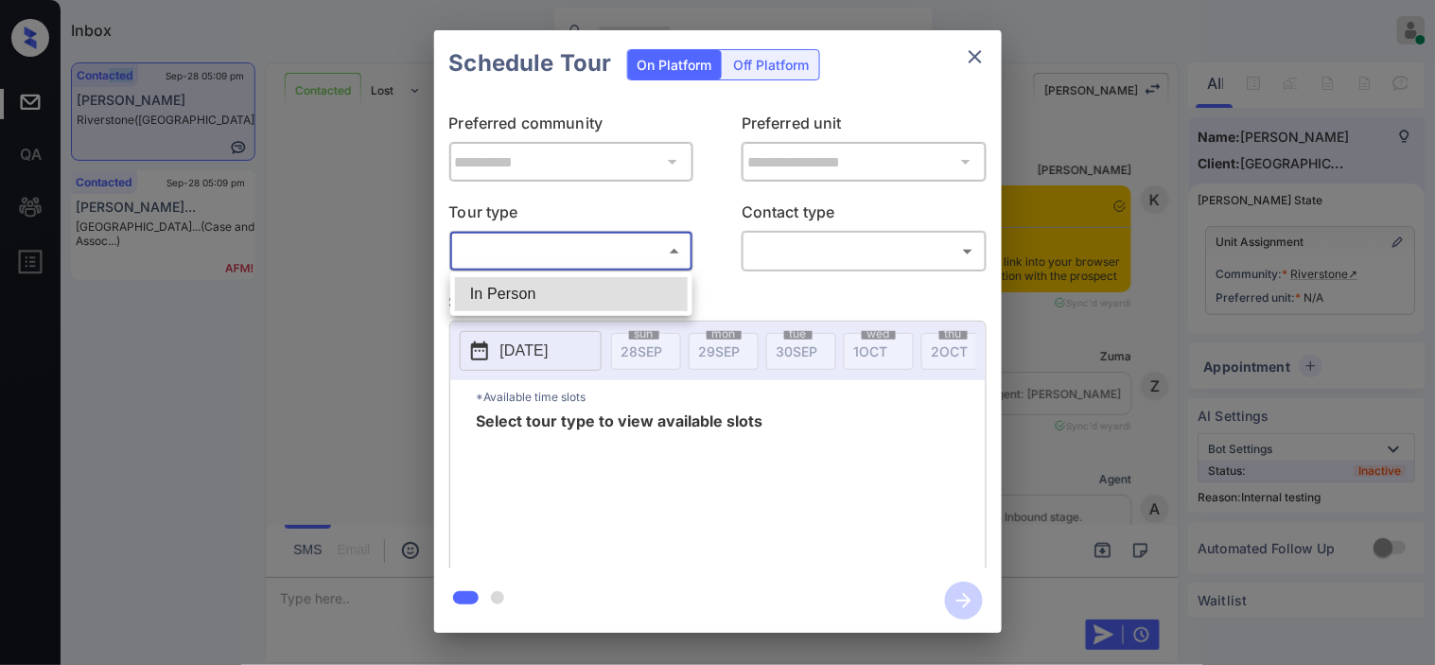
scroll to position [1800, 0]
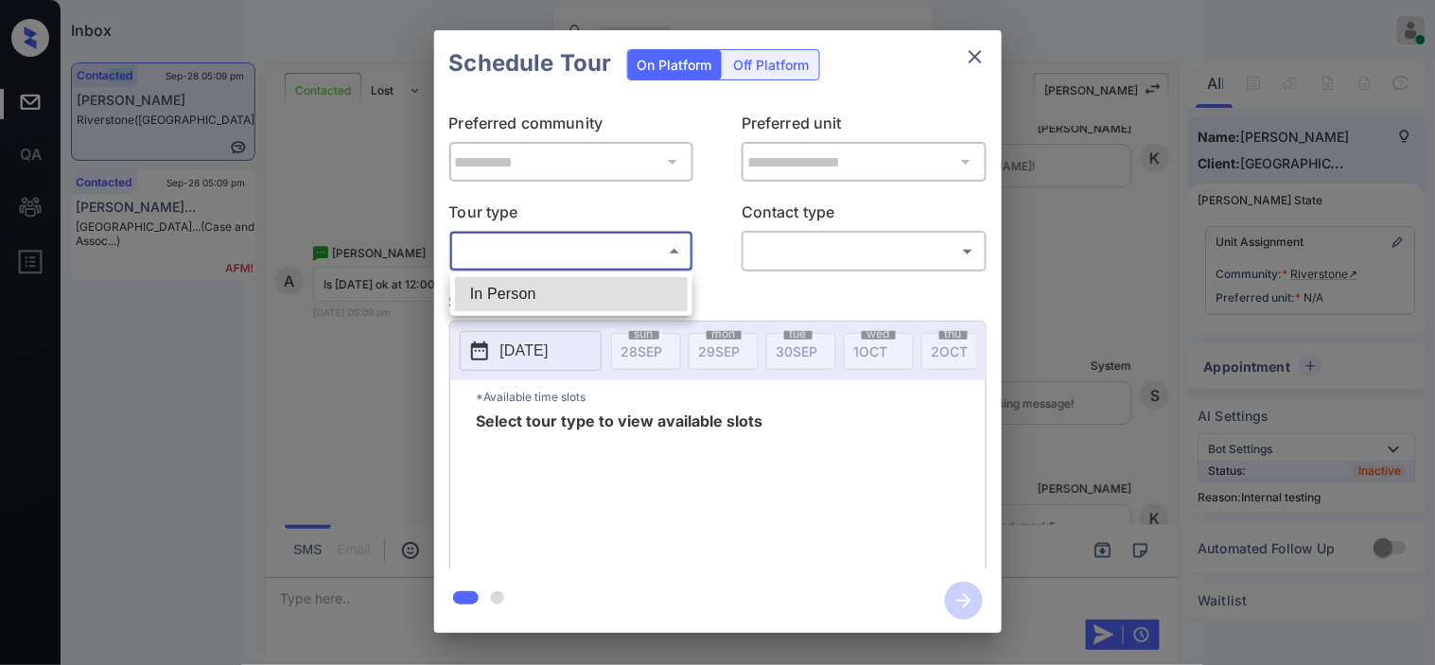
click at [643, 284] on li "In Person" at bounding box center [571, 294] width 233 height 34
type input "********"
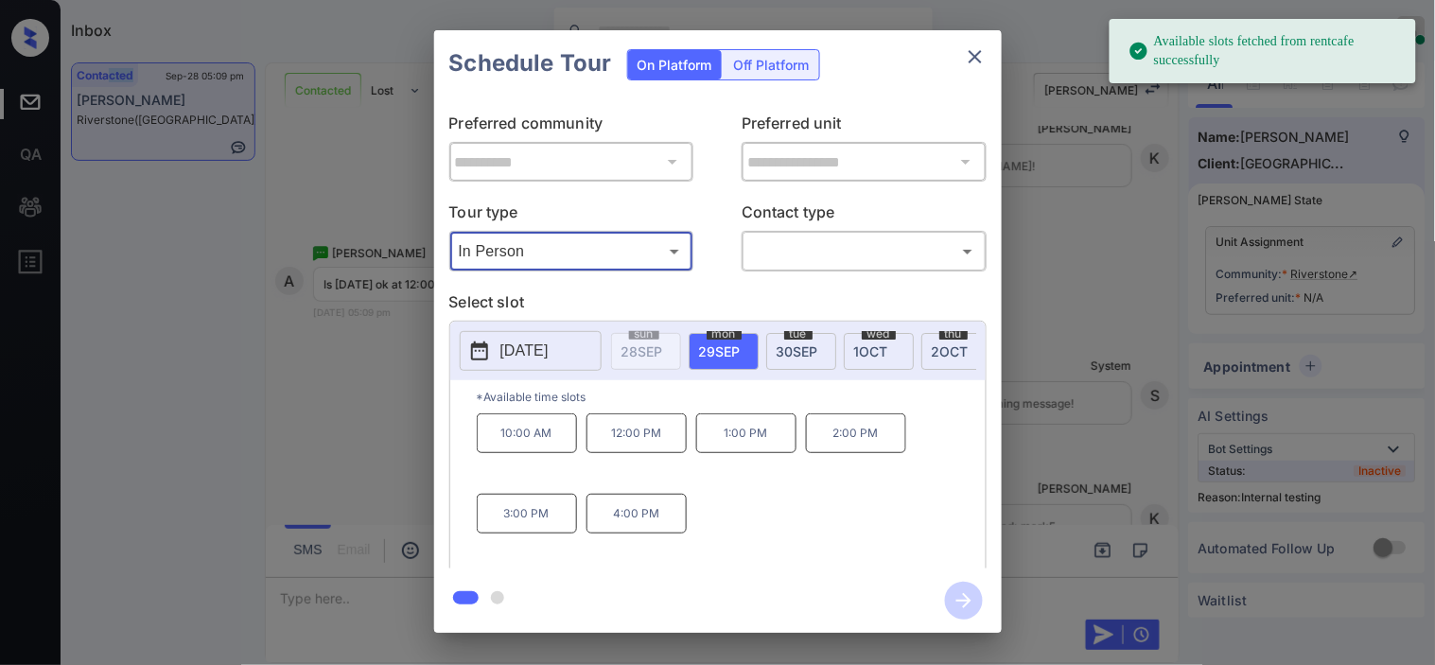
click at [471, 350] on icon at bounding box center [479, 351] width 17 height 19
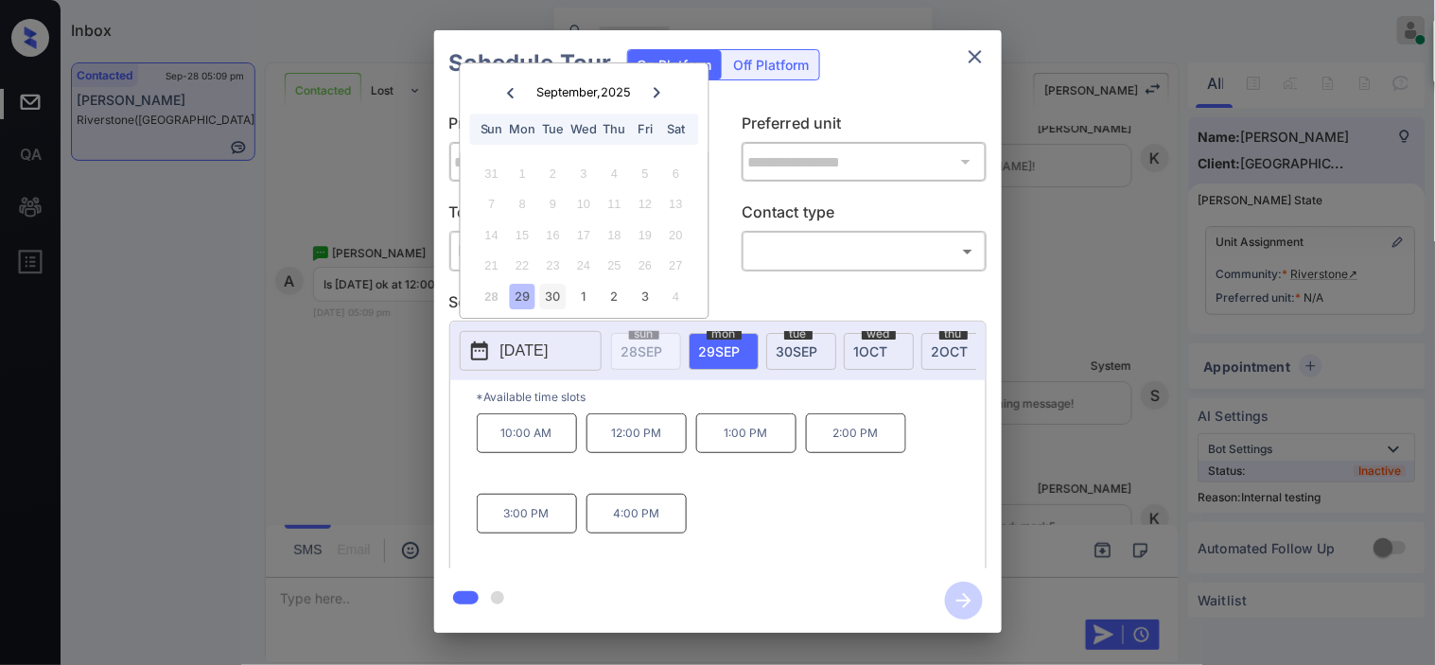
click at [555, 290] on div "30" at bounding box center [553, 297] width 26 height 26
click at [382, 356] on div "**********" at bounding box center [717, 331] width 1435 height 663
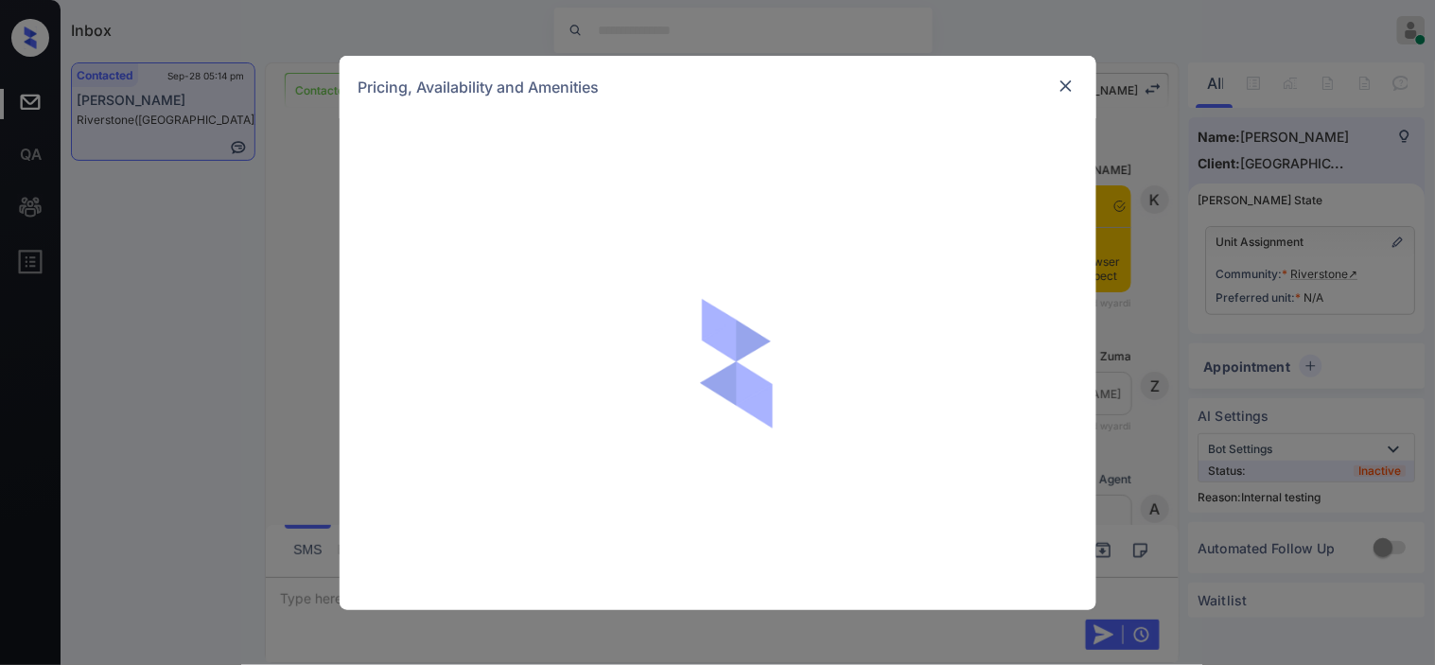
scroll to position [3556, 0]
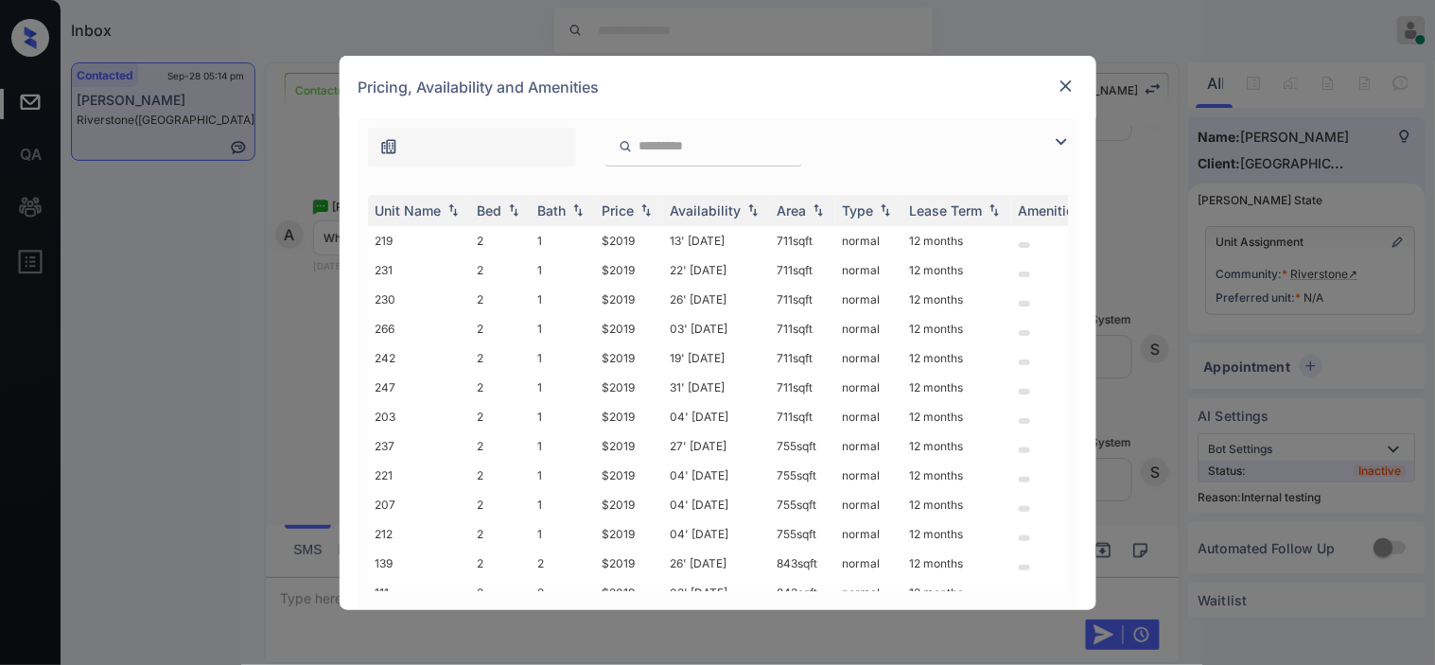
click at [1061, 138] on img at bounding box center [1061, 142] width 23 height 23
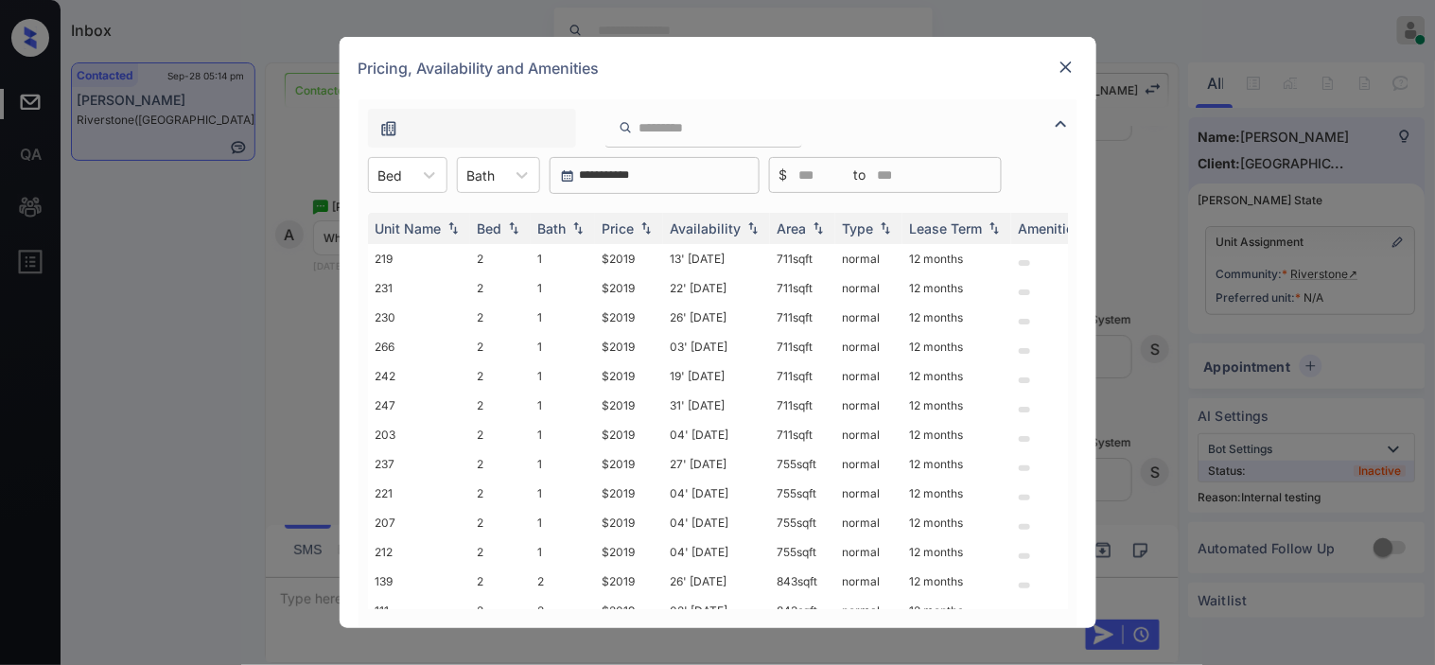
click at [361, 167] on div "**********" at bounding box center [718, 175] width 719 height 37
click at [411, 158] on div "Bed" at bounding box center [407, 175] width 79 height 36
click at [419, 220] on div "2" at bounding box center [407, 221] width 79 height 34
click at [637, 229] on img at bounding box center [646, 228] width 19 height 13
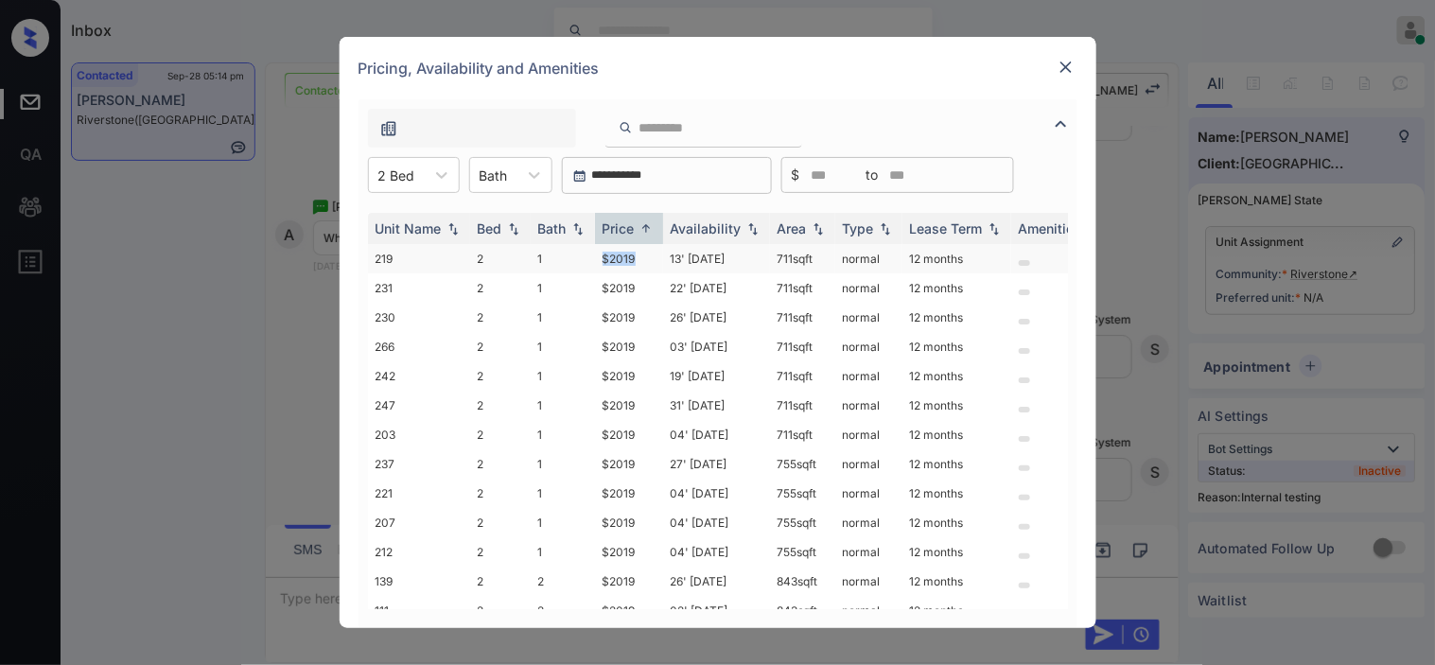
drag, startPoint x: 598, startPoint y: 262, endPoint x: 640, endPoint y: 263, distance: 41.6
click at [640, 263] on td "$2019" at bounding box center [629, 258] width 68 height 29
copy td "$2019"
click at [640, 263] on td "$2019" at bounding box center [629, 258] width 68 height 29
drag, startPoint x: 640, startPoint y: 263, endPoint x: 799, endPoint y: 16, distance: 293.7
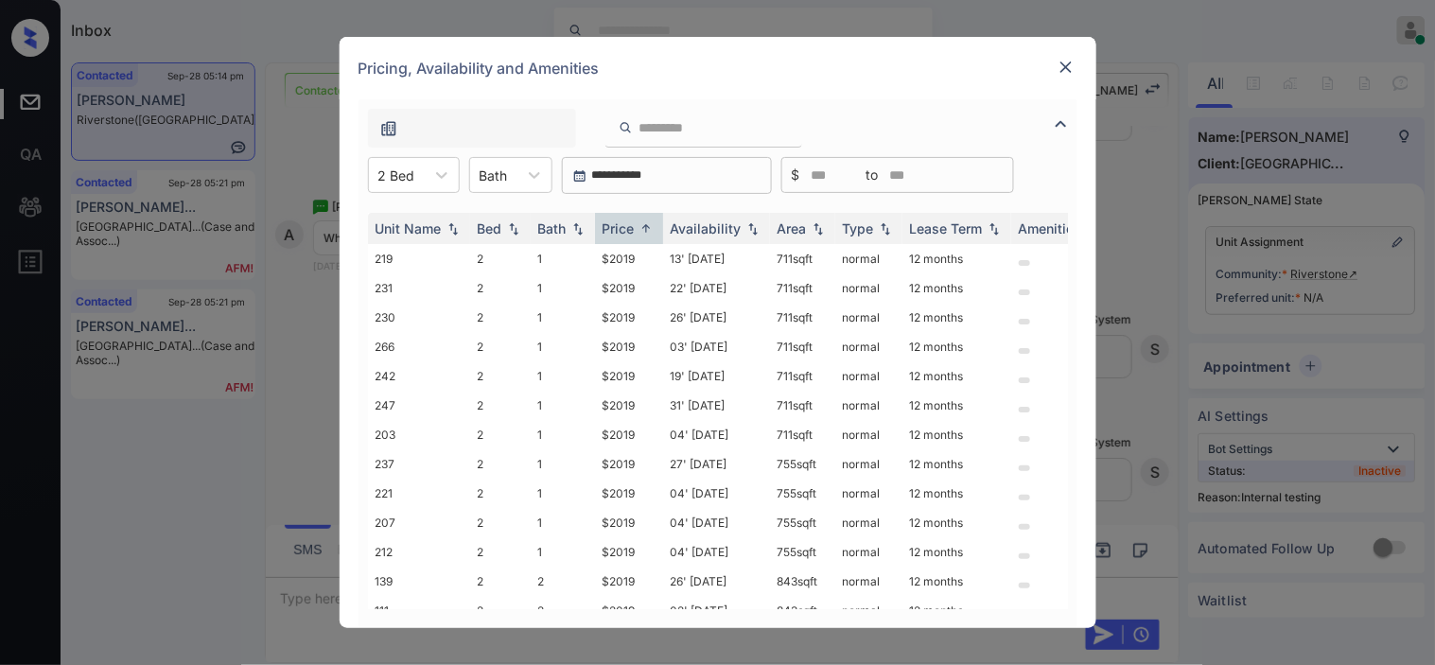
click at [640, 262] on td "$2019" at bounding box center [629, 258] width 68 height 29
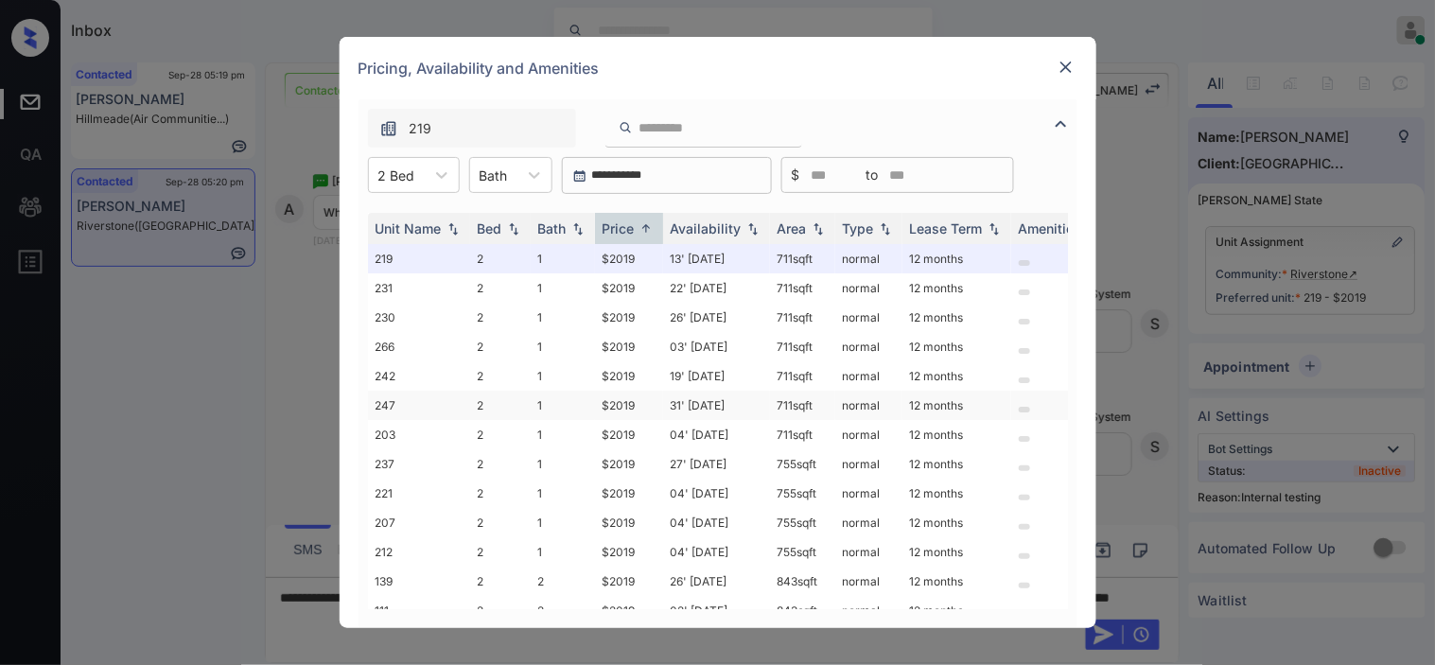
scroll to position [3679, 0]
click at [1065, 66] on img at bounding box center [1066, 67] width 19 height 19
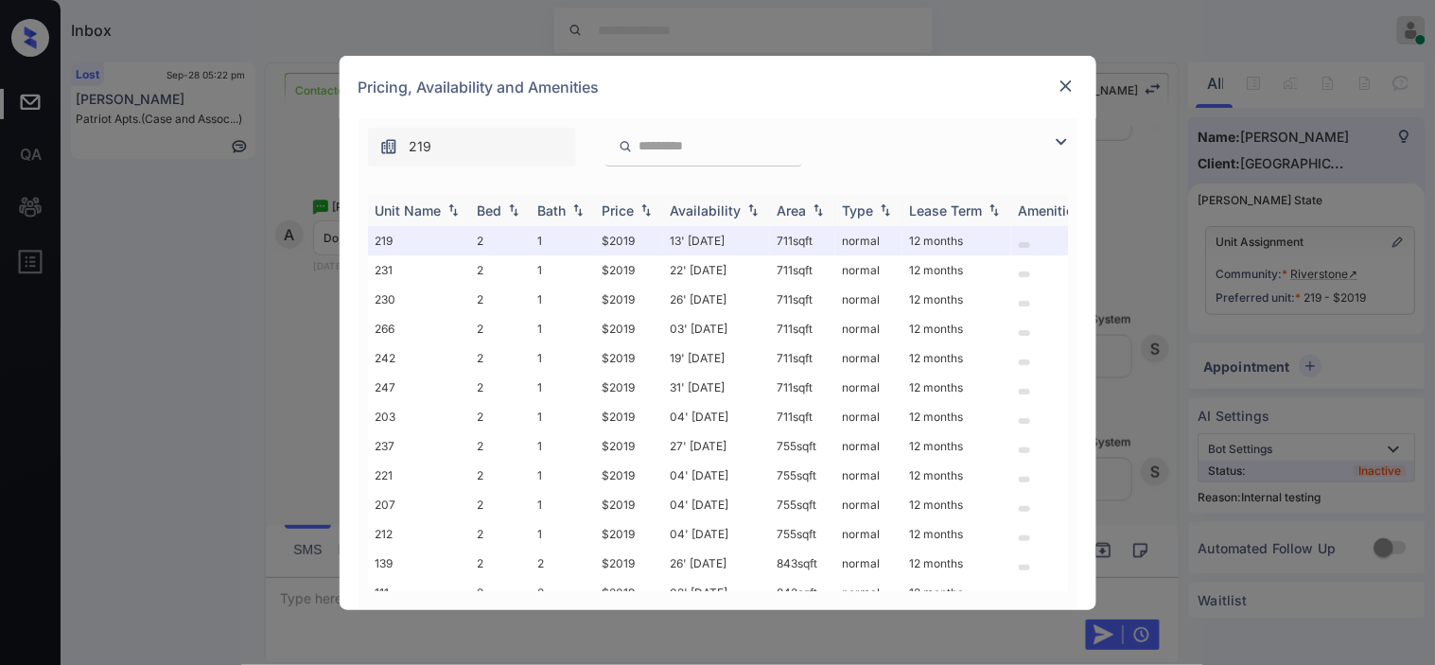
click at [645, 208] on img at bounding box center [646, 209] width 19 height 13
click at [645, 208] on img at bounding box center [646, 210] width 19 height 14
click at [644, 209] on img at bounding box center [646, 210] width 19 height 14
click at [644, 209] on img at bounding box center [646, 209] width 19 height 13
click at [645, 209] on img at bounding box center [646, 210] width 19 height 14
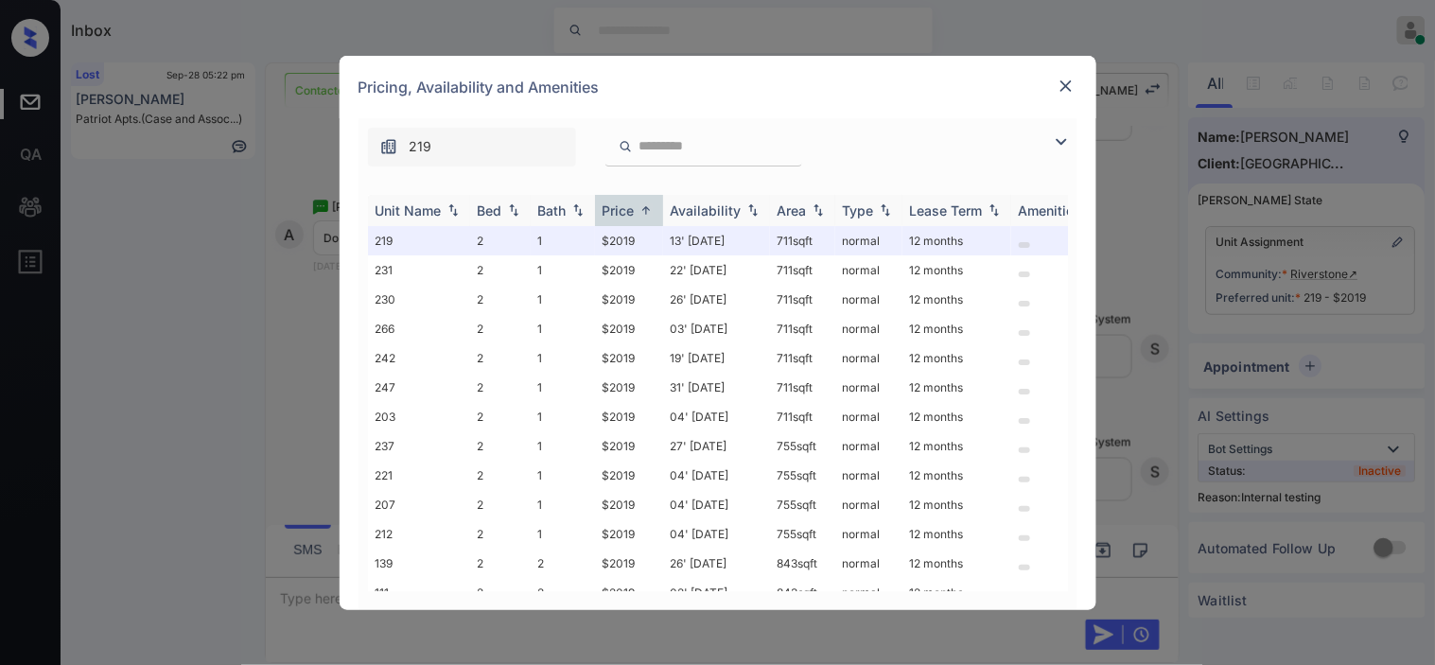
click at [646, 209] on img at bounding box center [646, 210] width 19 height 14
click at [646, 209] on img at bounding box center [646, 209] width 19 height 13
click at [646, 209] on img at bounding box center [646, 210] width 19 height 14
click at [646, 209] on img at bounding box center [646, 209] width 19 height 13
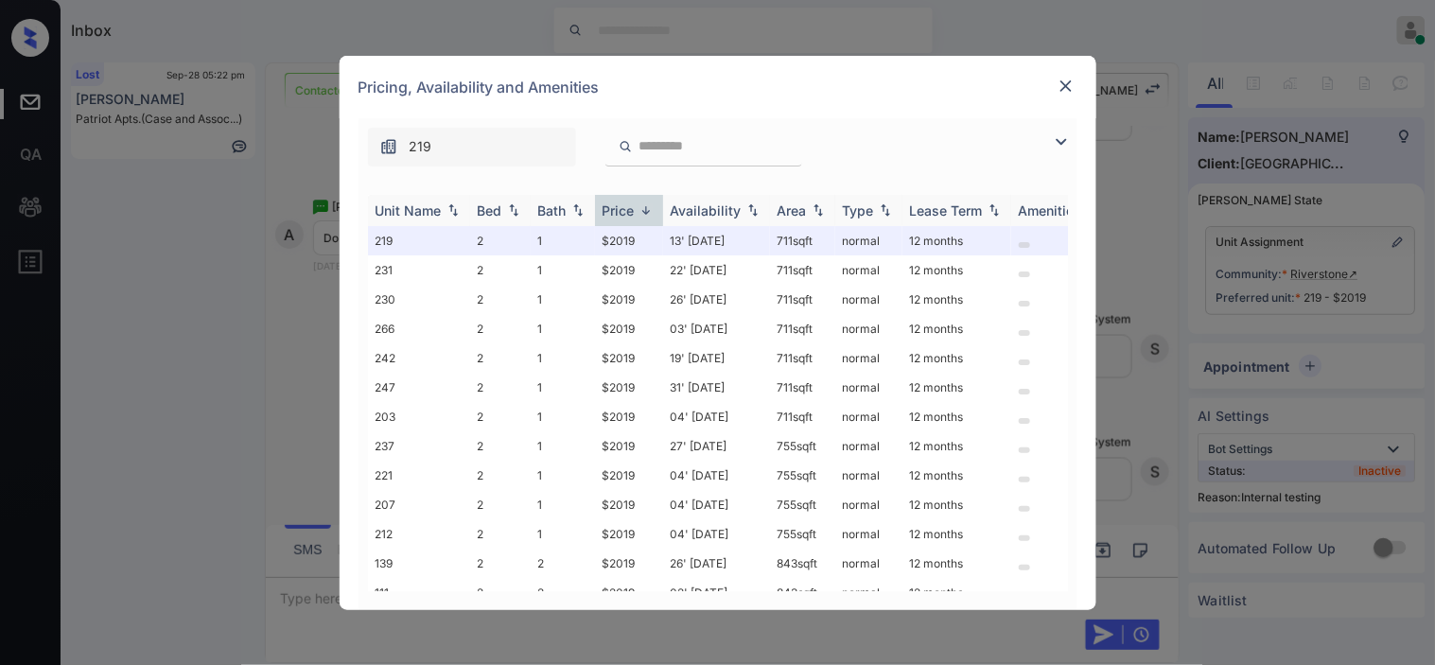
click at [646, 209] on img at bounding box center [646, 210] width 19 height 14
click at [1057, 86] on img at bounding box center [1066, 86] width 19 height 19
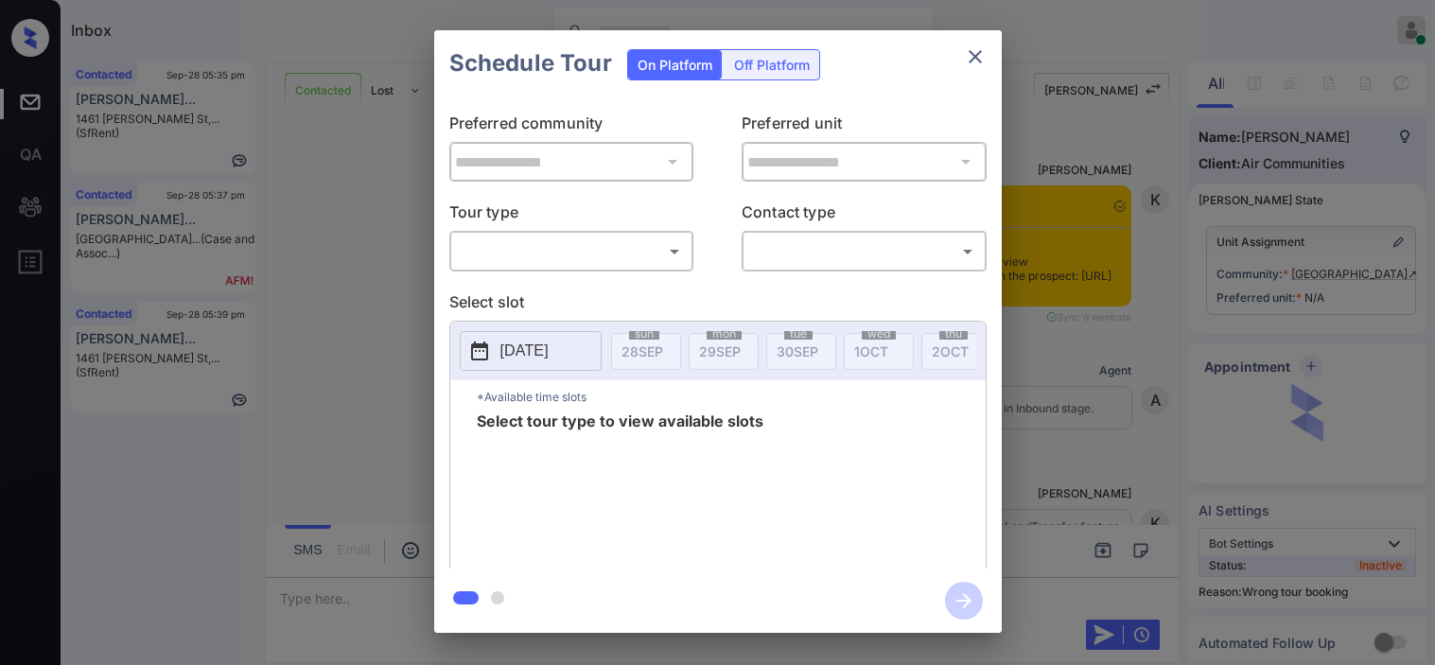
click at [540, 252] on body "Inbox [PERSON_NAME] Online Set yourself offline Set yourself on break Profile S…" at bounding box center [717, 332] width 1435 height 665
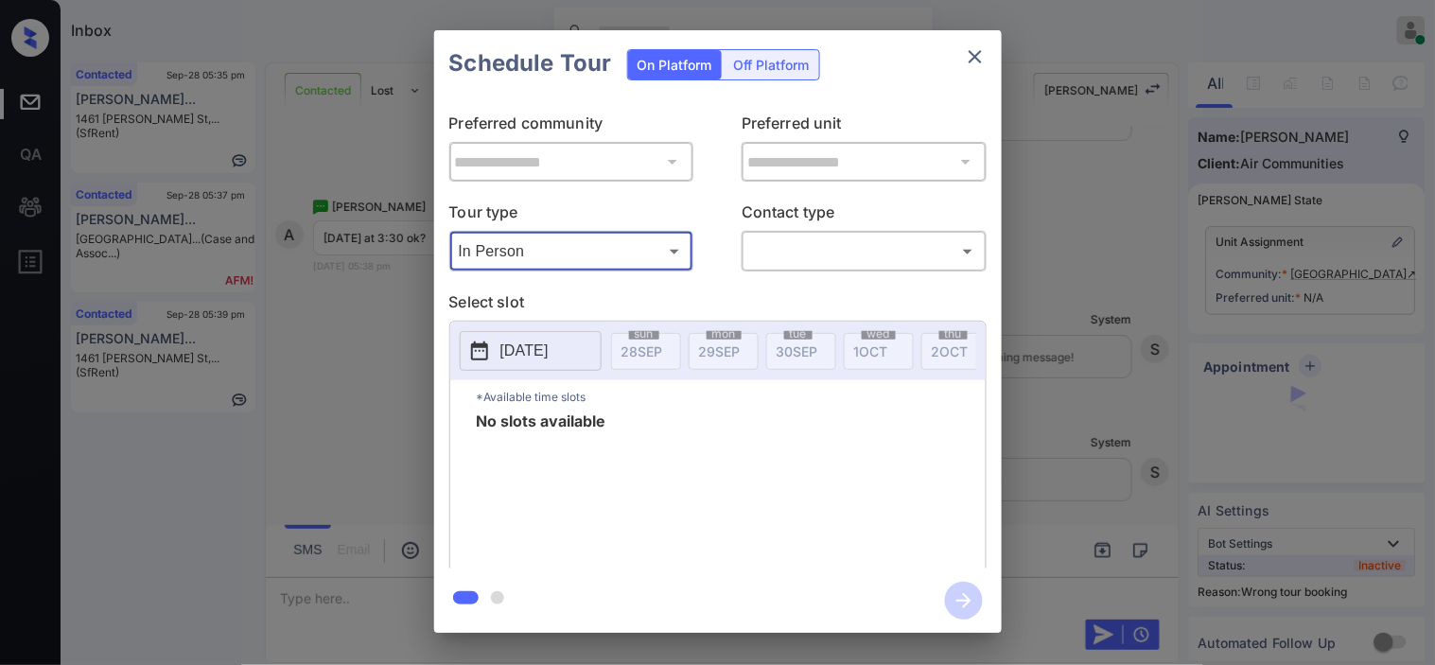
type input "********"
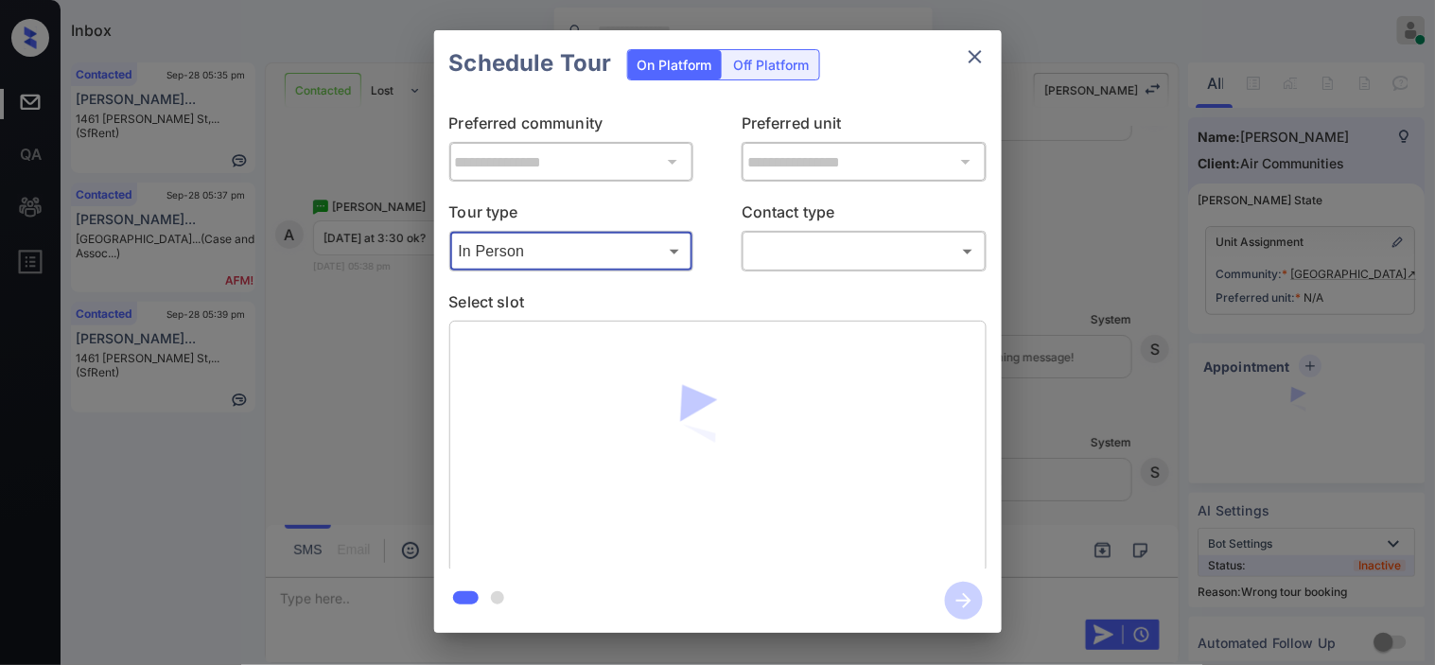
click at [796, 260] on body "Inbox [PERSON_NAME] Online Set yourself offline Set yourself on break Profile S…" at bounding box center [717, 332] width 1435 height 665
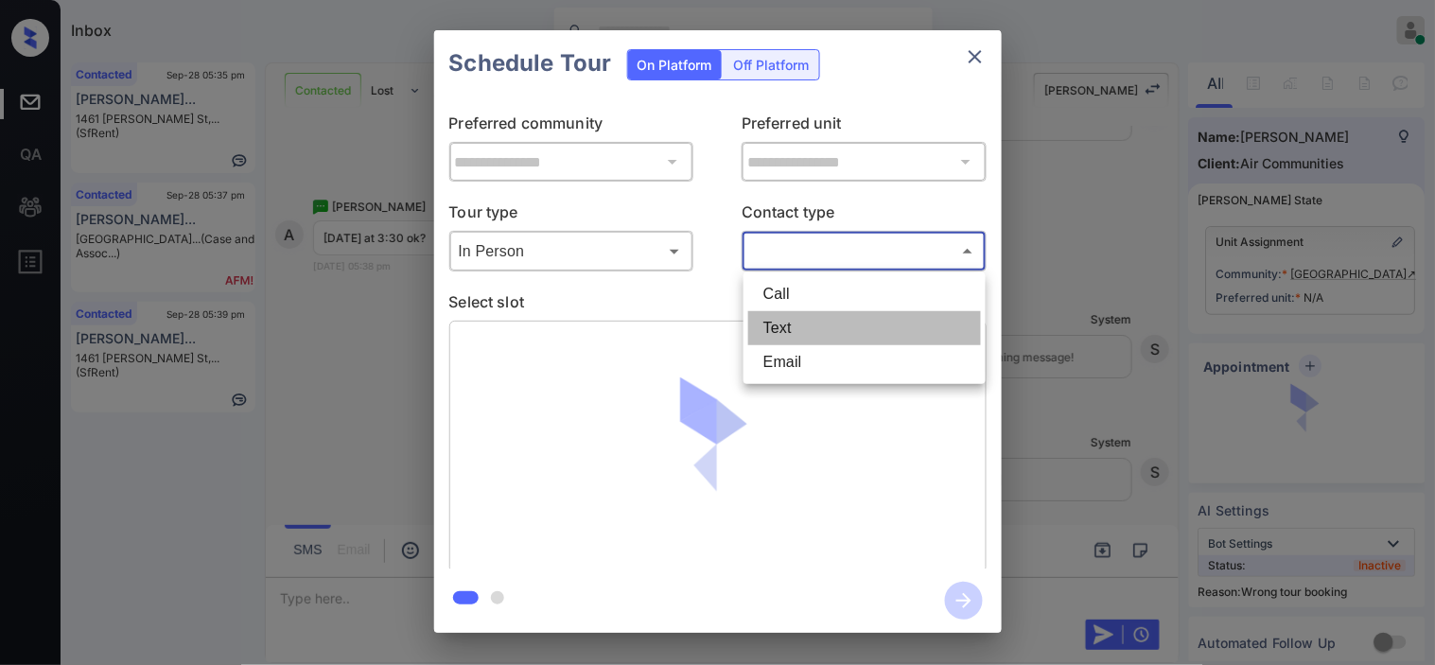
click at [788, 325] on li "Text" at bounding box center [864, 328] width 233 height 34
type input "****"
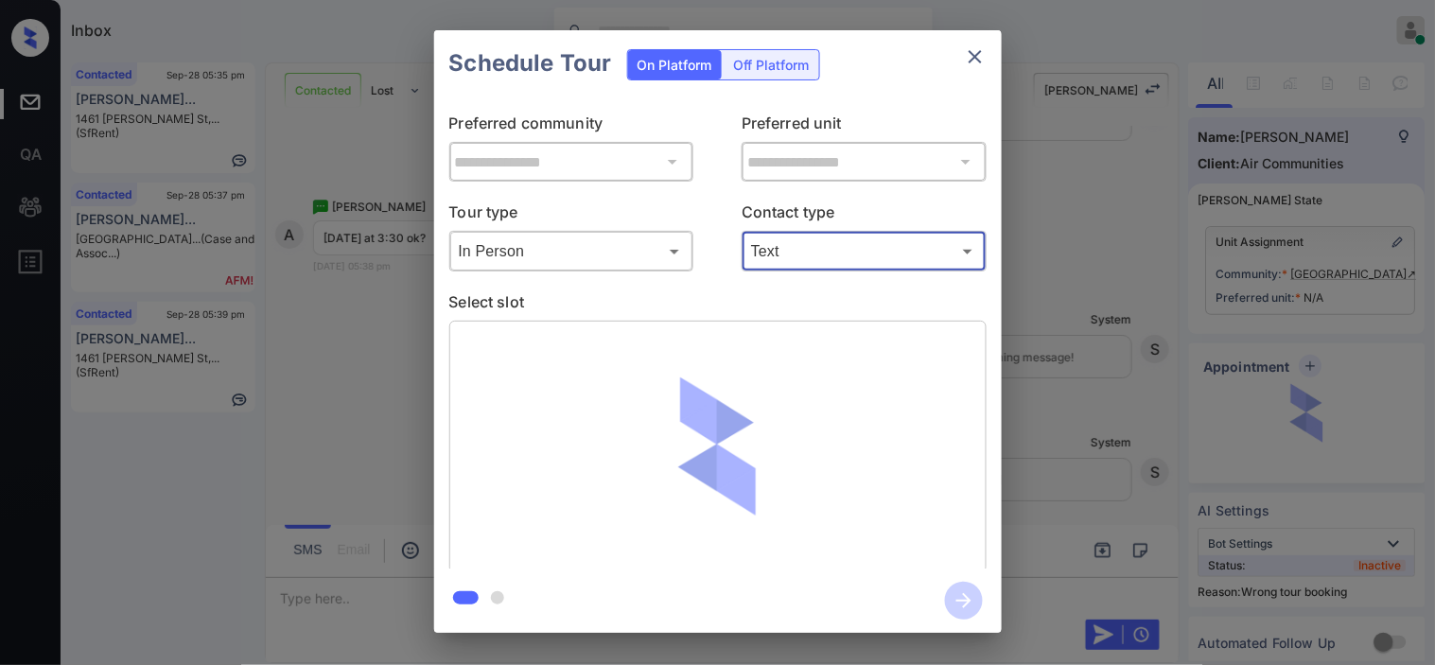
click at [492, 354] on div at bounding box center [717, 447] width 537 height 253
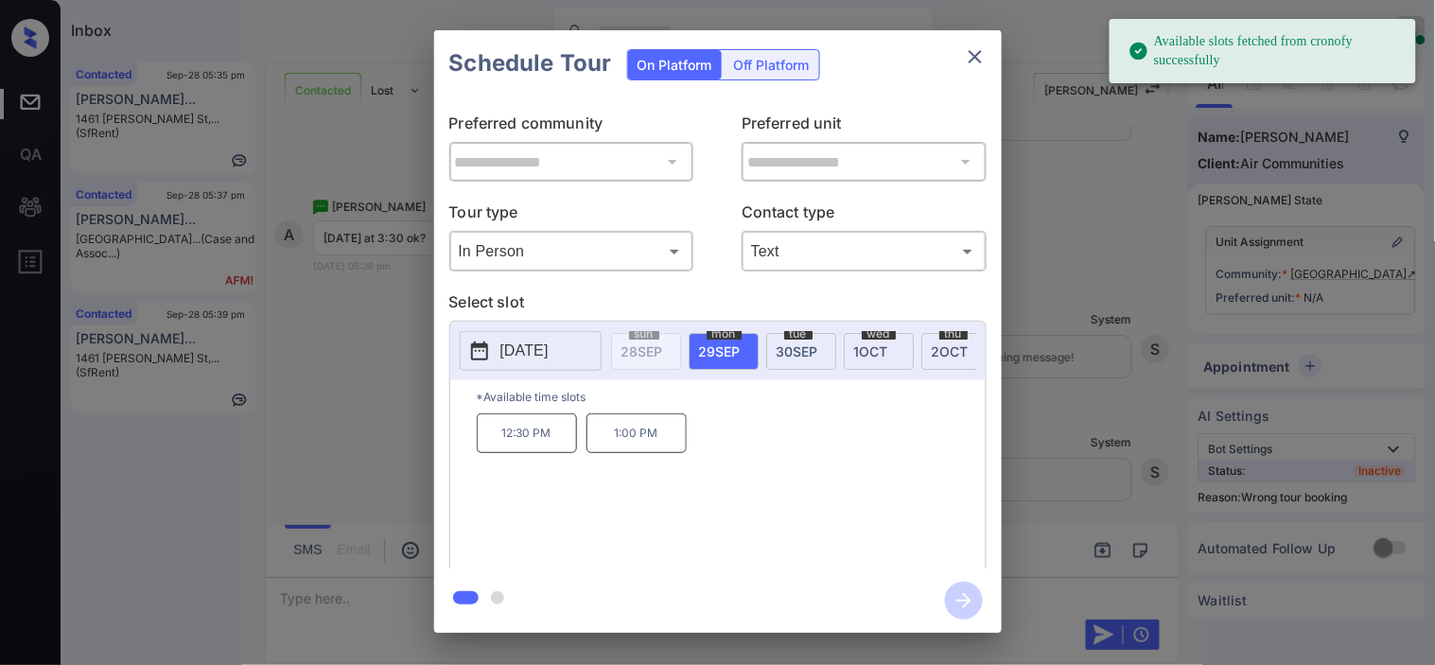
click at [505, 293] on p "Select slot" at bounding box center [717, 305] width 537 height 30
click at [524, 344] on p "2025-09-29" at bounding box center [525, 351] width 48 height 23
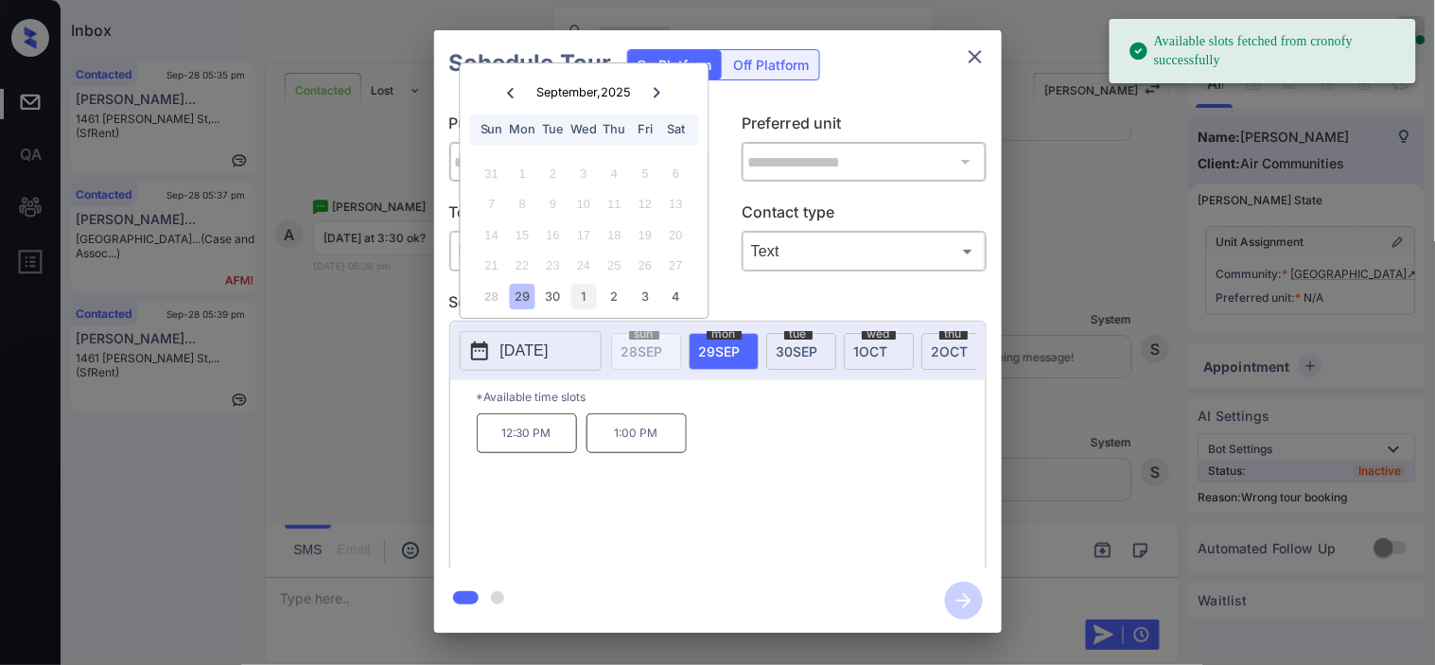
click at [580, 291] on div "1" at bounding box center [585, 297] width 26 height 26
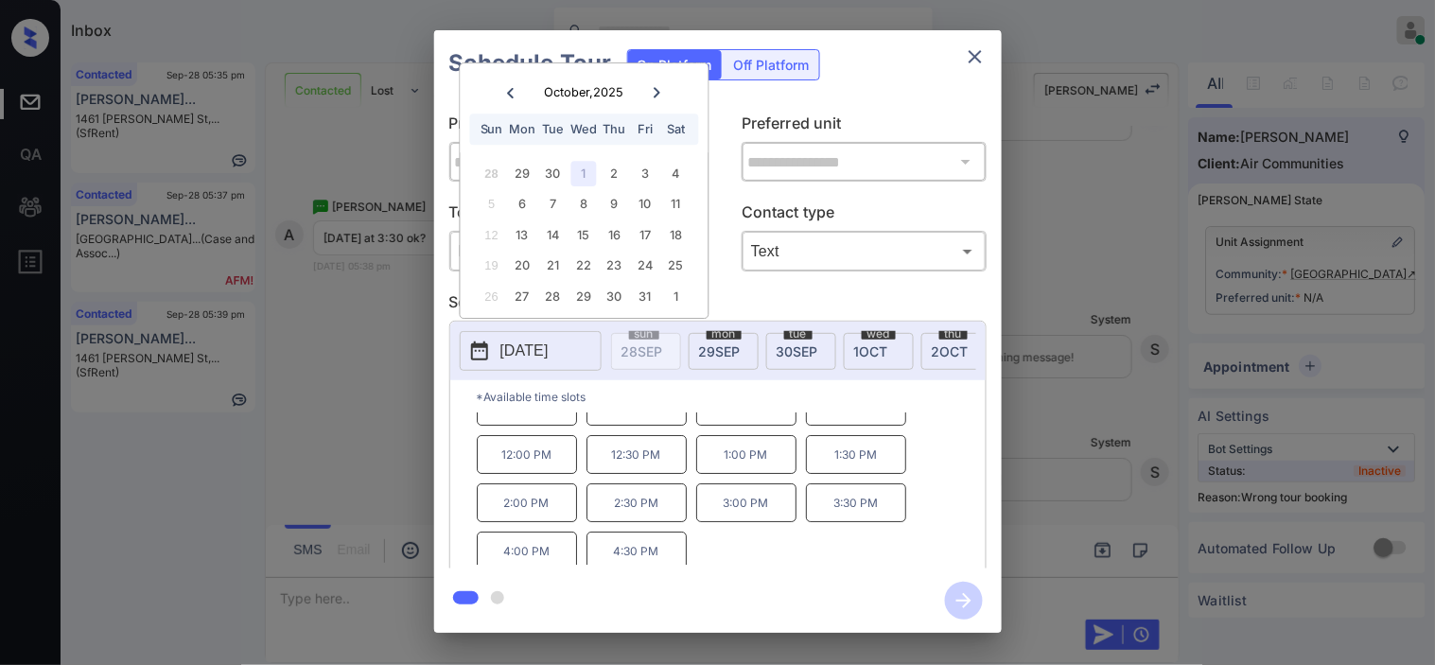
scroll to position [32, 0]
click at [352, 399] on div "**********" at bounding box center [717, 331] width 1435 height 663
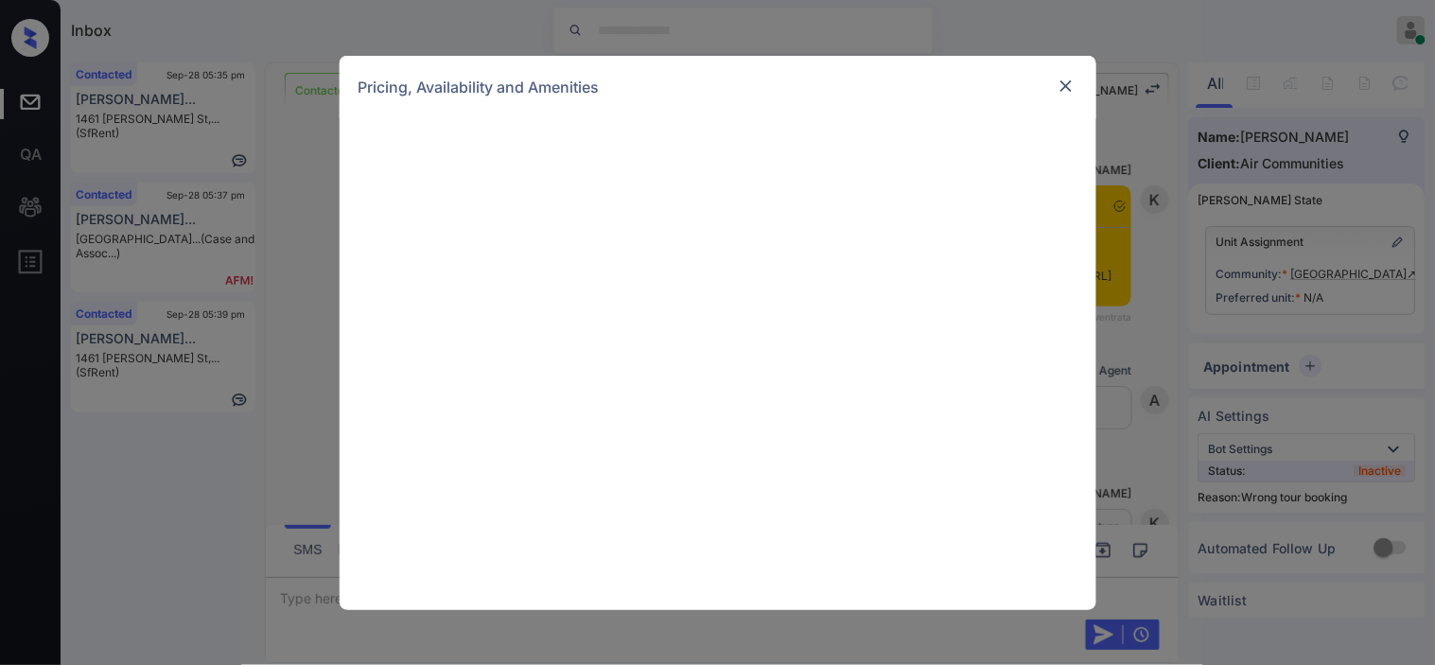
scroll to position [11033, 0]
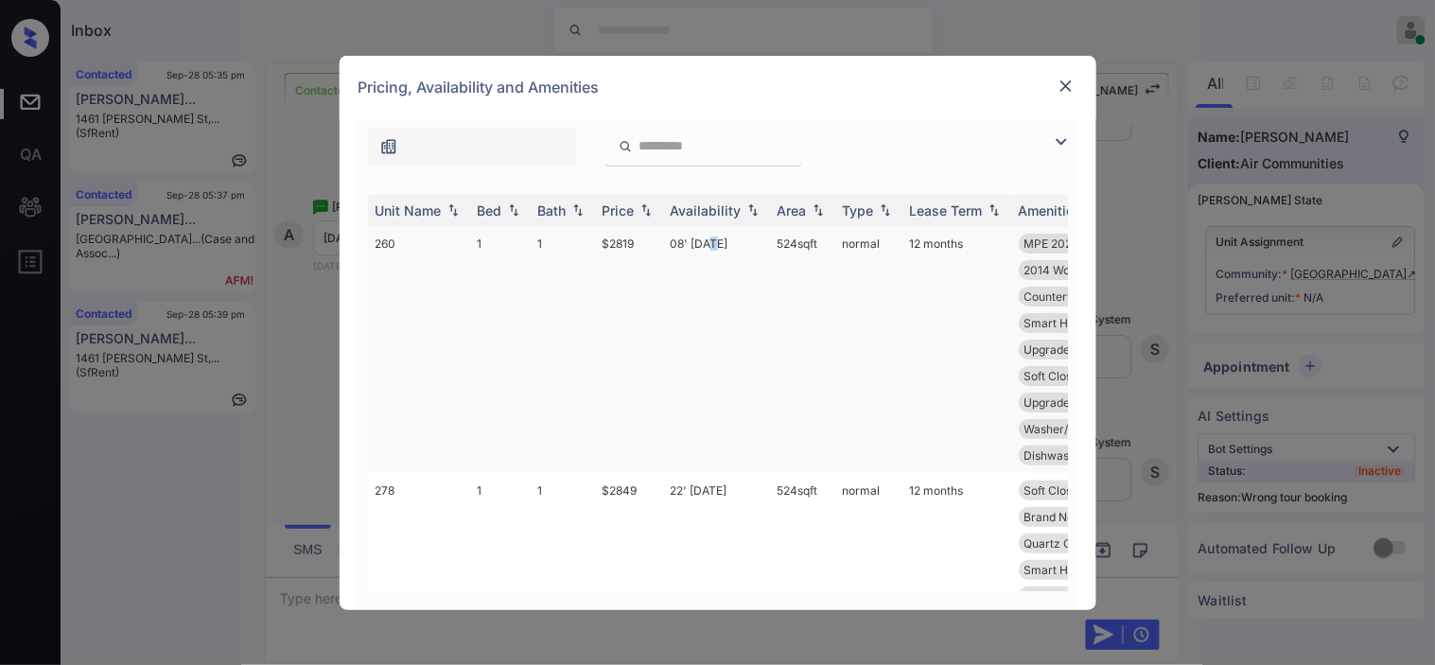
click at [710, 240] on td "08' Jul 25" at bounding box center [716, 349] width 107 height 247
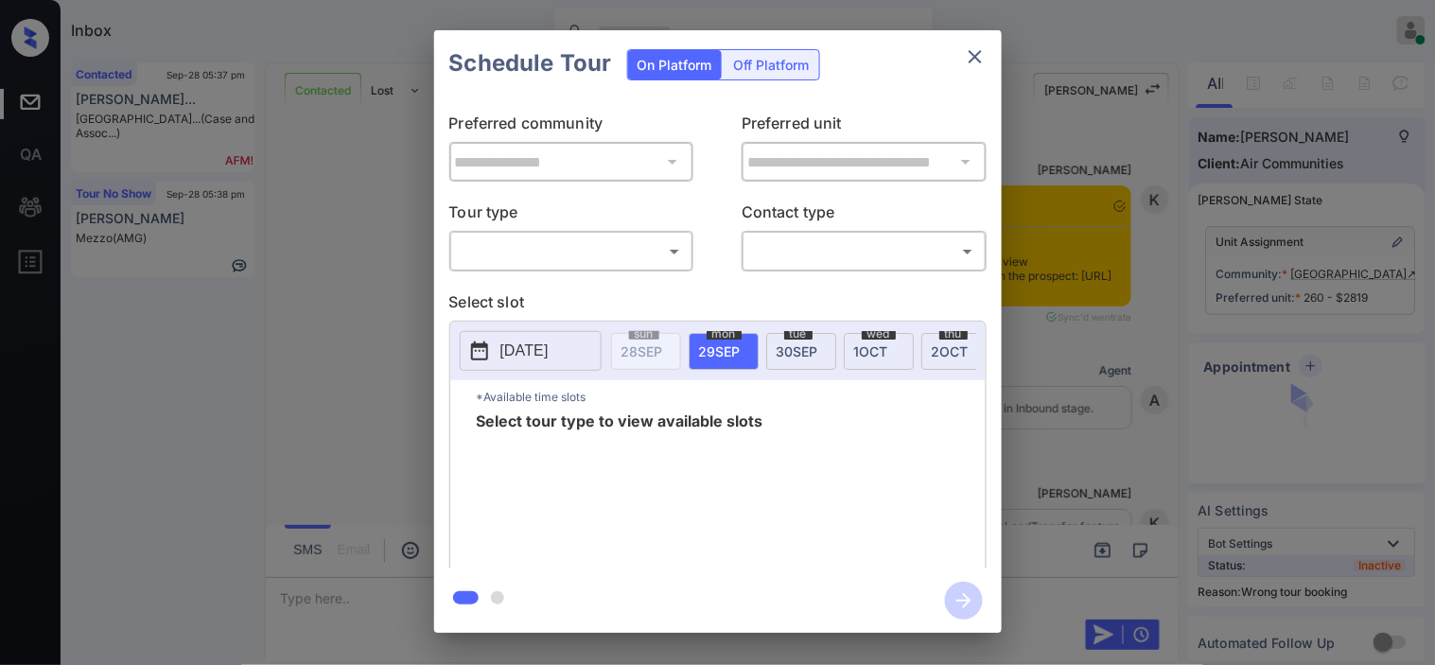
click at [536, 262] on body "Inbox [PERSON_NAME] Online Set yourself offline Set yourself on break Profile S…" at bounding box center [717, 332] width 1435 height 665
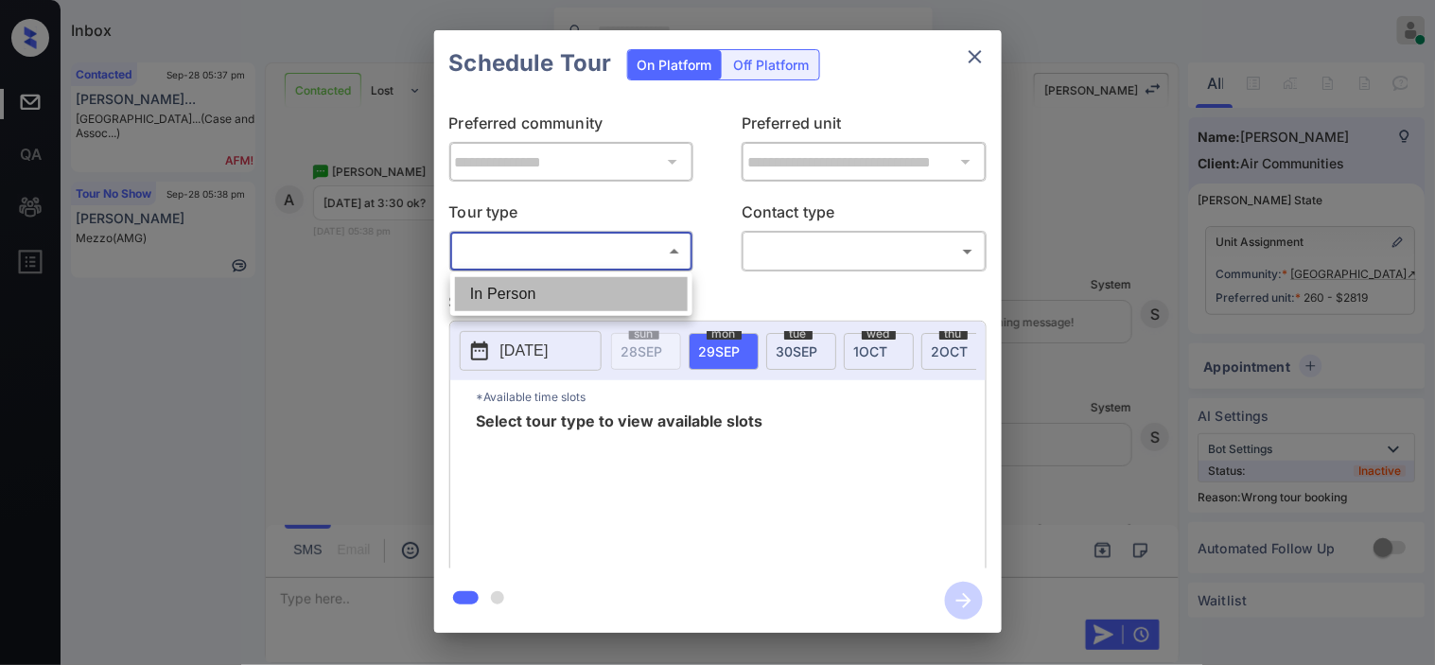
click at [528, 295] on li "In Person" at bounding box center [571, 294] width 233 height 34
type input "********"
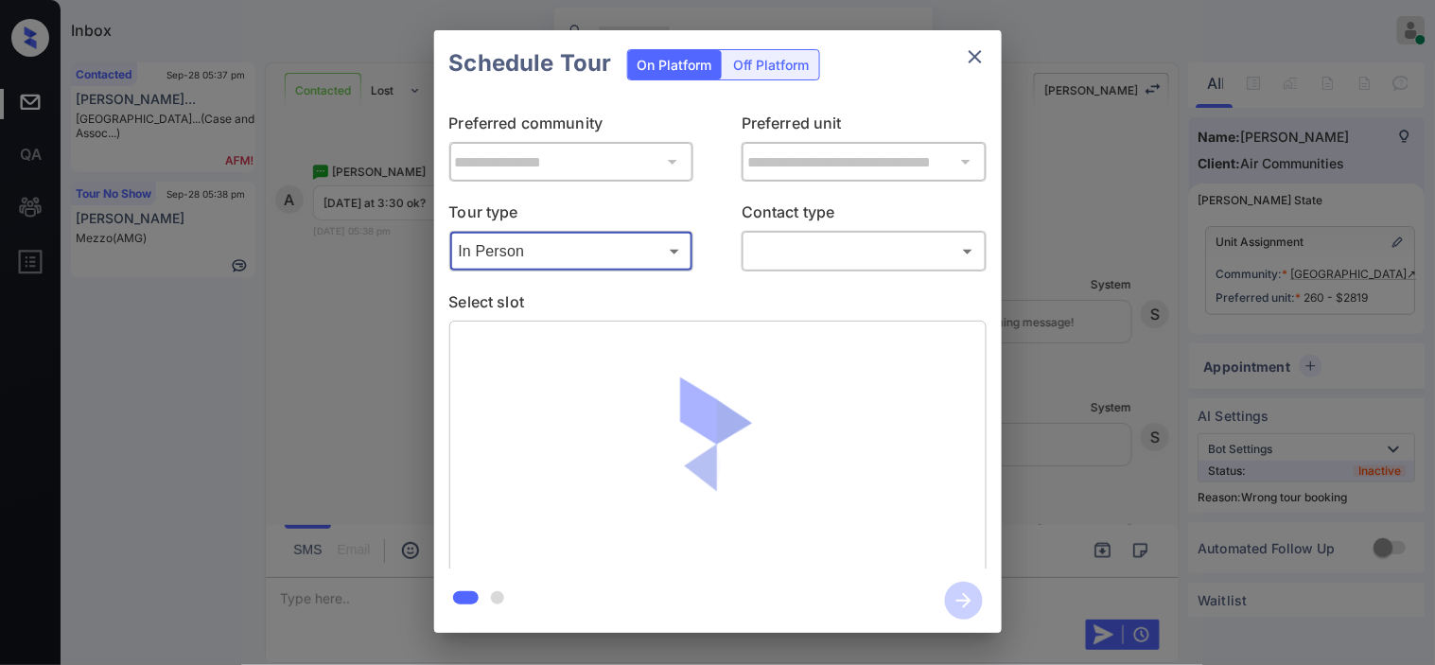
click at [788, 232] on div "​ ​" at bounding box center [864, 251] width 245 height 41
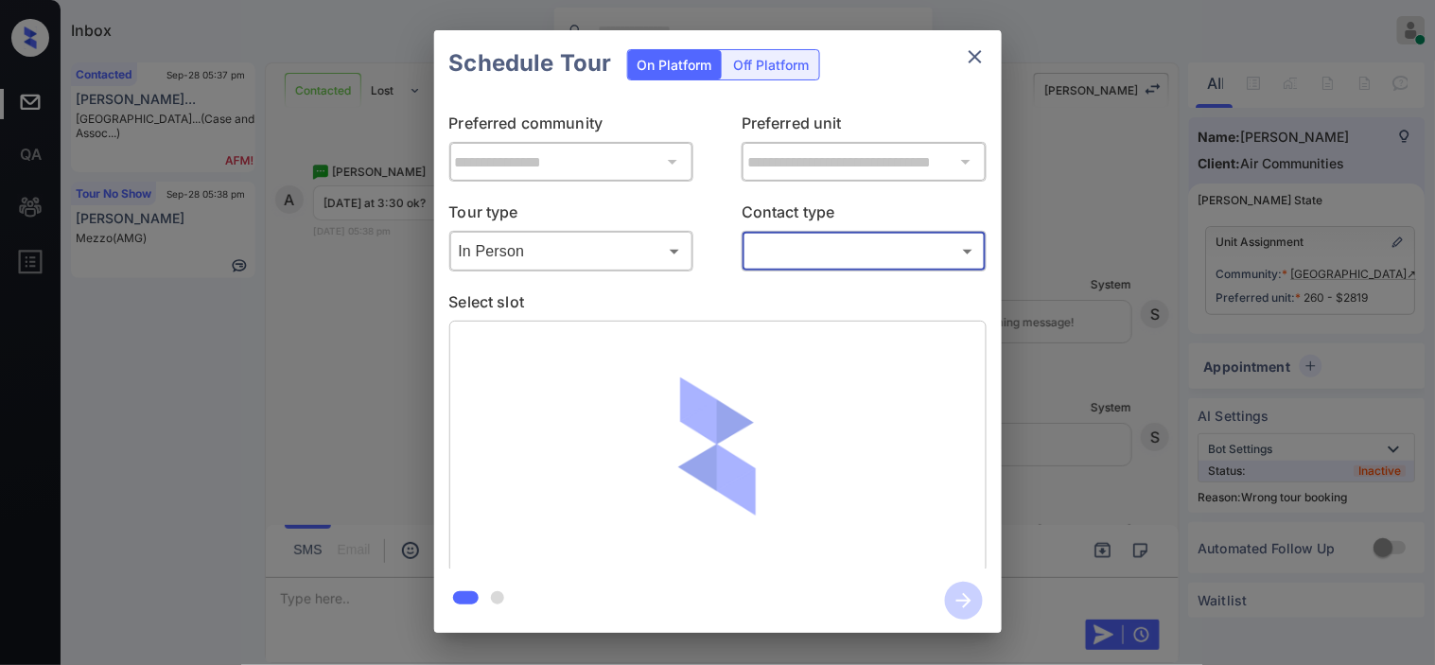
click at [785, 257] on body "Inbox Kristine Capara Online Set yourself offline Set yourself on break Profile…" at bounding box center [717, 332] width 1435 height 665
click at [774, 334] on li "Text" at bounding box center [864, 328] width 233 height 34
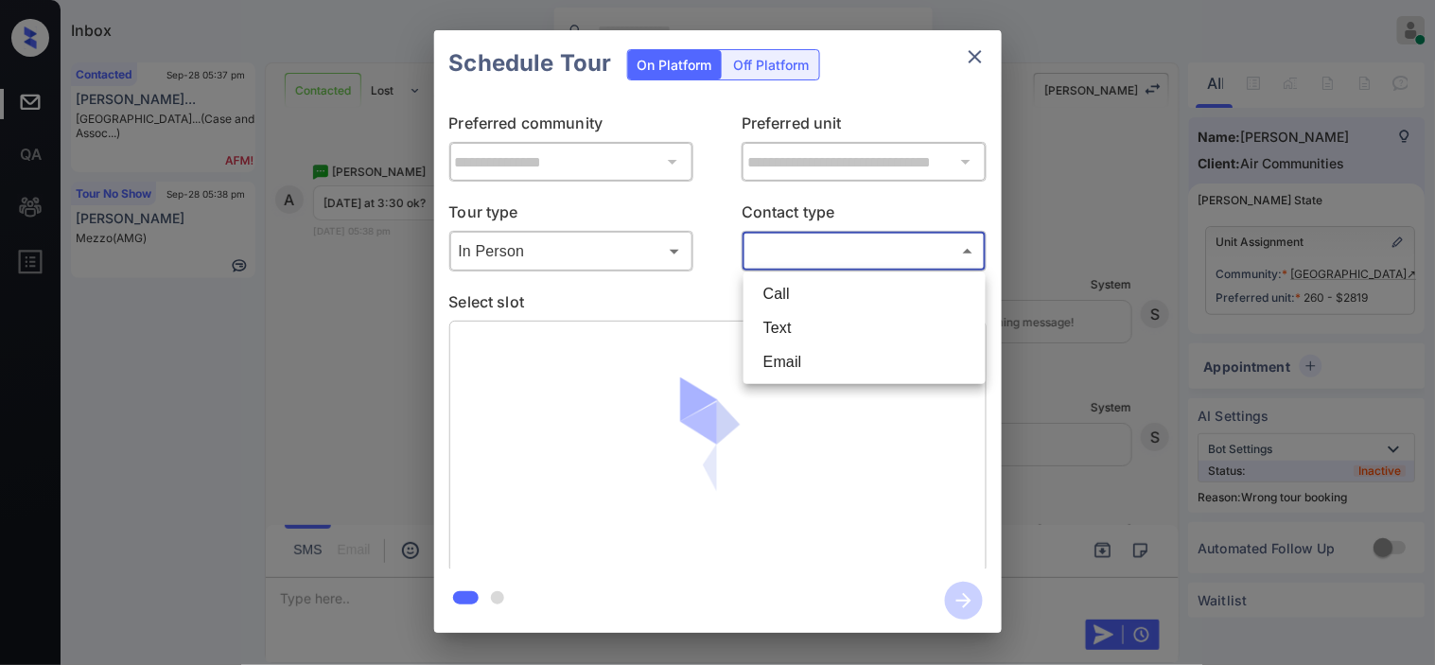
type input "****"
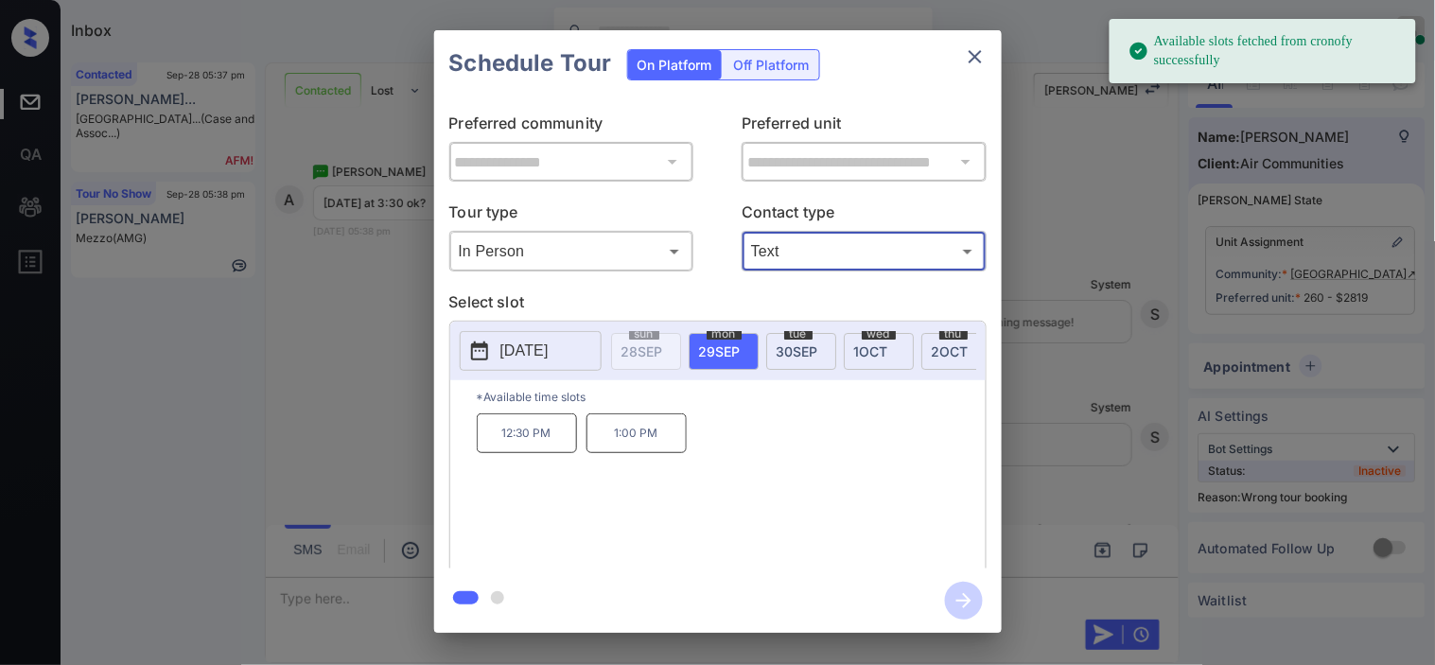
click at [485, 344] on icon at bounding box center [479, 351] width 17 height 19
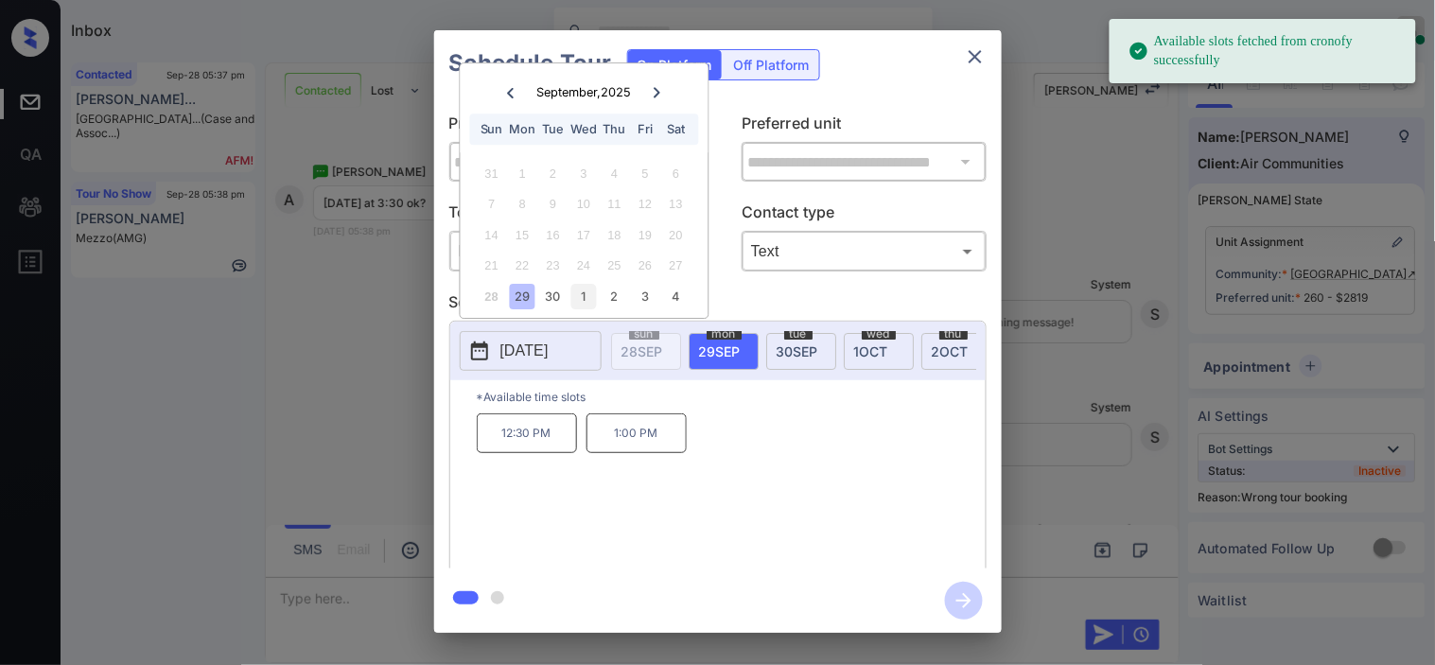
click at [589, 300] on div "1" at bounding box center [585, 297] width 26 height 26
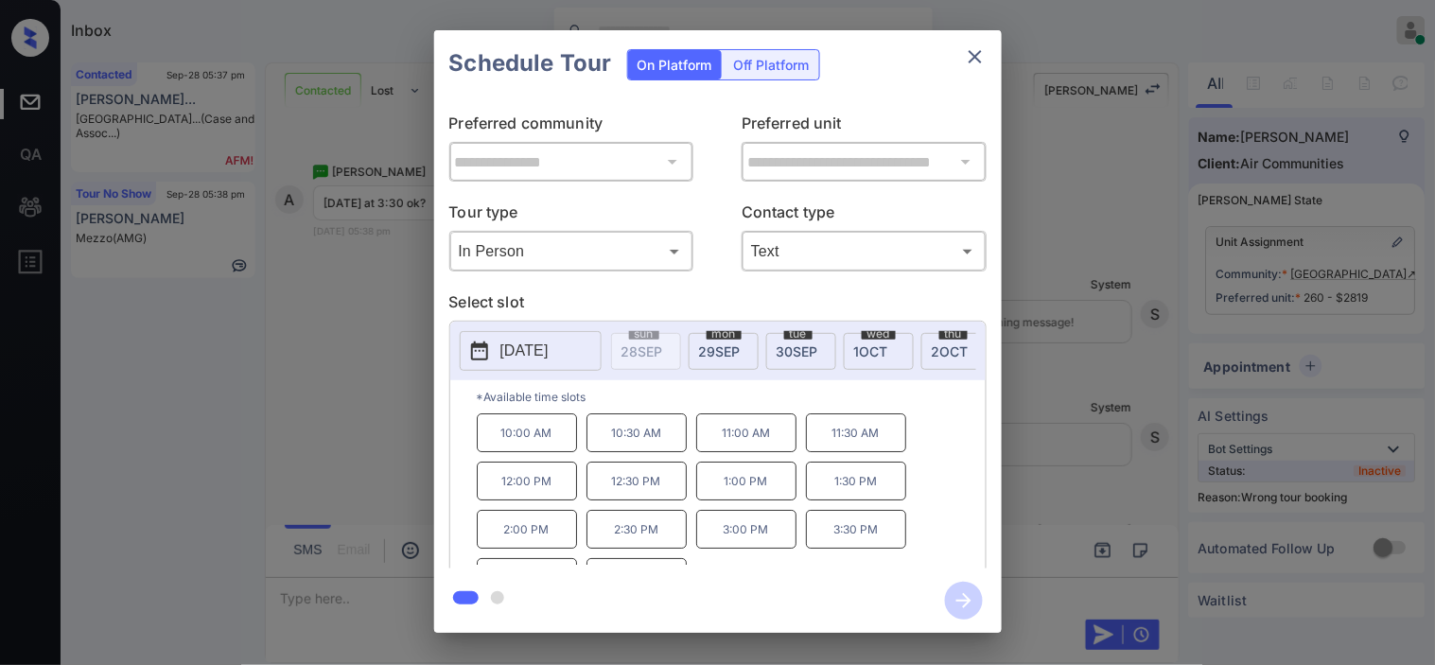
click at [846, 537] on p "3:30 PM" at bounding box center [856, 529] width 100 height 39
click at [961, 592] on icon "button" at bounding box center [964, 601] width 38 height 38
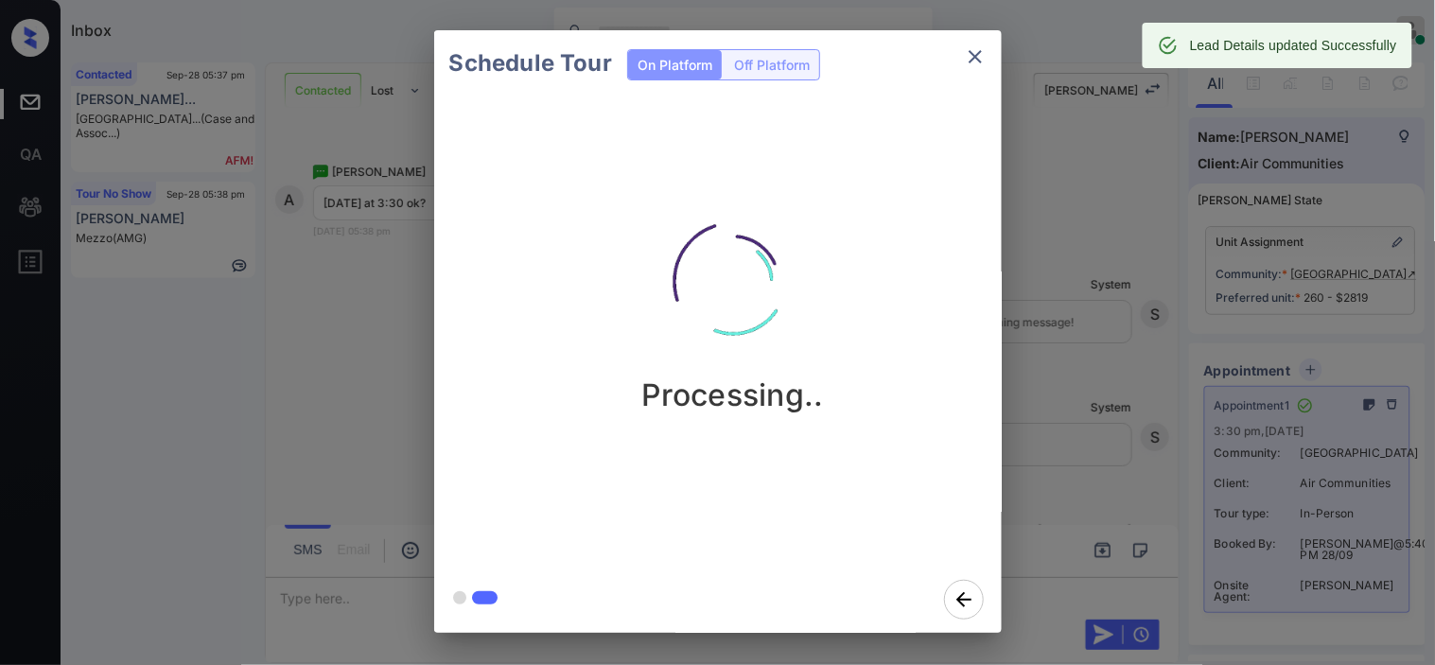
click at [1077, 270] on div "Schedule Tour On Platform Off Platform Processing.." at bounding box center [717, 331] width 1435 height 663
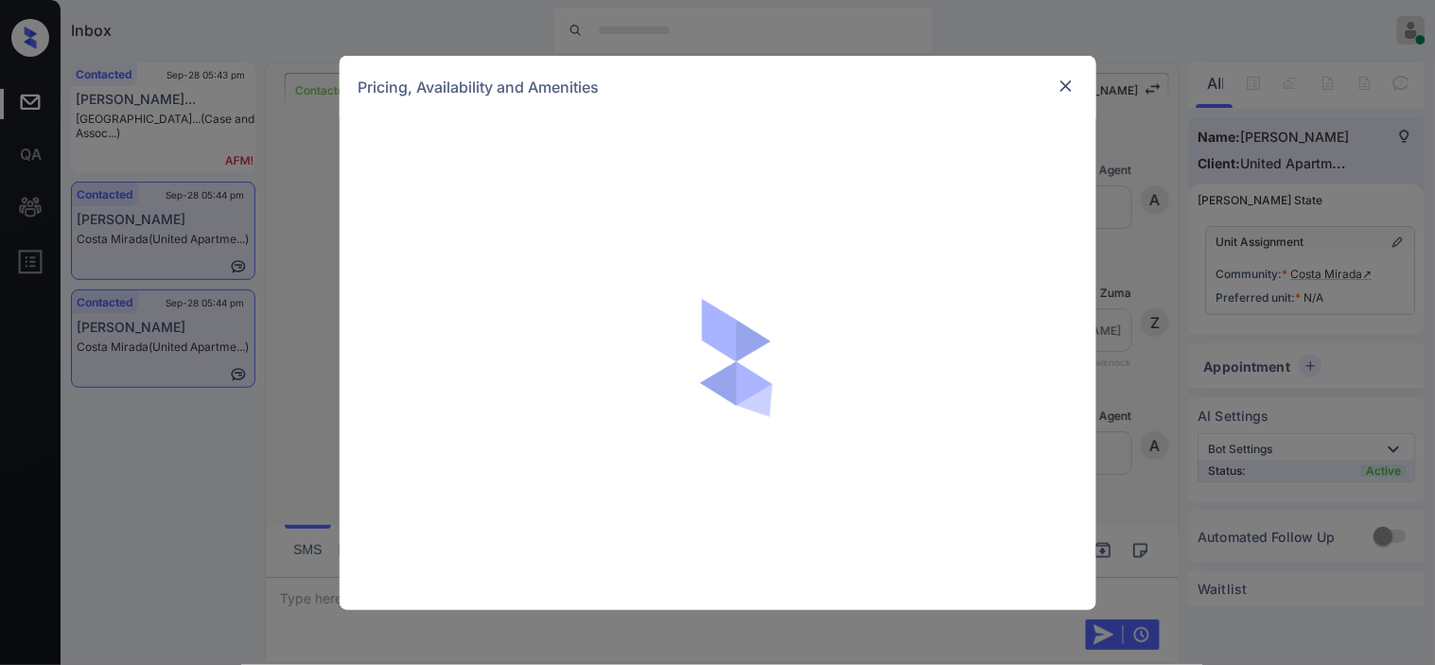
scroll to position [2243, 0]
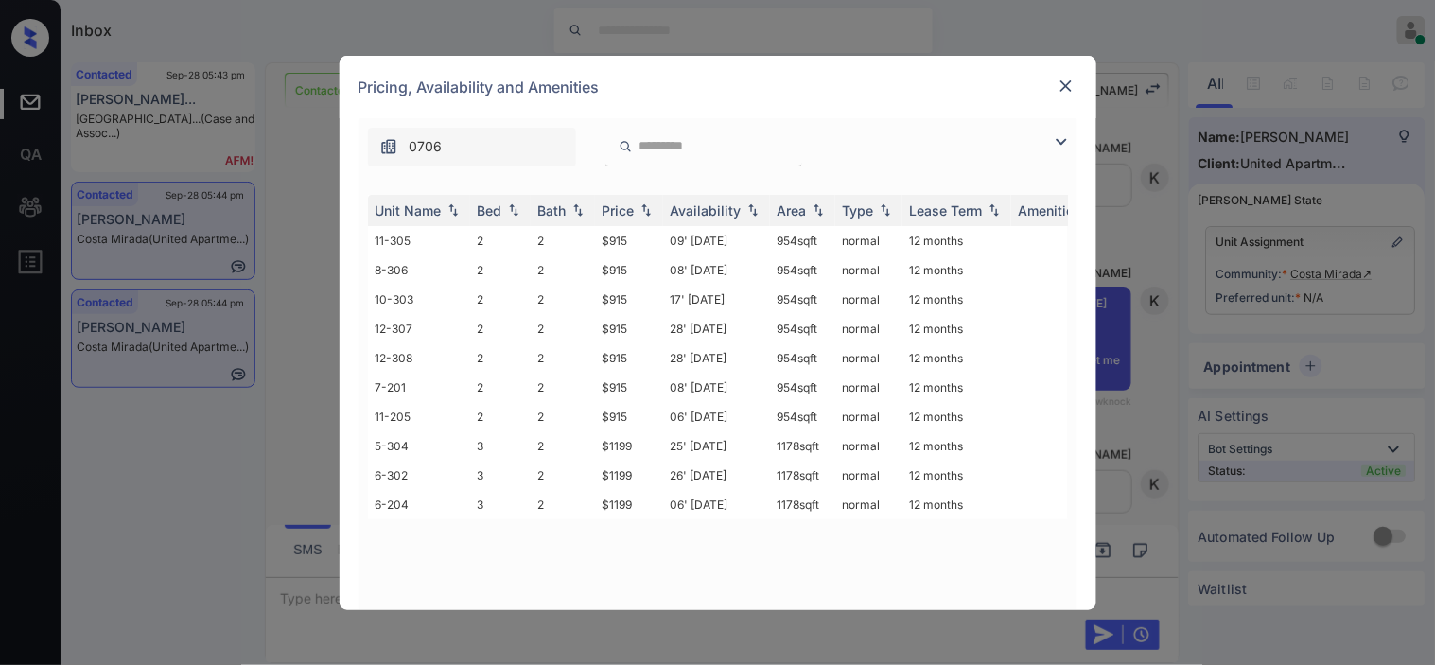
click at [1061, 132] on img at bounding box center [1061, 142] width 23 height 23
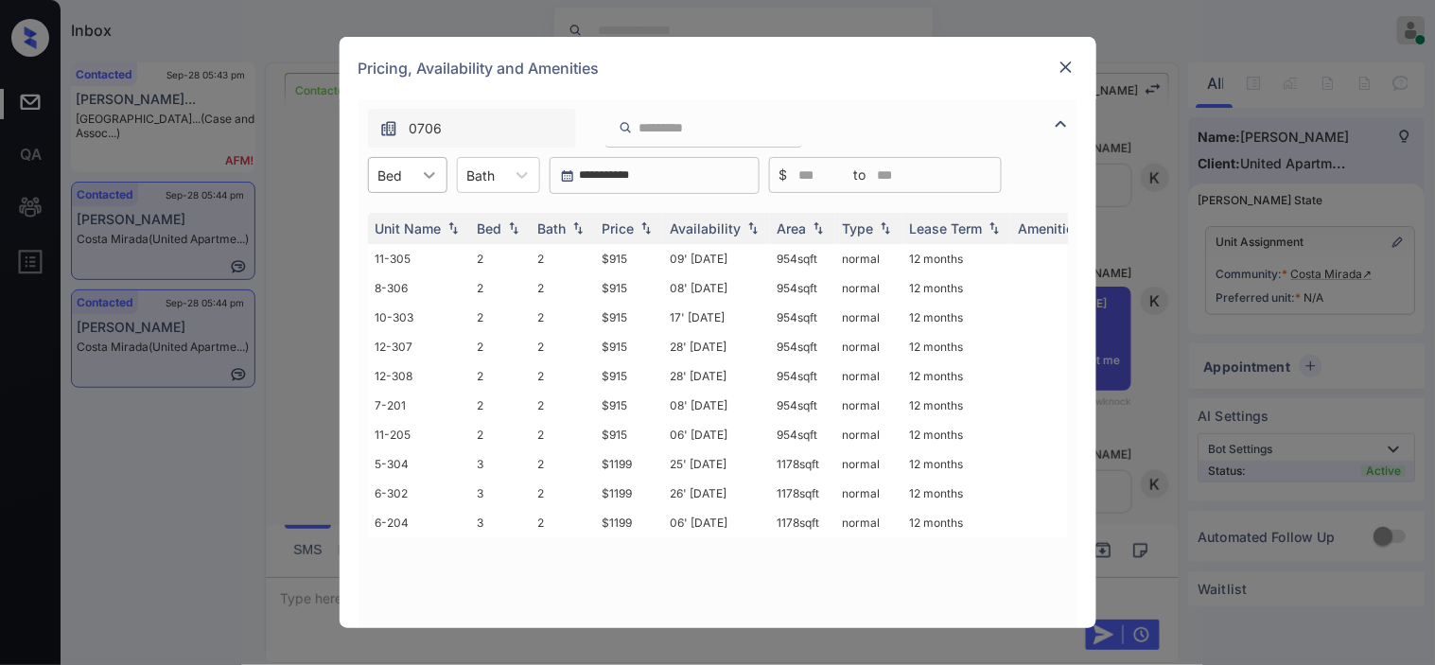
click at [427, 172] on icon at bounding box center [429, 175] width 19 height 19
click at [421, 223] on div "2" at bounding box center [407, 221] width 79 height 34
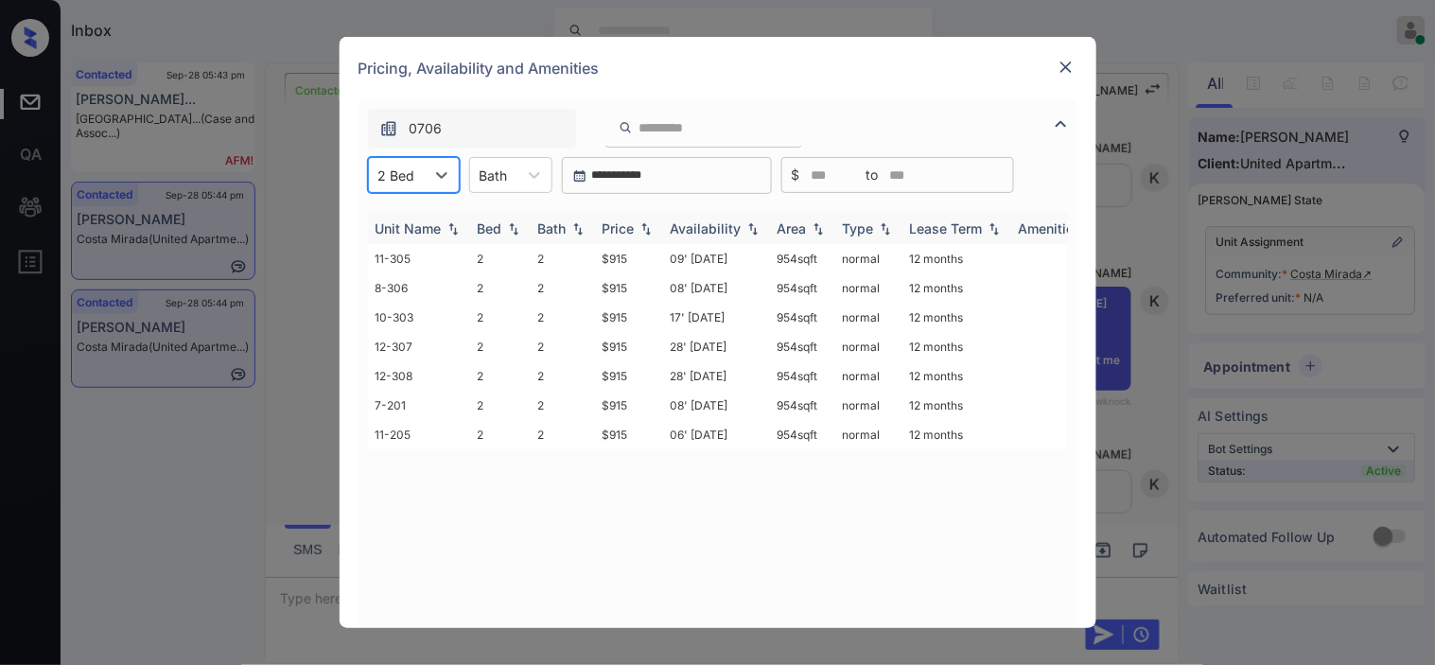
click at [638, 219] on th "Price" at bounding box center [629, 228] width 68 height 31
drag, startPoint x: 599, startPoint y: 256, endPoint x: 625, endPoint y: 257, distance: 26.5
click at [625, 257] on td "$915" at bounding box center [629, 258] width 68 height 29
copy td "$915"
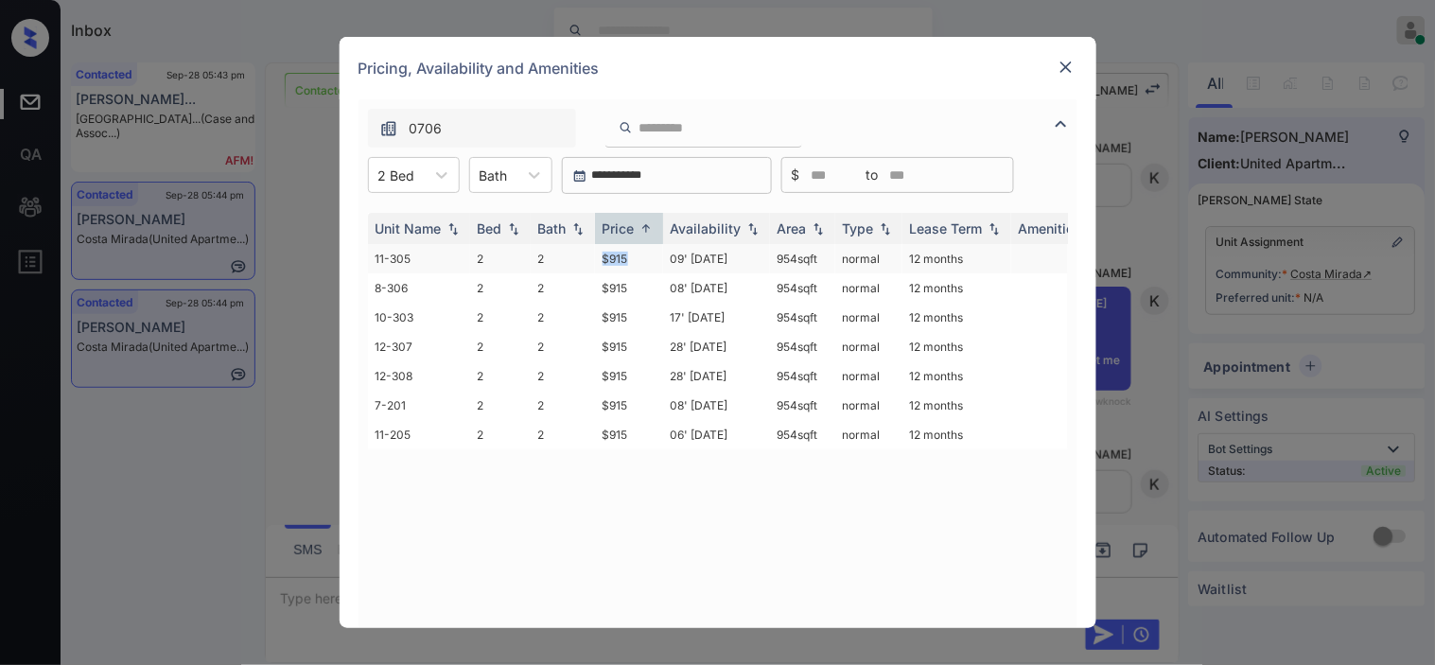
click at [611, 254] on td "$915" at bounding box center [629, 258] width 68 height 29
drag, startPoint x: 611, startPoint y: 254, endPoint x: 750, endPoint y: 1, distance: 288.4
click at [611, 253] on td "$915" at bounding box center [629, 258] width 68 height 29
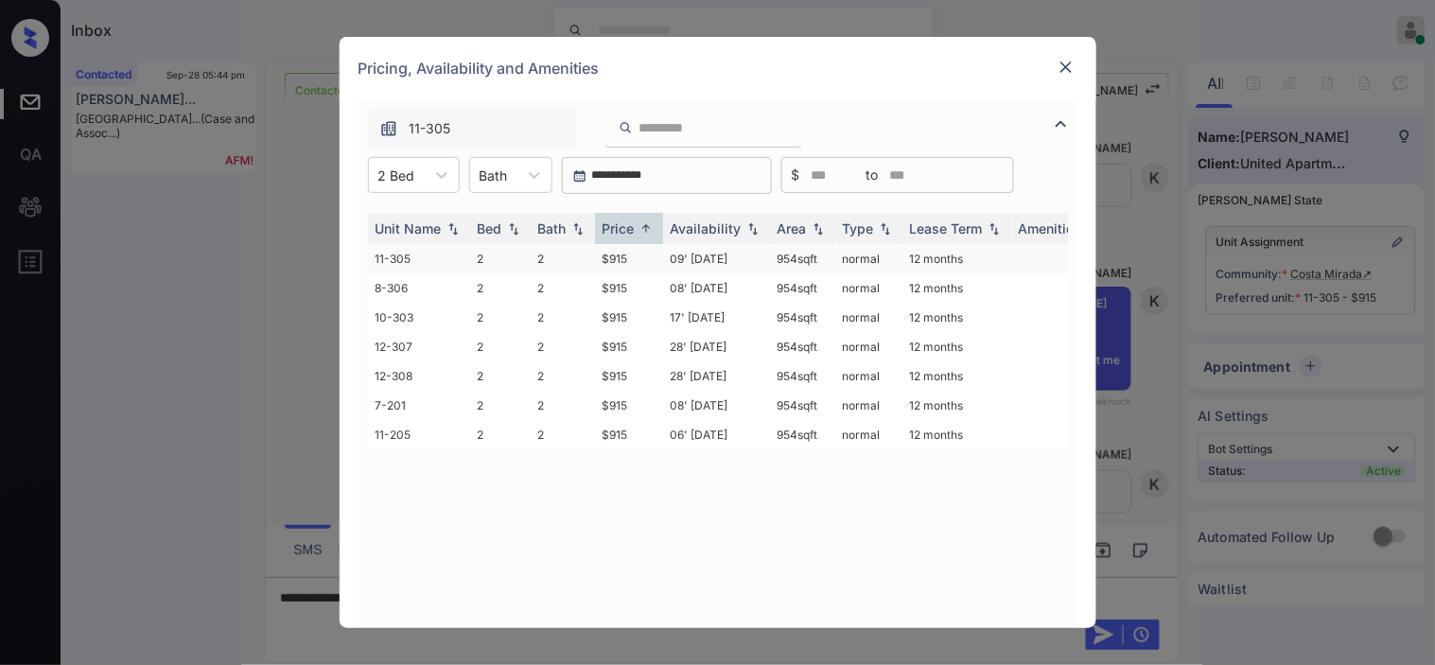
click at [781, 260] on td "954 sqft" at bounding box center [802, 258] width 65 height 29
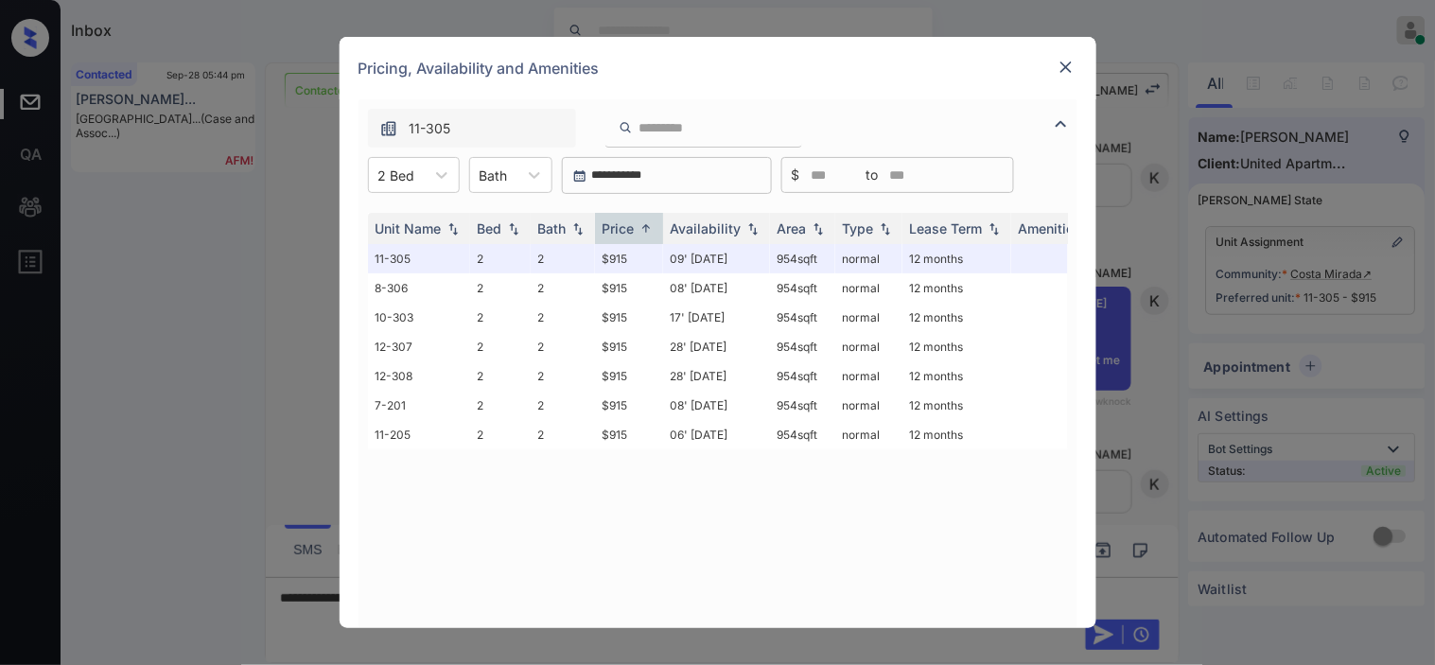
click at [1069, 51] on div "Pricing, Availability and Amenities" at bounding box center [718, 68] width 757 height 62
click at [1053, 79] on div "Pricing, Availability and Amenities" at bounding box center [718, 68] width 757 height 62
click at [1064, 61] on img at bounding box center [1066, 67] width 19 height 19
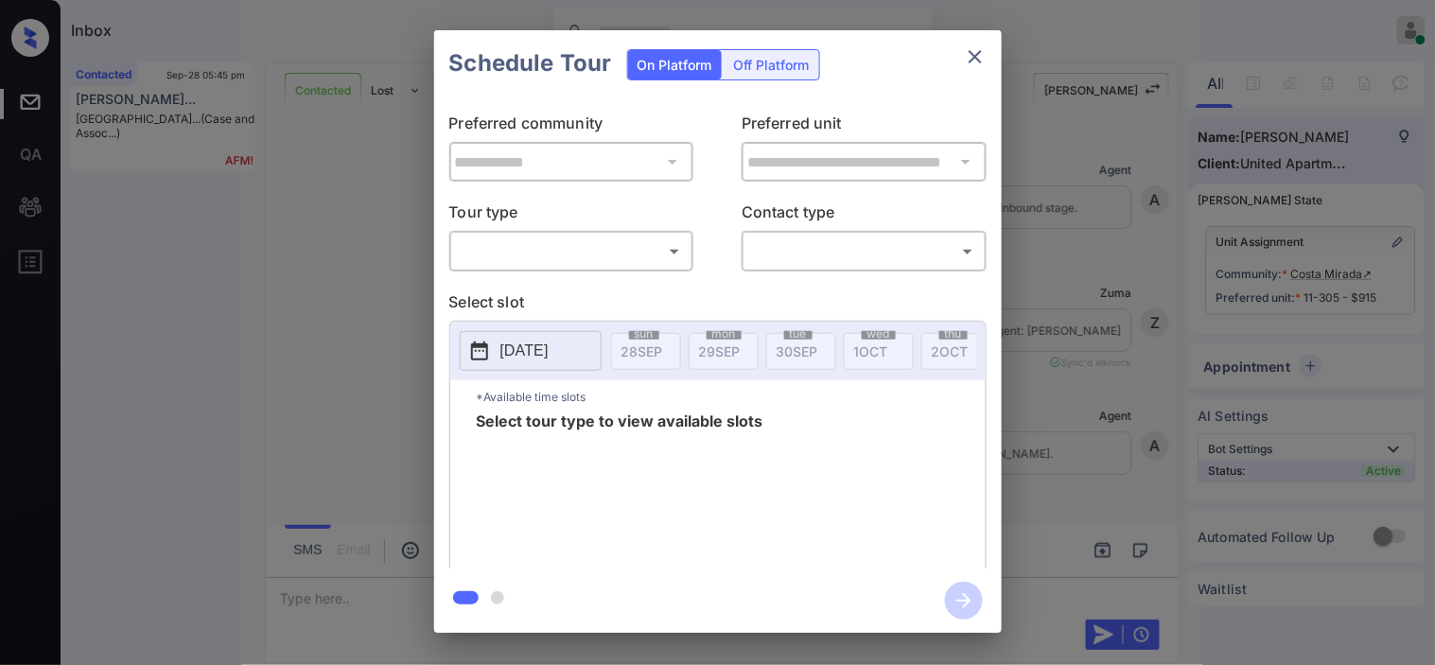
click at [562, 249] on body "Inbox [PERSON_NAME] Online Set yourself offline Set yourself on break Profile S…" at bounding box center [717, 332] width 1435 height 665
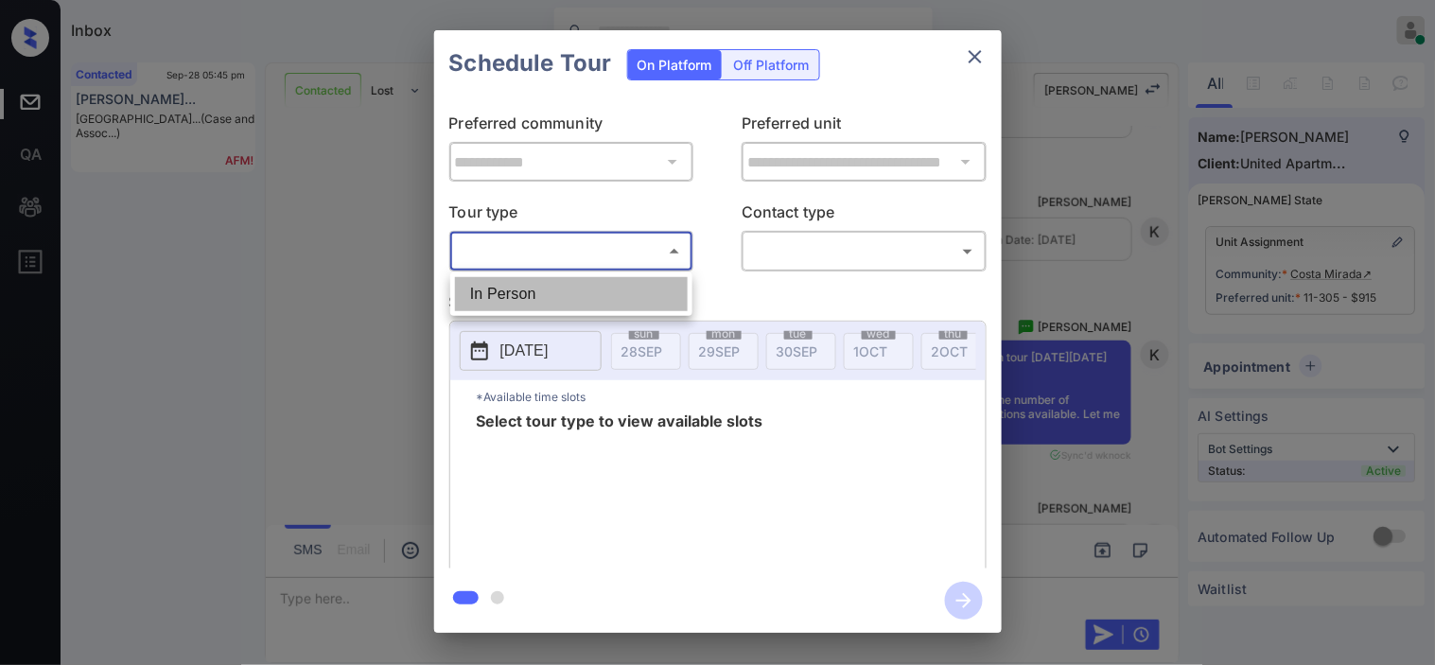
click at [555, 288] on li "In Person" at bounding box center [571, 294] width 233 height 34
type input "********"
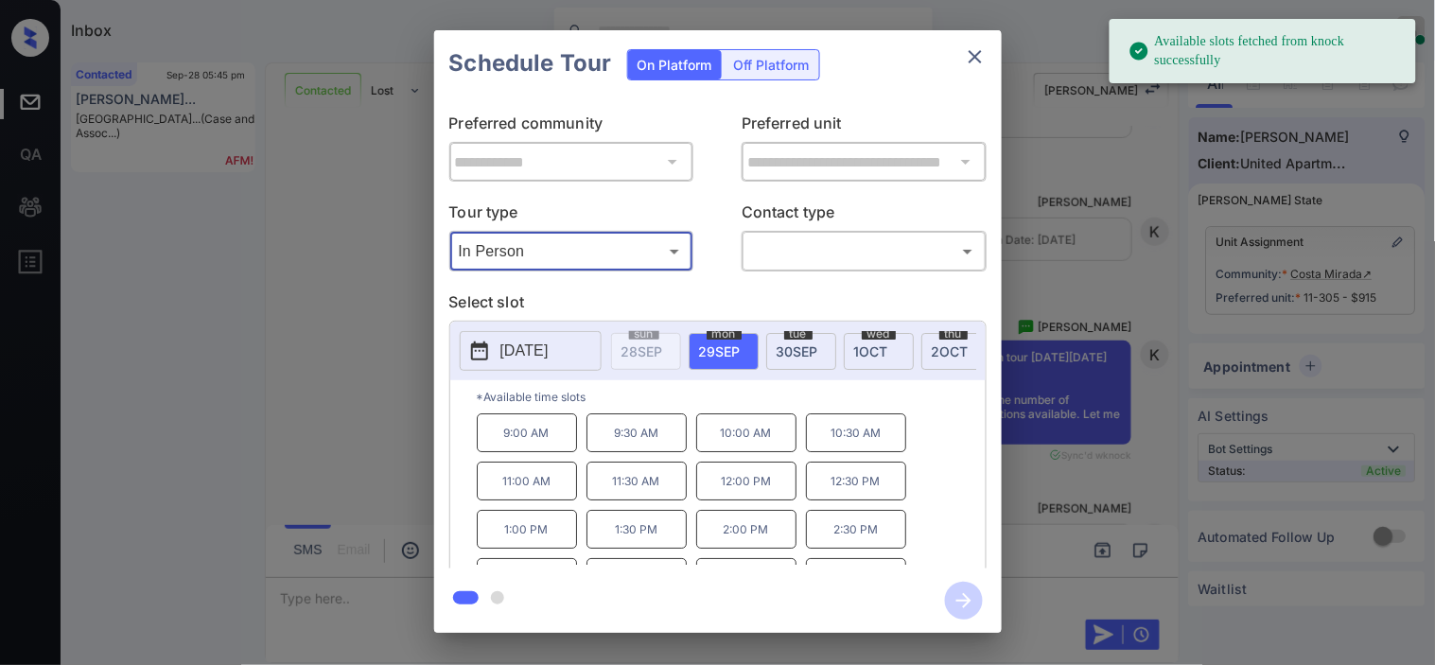
click at [481, 357] on icon at bounding box center [479, 351] width 23 height 23
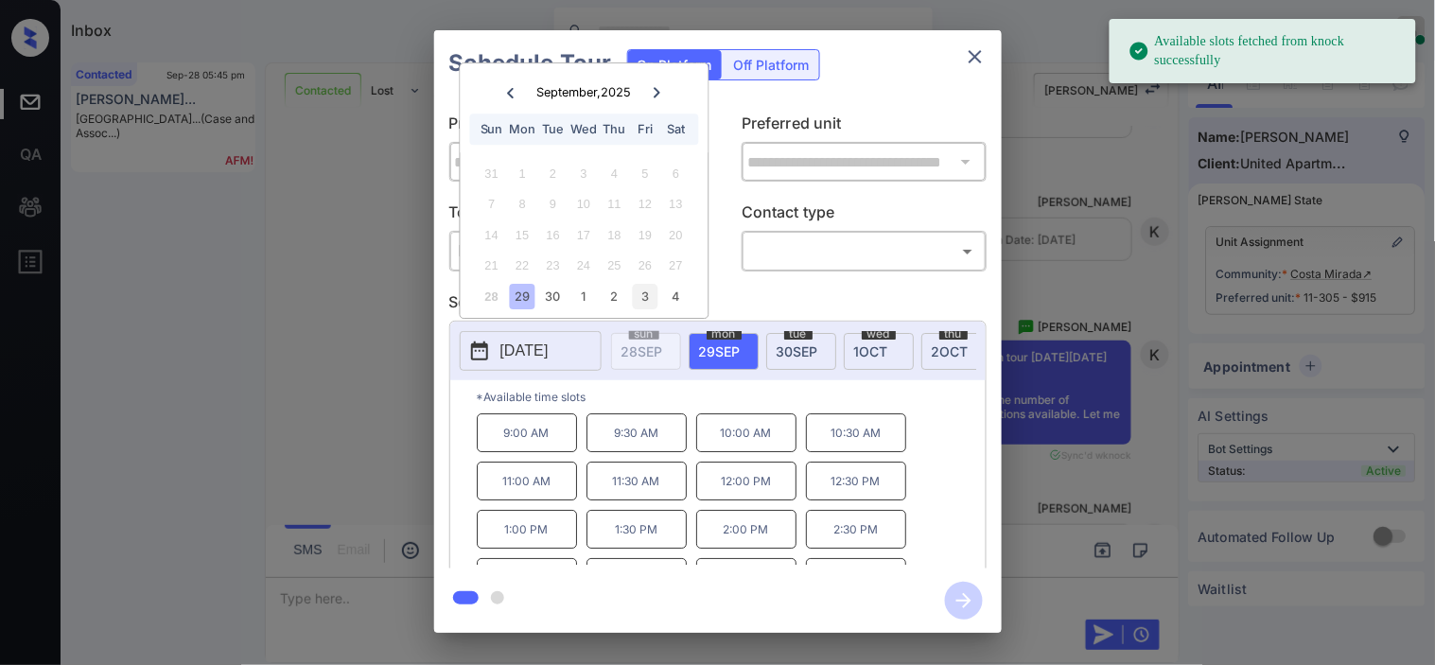
click at [639, 300] on div "3" at bounding box center [646, 297] width 26 height 26
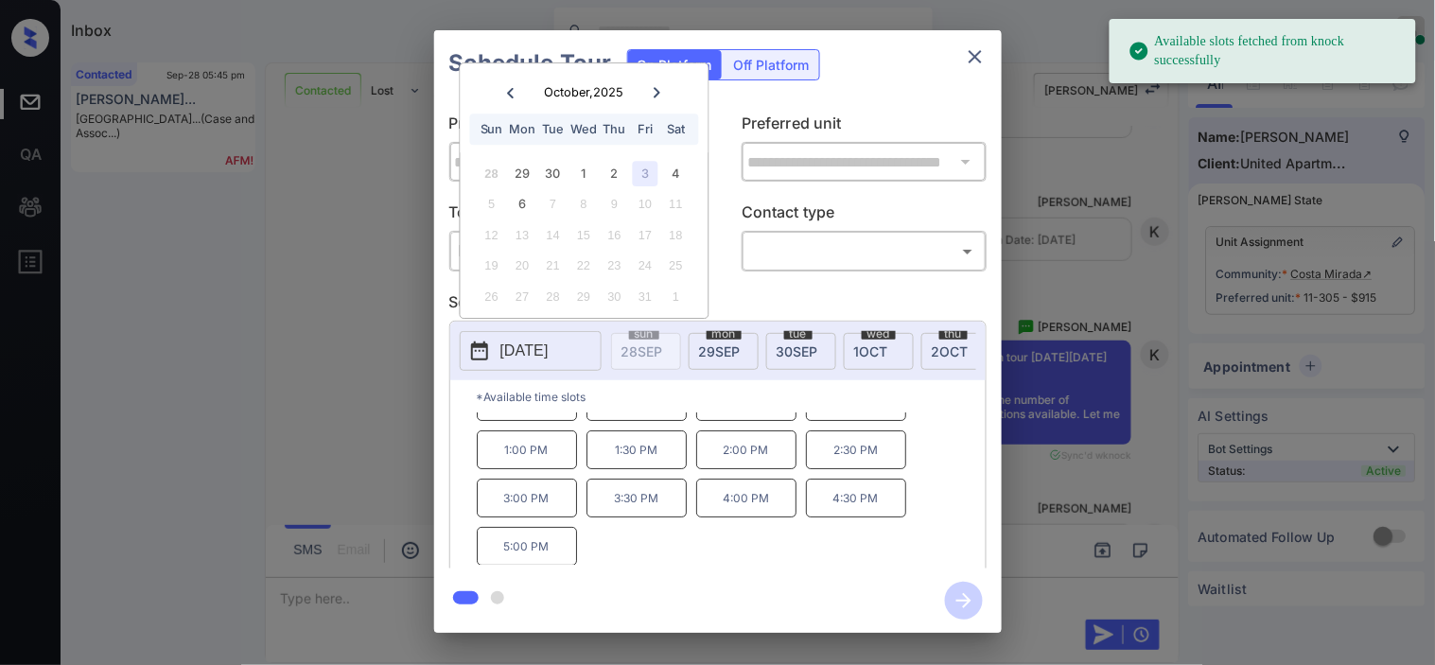
scroll to position [80, 0]
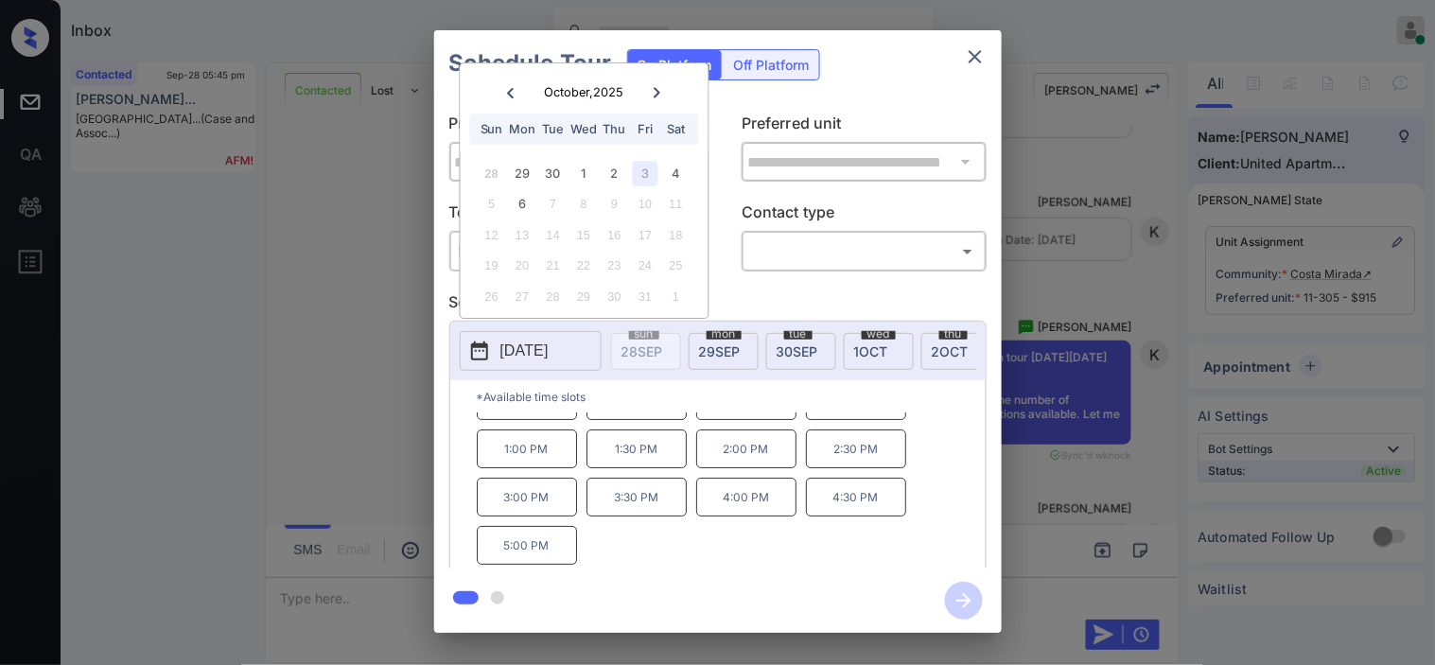
click at [344, 237] on div "**********" at bounding box center [717, 331] width 1435 height 663
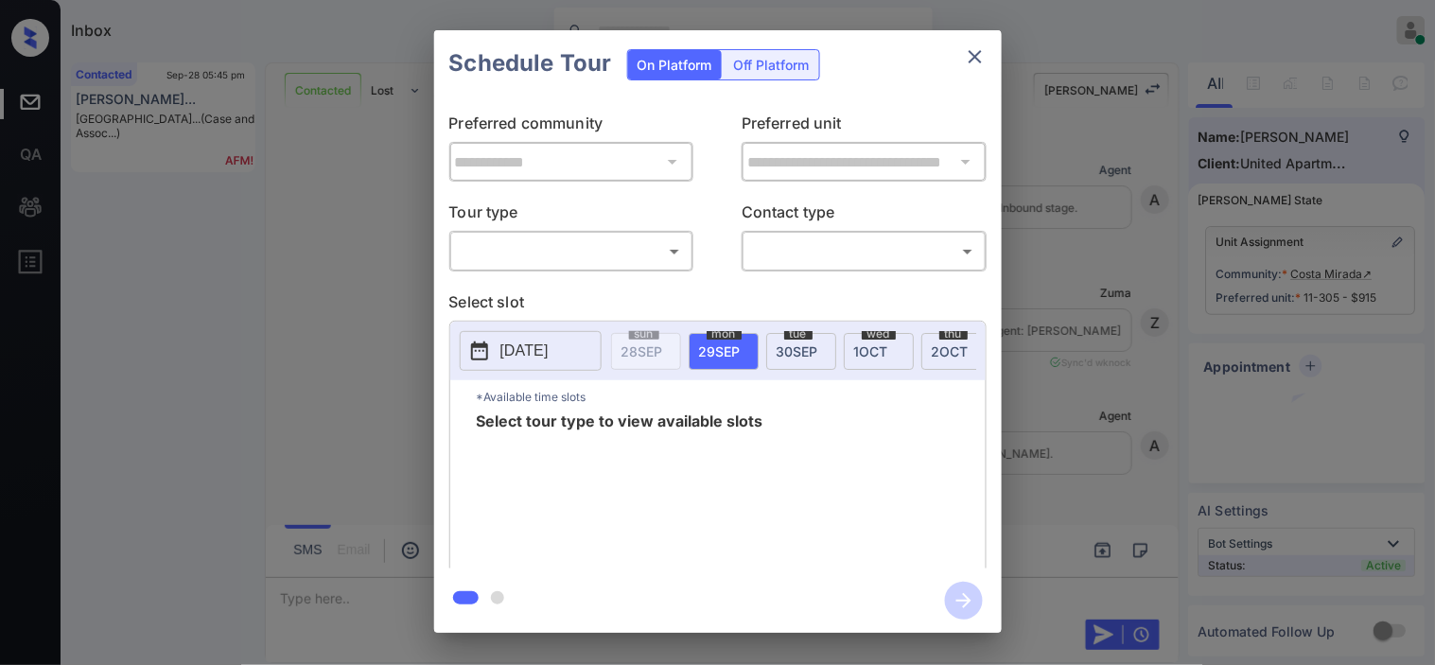
scroll to position [4496, 0]
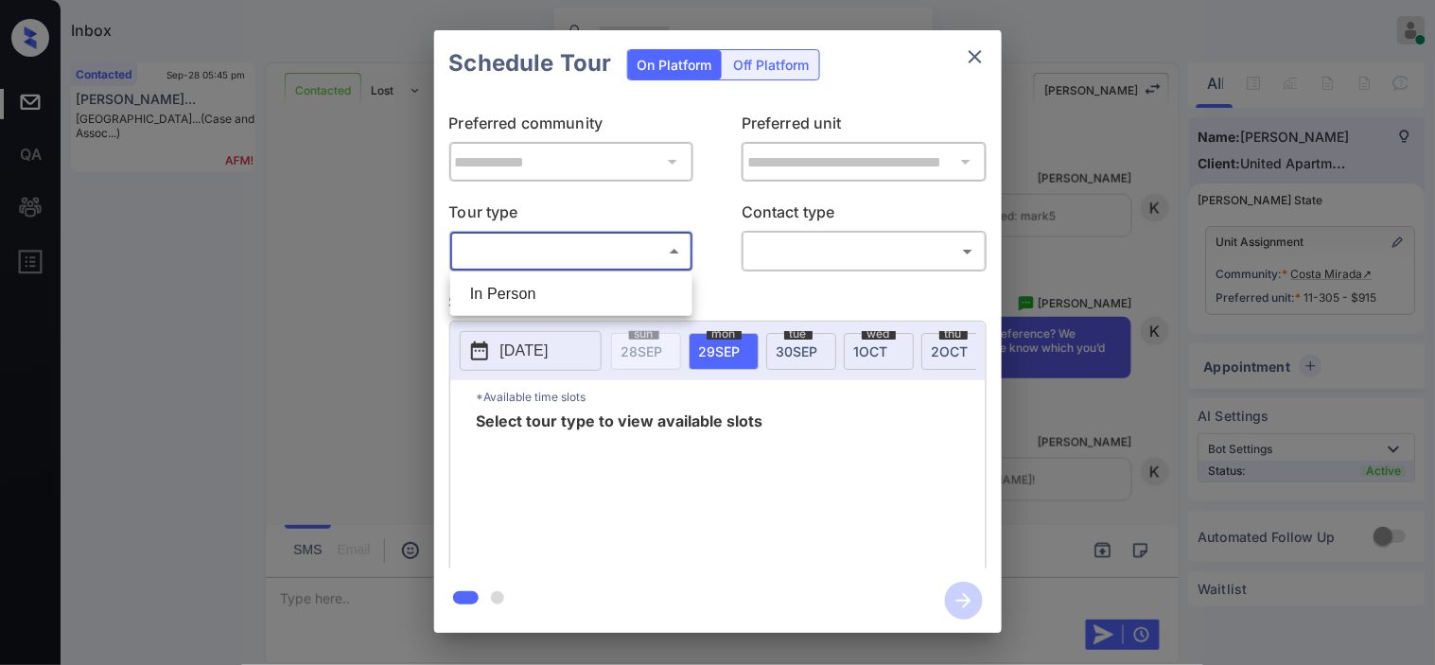
click at [624, 254] on body "Inbox Kristine Capara Online Set yourself offline Set yourself on break Profile…" at bounding box center [717, 332] width 1435 height 665
click at [610, 298] on li "In Person" at bounding box center [571, 294] width 233 height 34
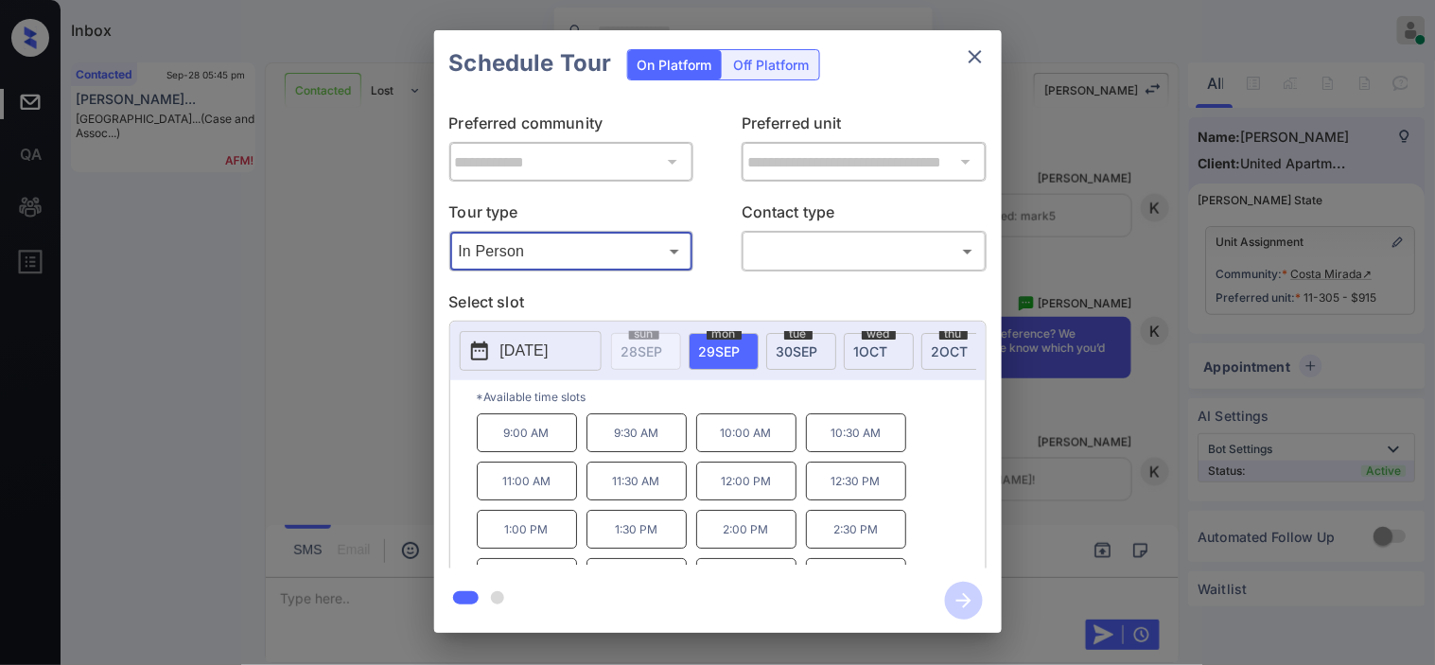
type input "********"
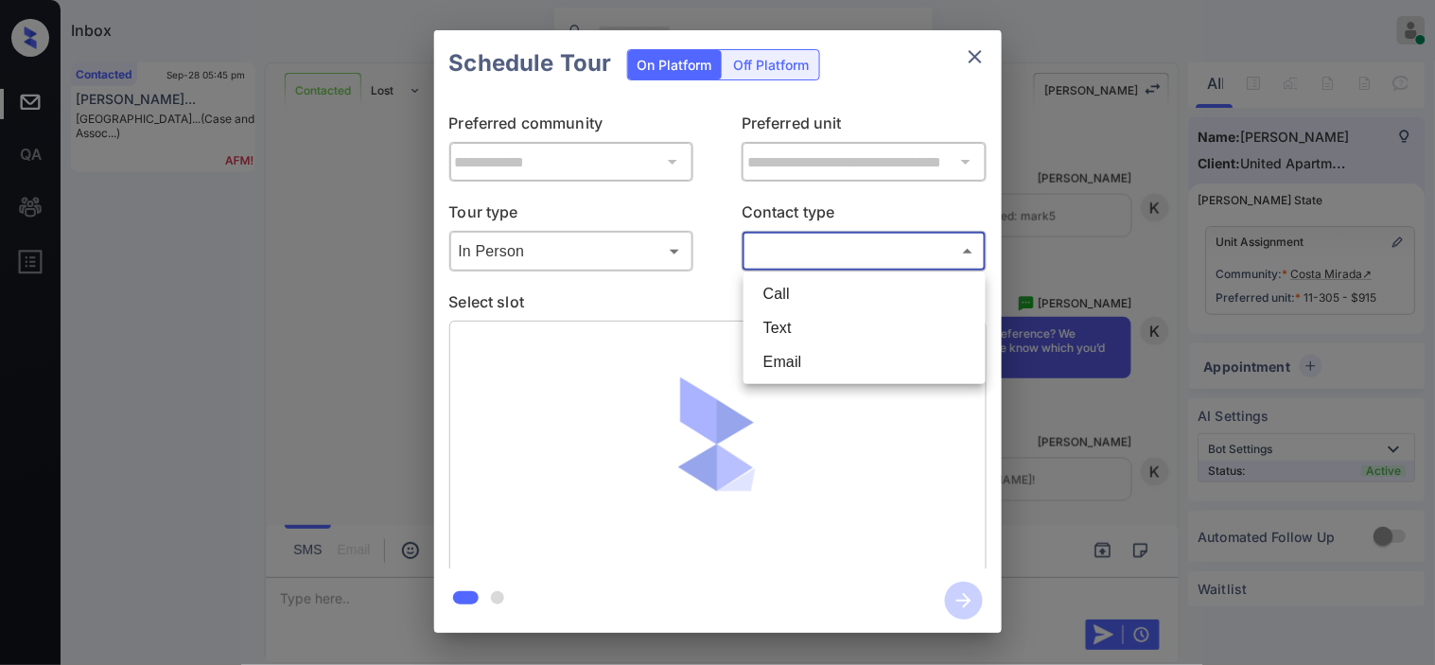
click at [807, 247] on body "Inbox Kristine Capara Online Set yourself offline Set yourself on break Profile…" at bounding box center [717, 332] width 1435 height 665
click at [791, 326] on li "Text" at bounding box center [864, 328] width 233 height 34
type input "****"
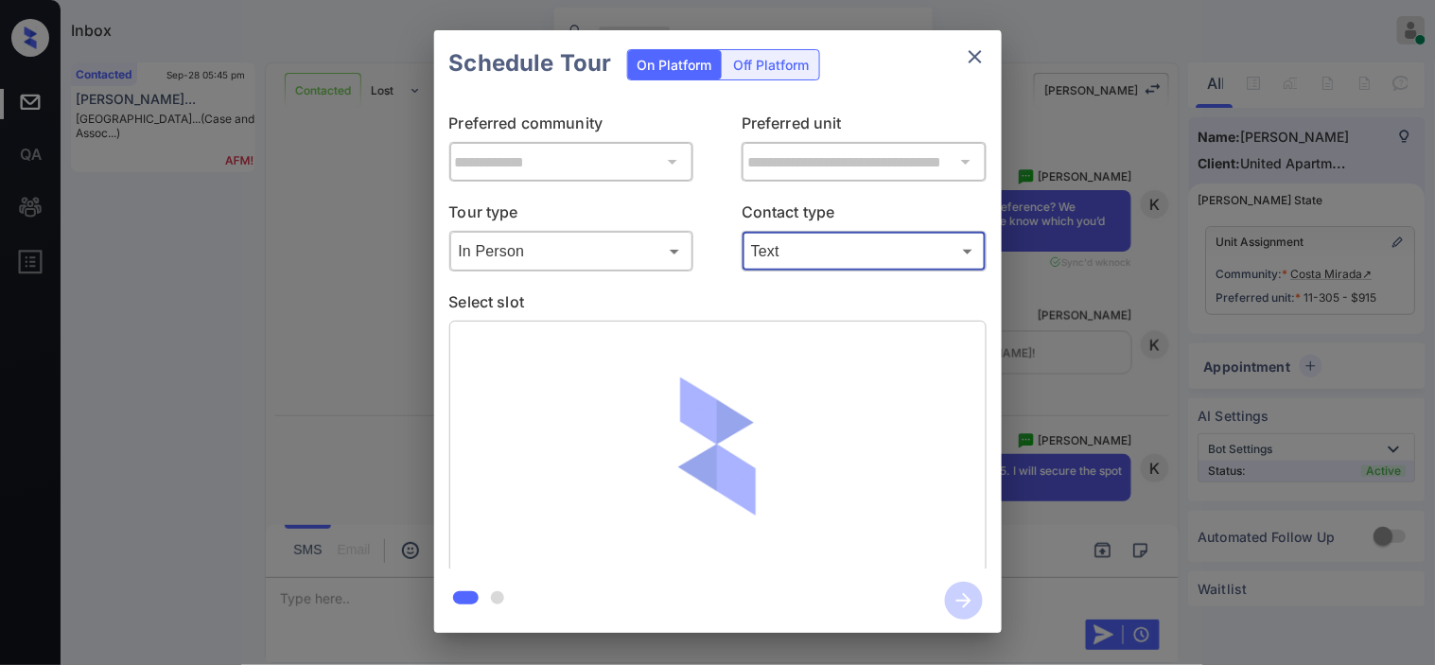
scroll to position [4621, 0]
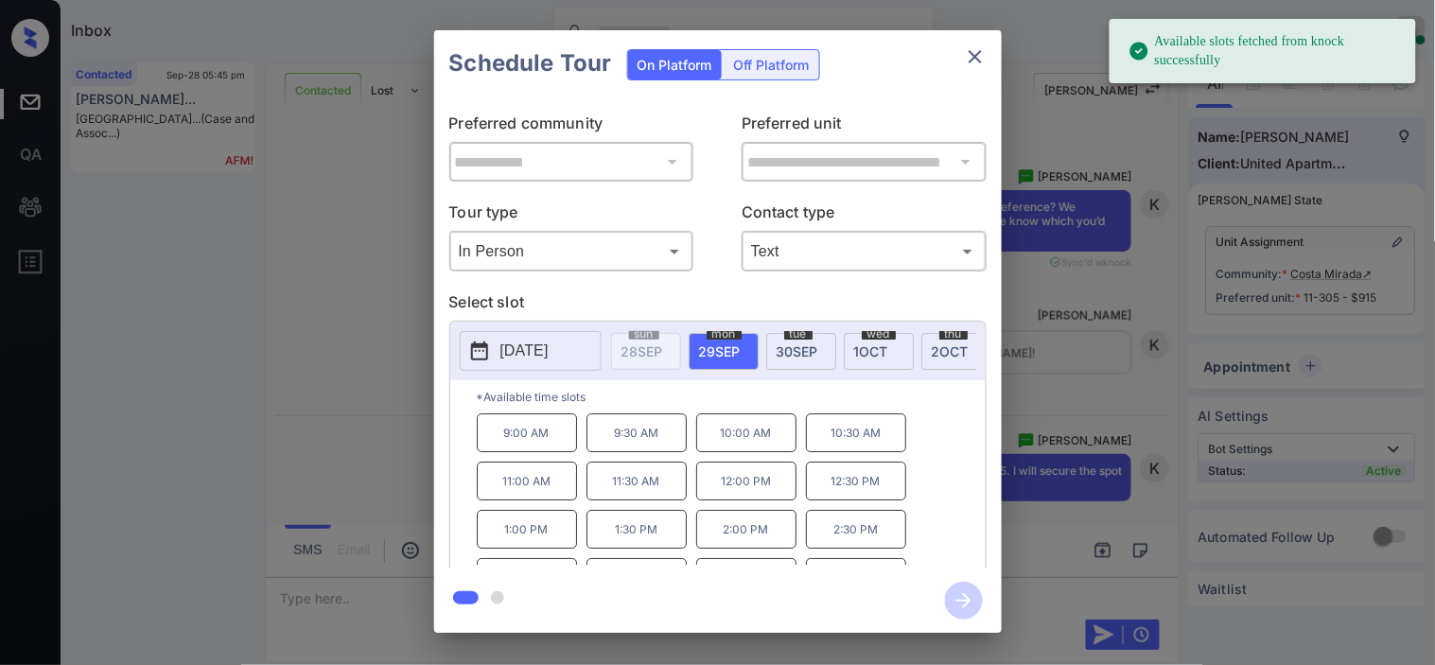
drag, startPoint x: 506, startPoint y: 348, endPoint x: 543, endPoint y: 343, distance: 37.3
click at [511, 357] on p "[DATE]" at bounding box center [525, 351] width 48 height 23
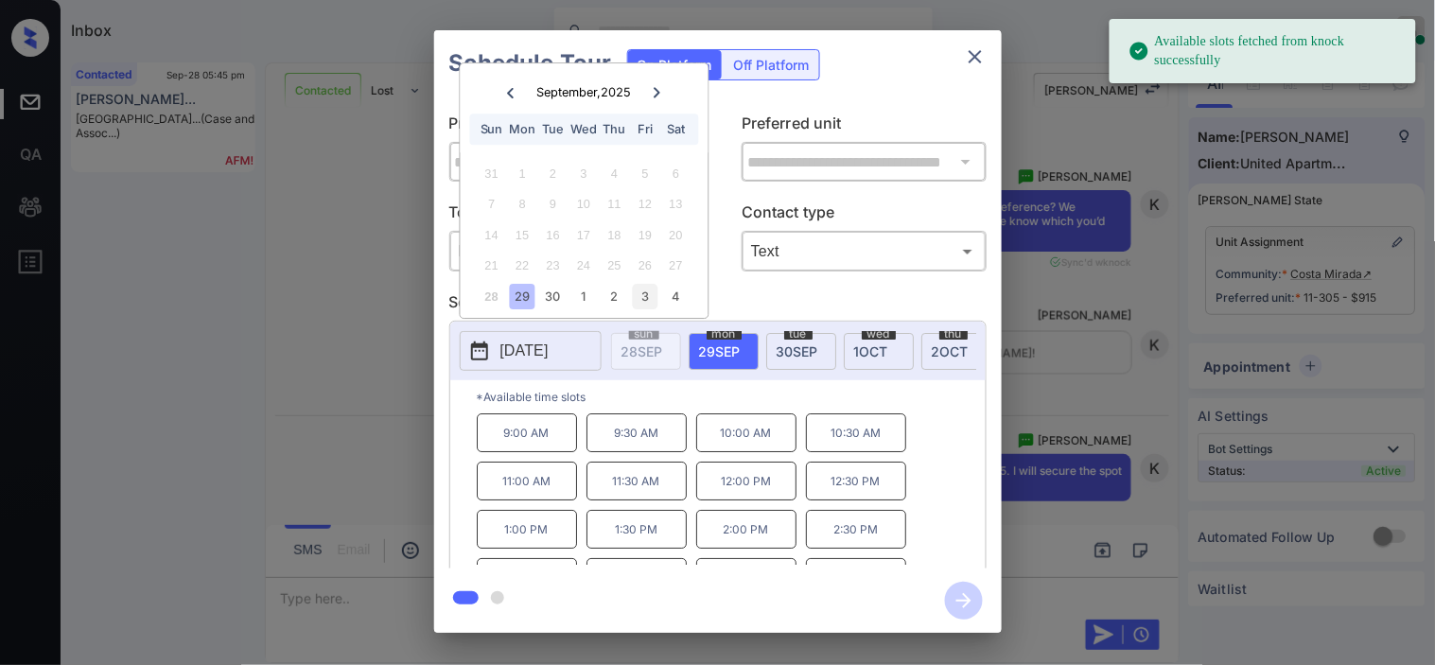
click at [648, 303] on div "3" at bounding box center [646, 297] width 26 height 26
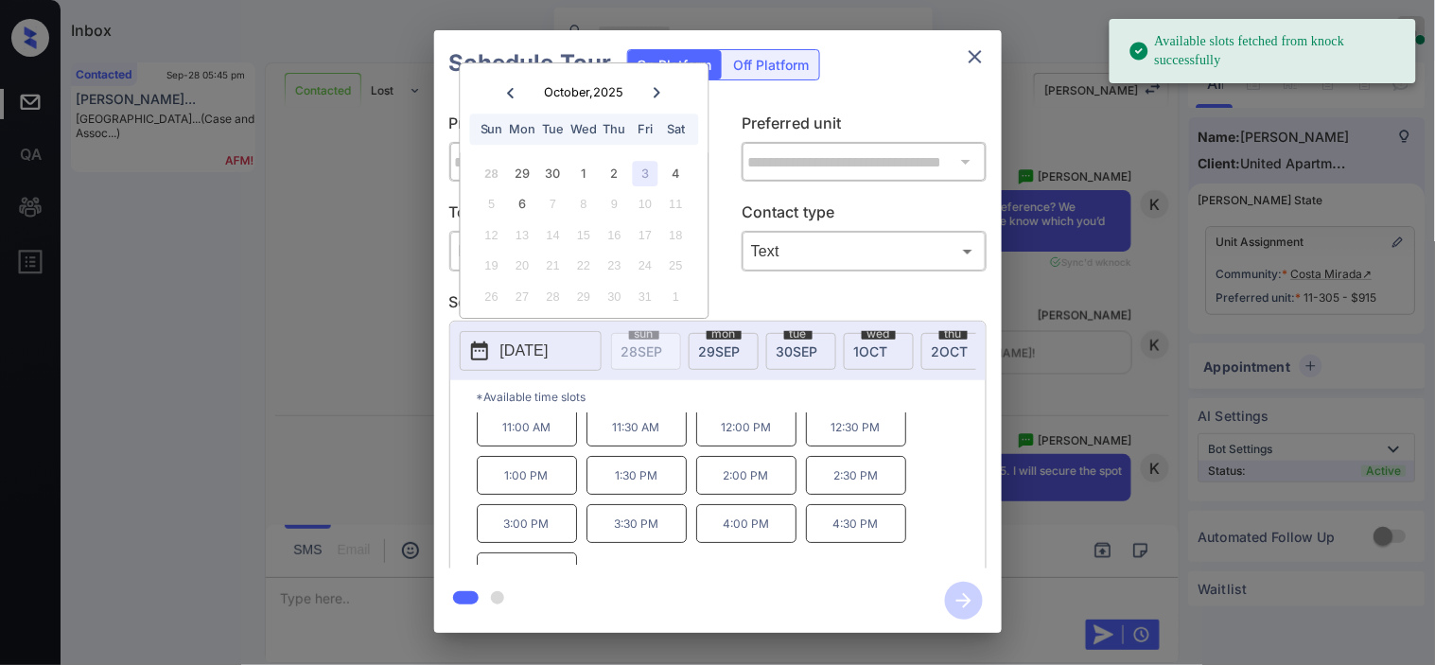
scroll to position [80, 0]
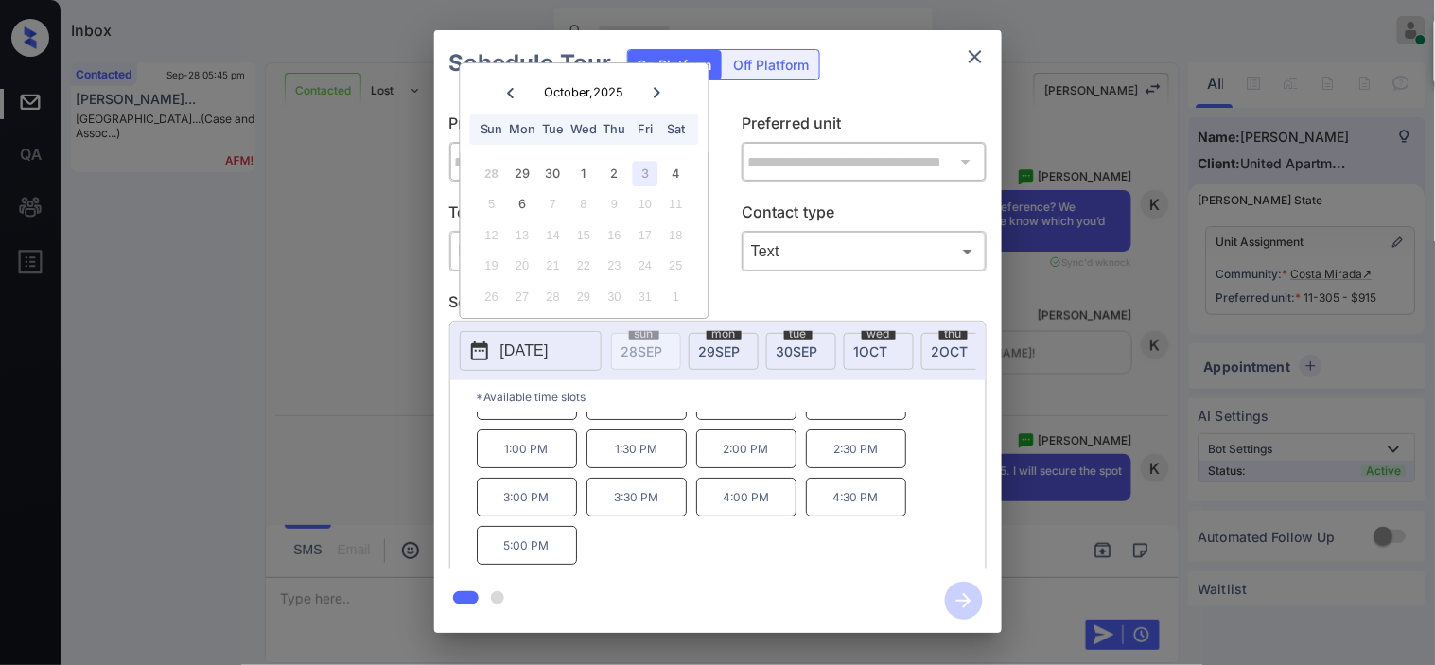
drag, startPoint x: 519, startPoint y: 561, endPoint x: 805, endPoint y: 559, distance: 286.7
click at [520, 561] on p "5:00 PM" at bounding box center [527, 545] width 100 height 39
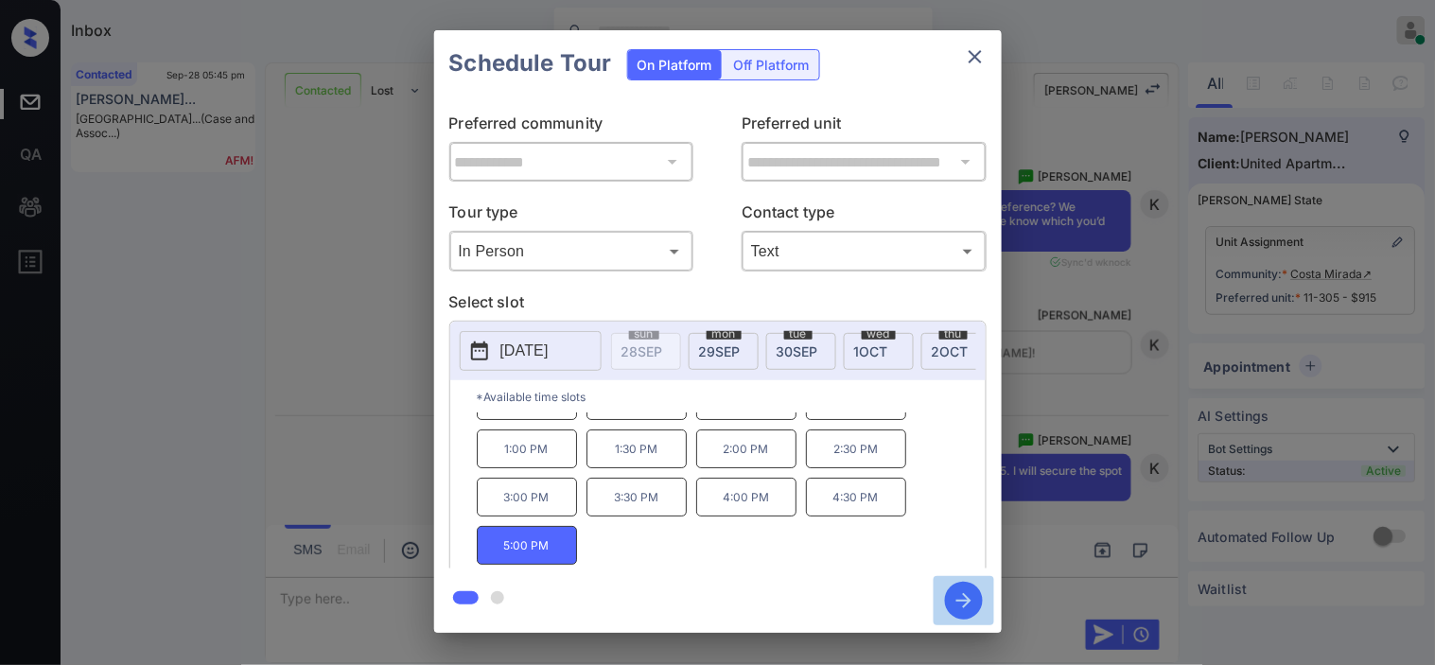
click at [962, 591] on icon "button" at bounding box center [964, 601] width 38 height 38
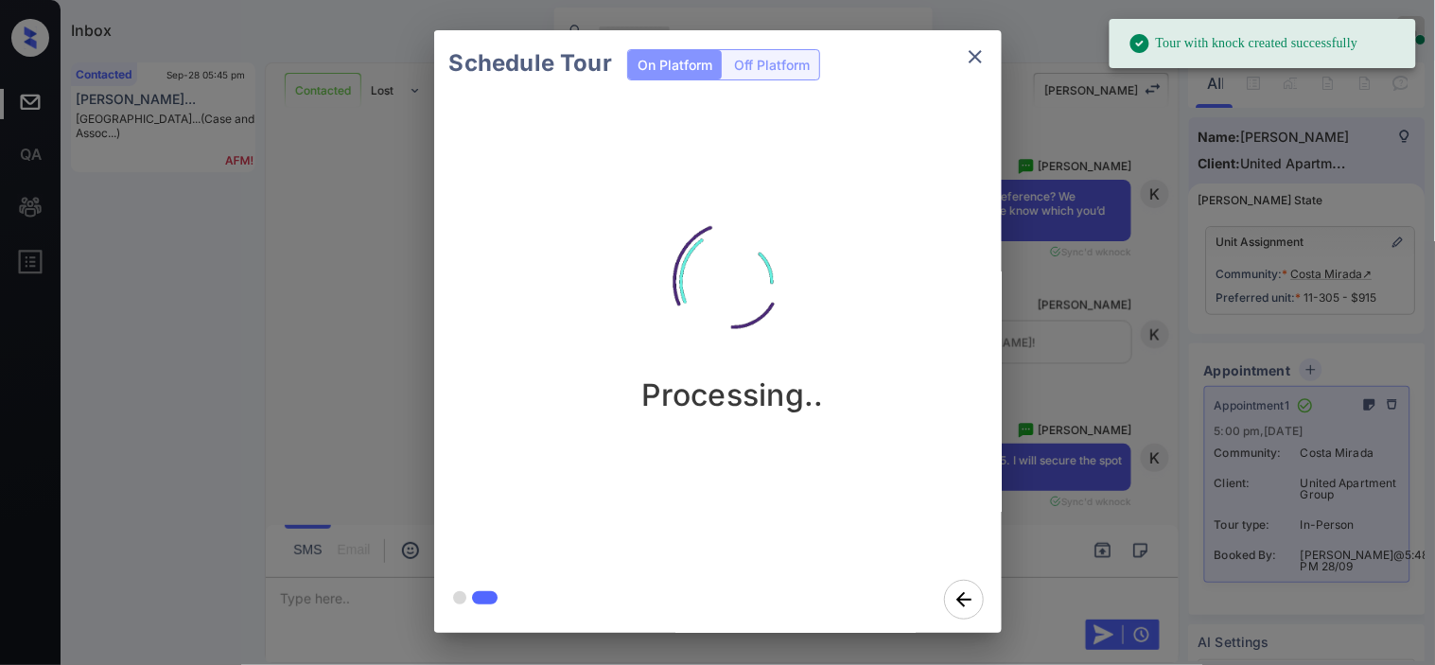
click at [1043, 325] on div "Schedule Tour On Platform Off Platform Processing.." at bounding box center [717, 331] width 1435 height 663
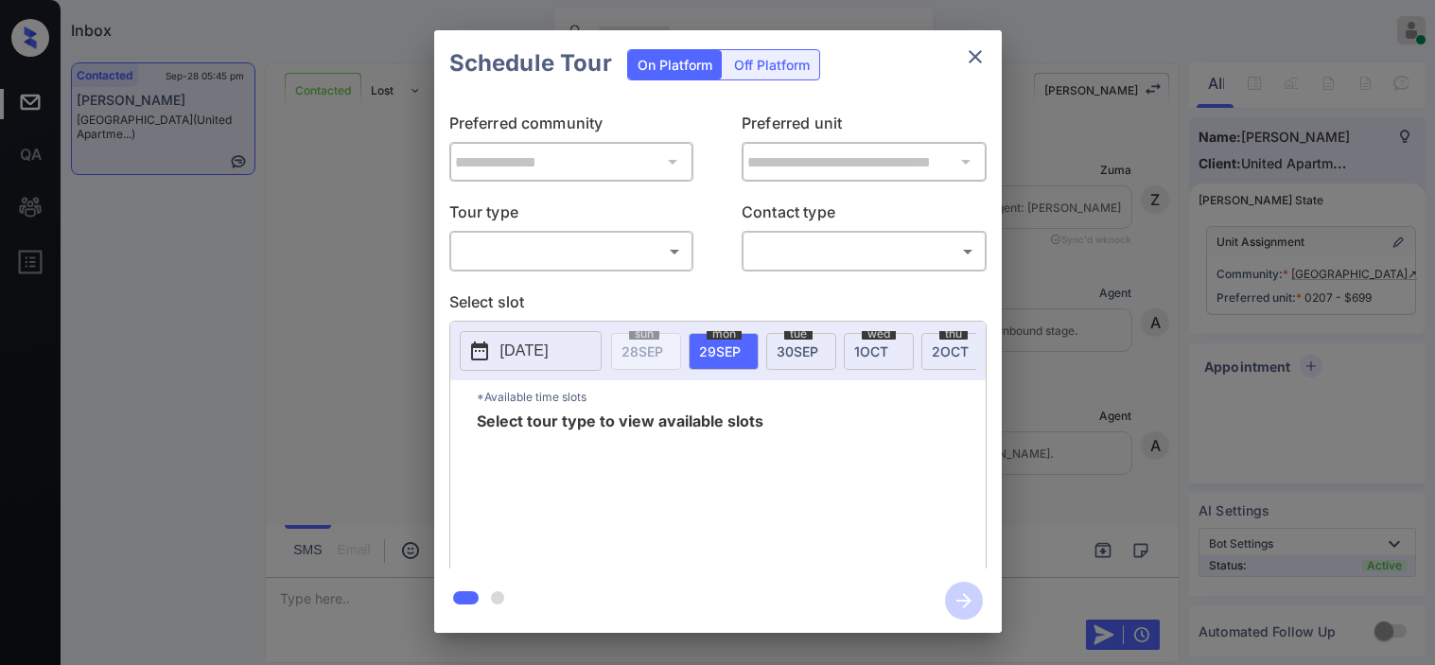
click at [511, 261] on body "Inbox [PERSON_NAME] Online Set yourself offline Set yourself on break Profile S…" at bounding box center [717, 332] width 1435 height 665
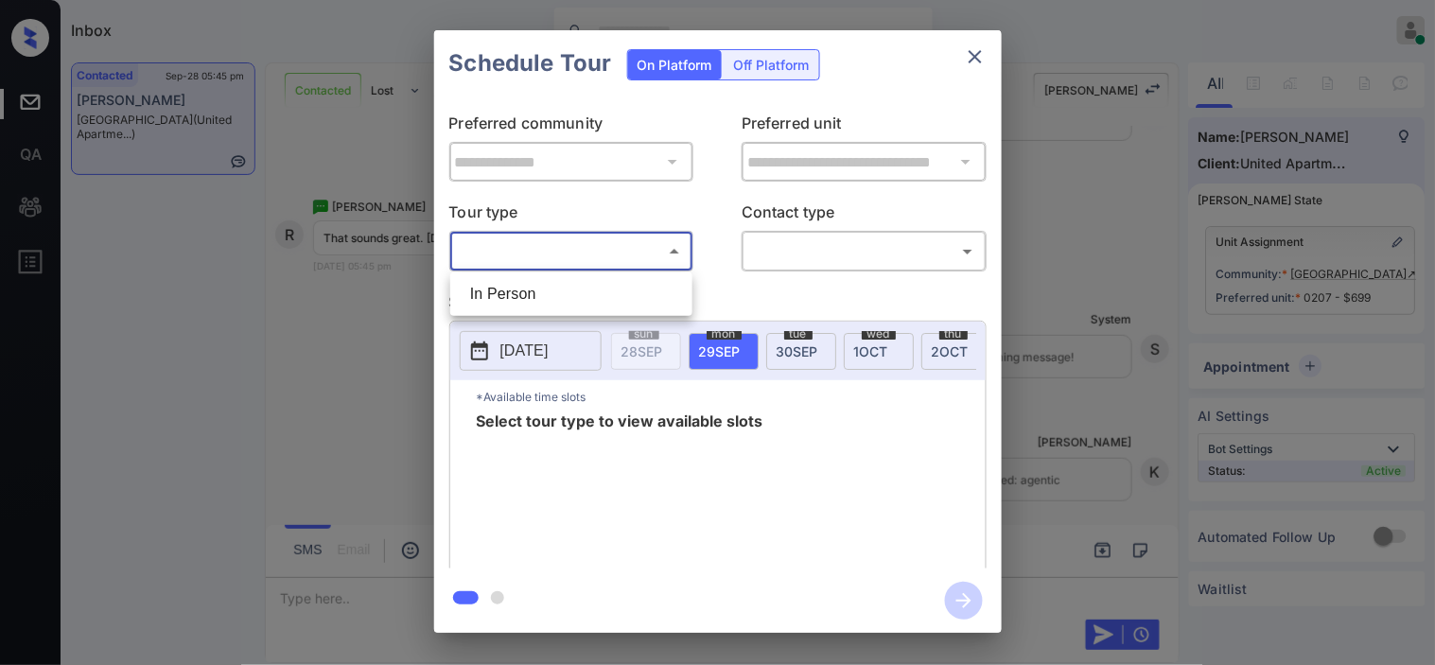
click at [516, 301] on li "In Person" at bounding box center [571, 294] width 233 height 34
type input "********"
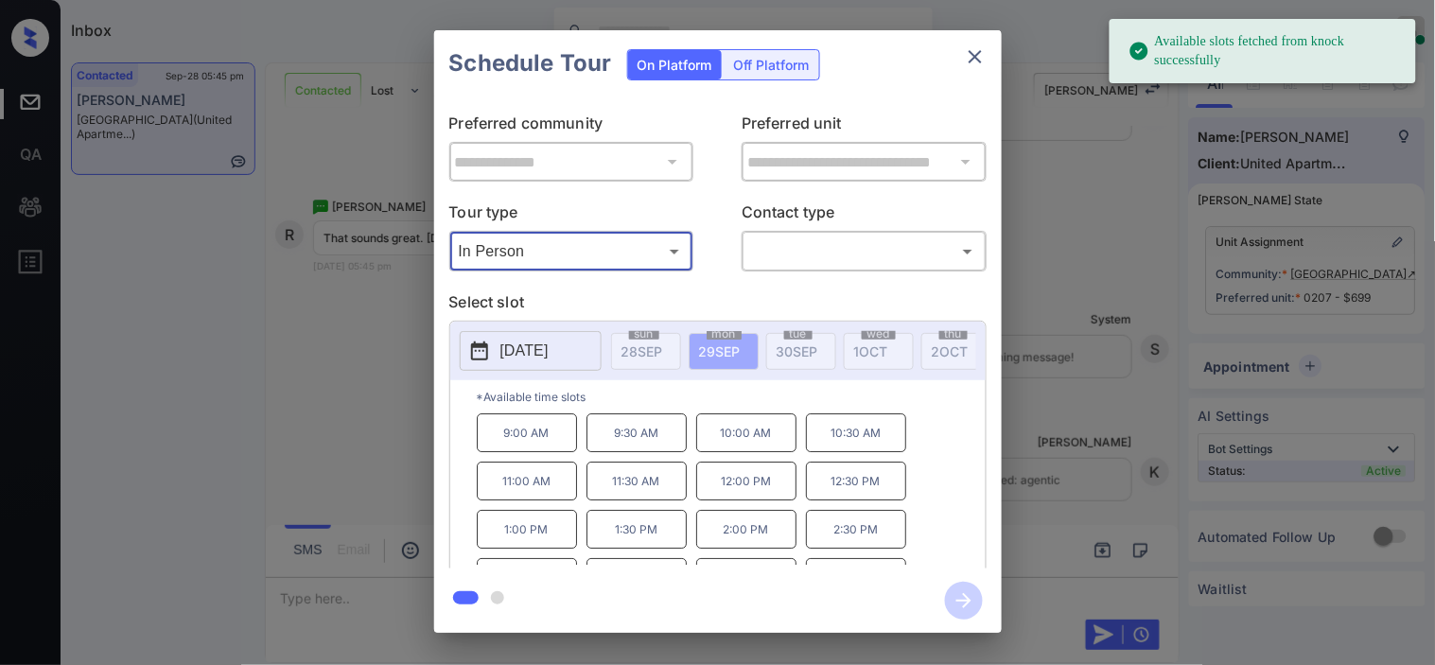
drag, startPoint x: 478, startPoint y: 358, endPoint x: 507, endPoint y: 364, distance: 30.1
click at [480, 358] on icon at bounding box center [479, 351] width 23 height 23
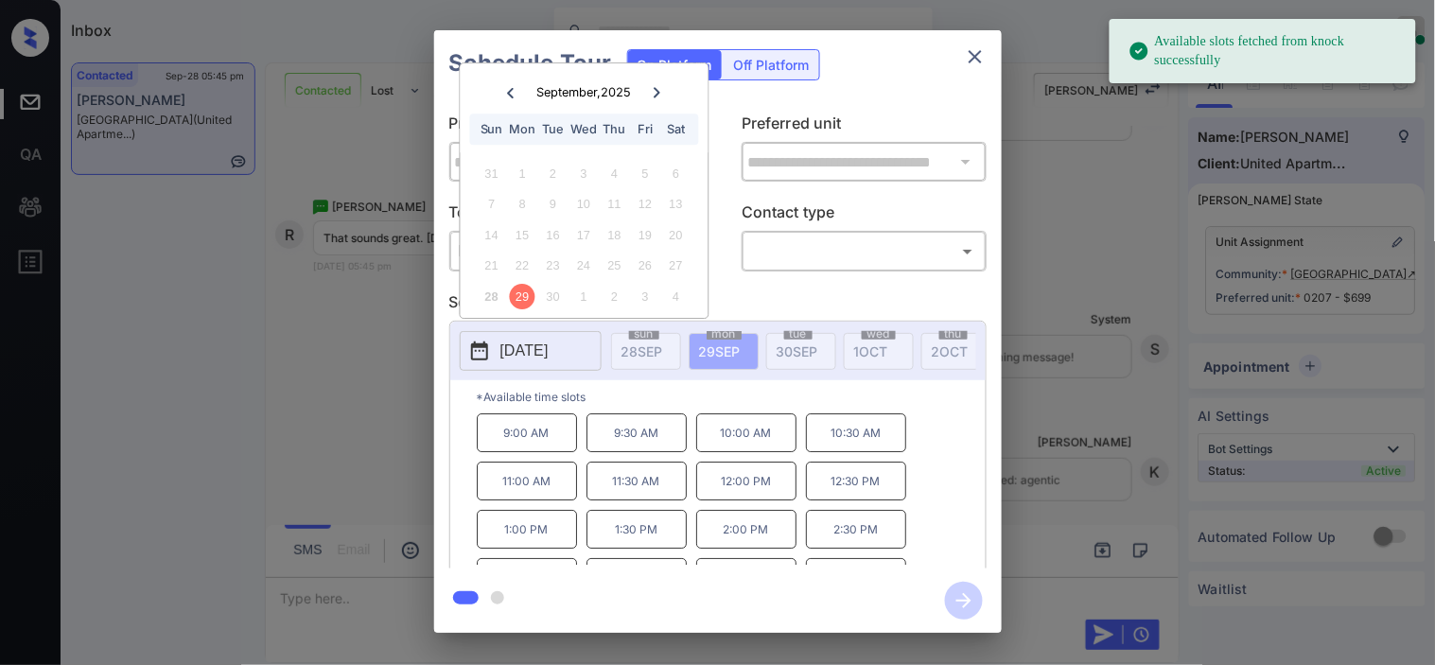
click at [658, 76] on div "[DATE] Sun Mon Tue Wed Thu Fri Sat" at bounding box center [584, 107] width 248 height 89
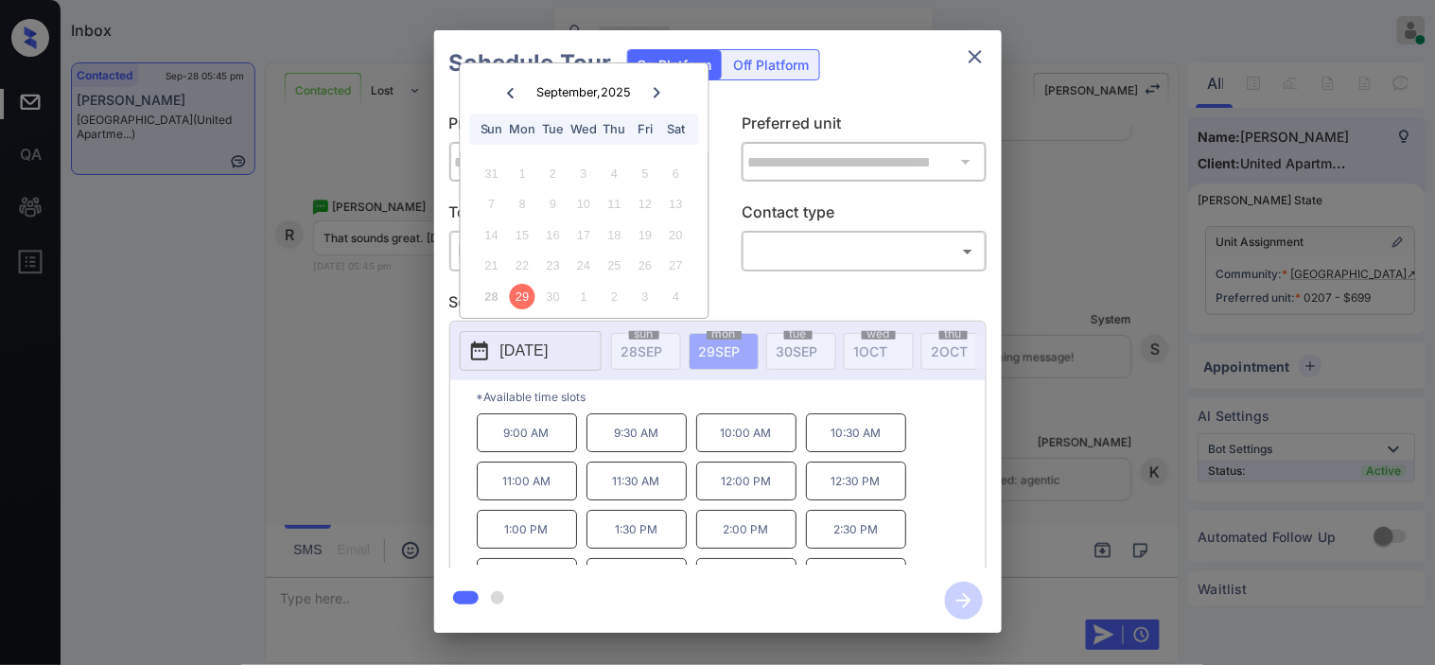
click at [600, 237] on div "14 15 16 17 18 19 20" at bounding box center [584, 235] width 236 height 30
drag, startPoint x: 655, startPoint y: 88, endPoint x: 631, endPoint y: 116, distance: 37.0
click at [653, 91] on icon at bounding box center [657, 92] width 11 height 11
click at [345, 278] on div "**********" at bounding box center [717, 331] width 1435 height 663
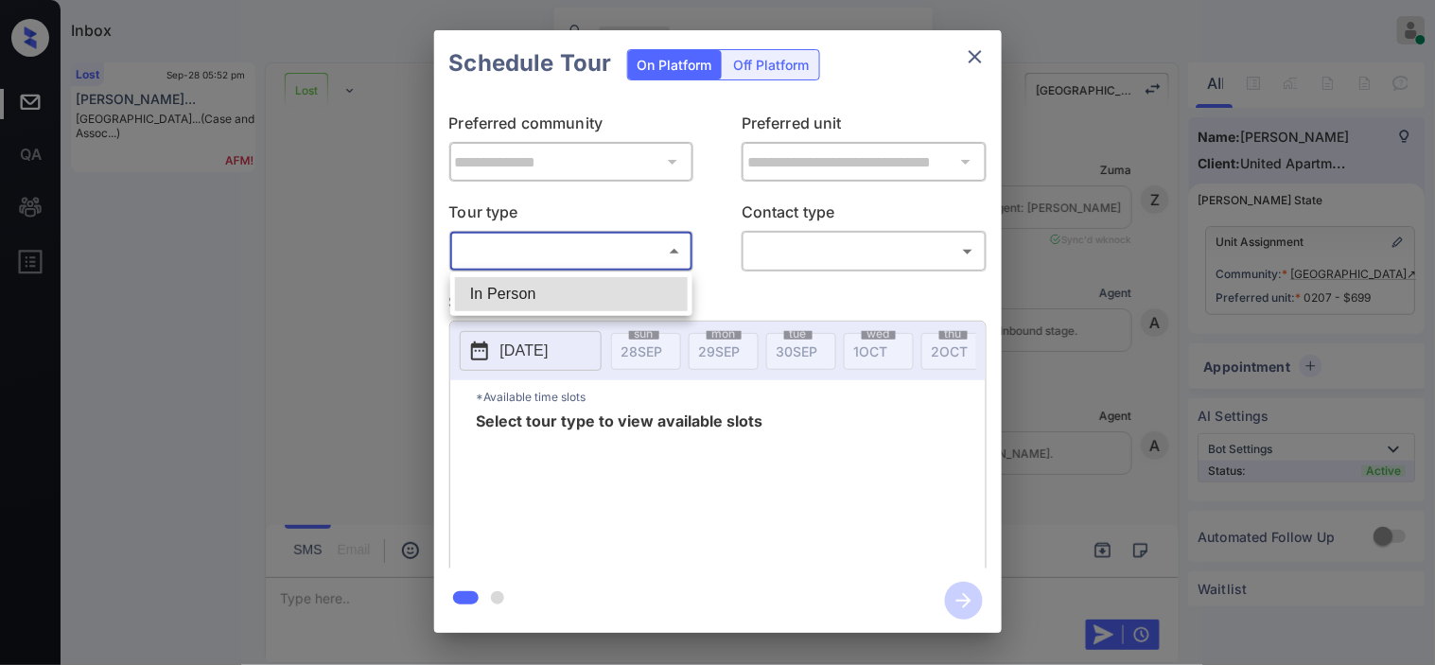
scroll to position [8826, 0]
click at [514, 295] on li "In Person" at bounding box center [571, 294] width 233 height 34
type input "********"
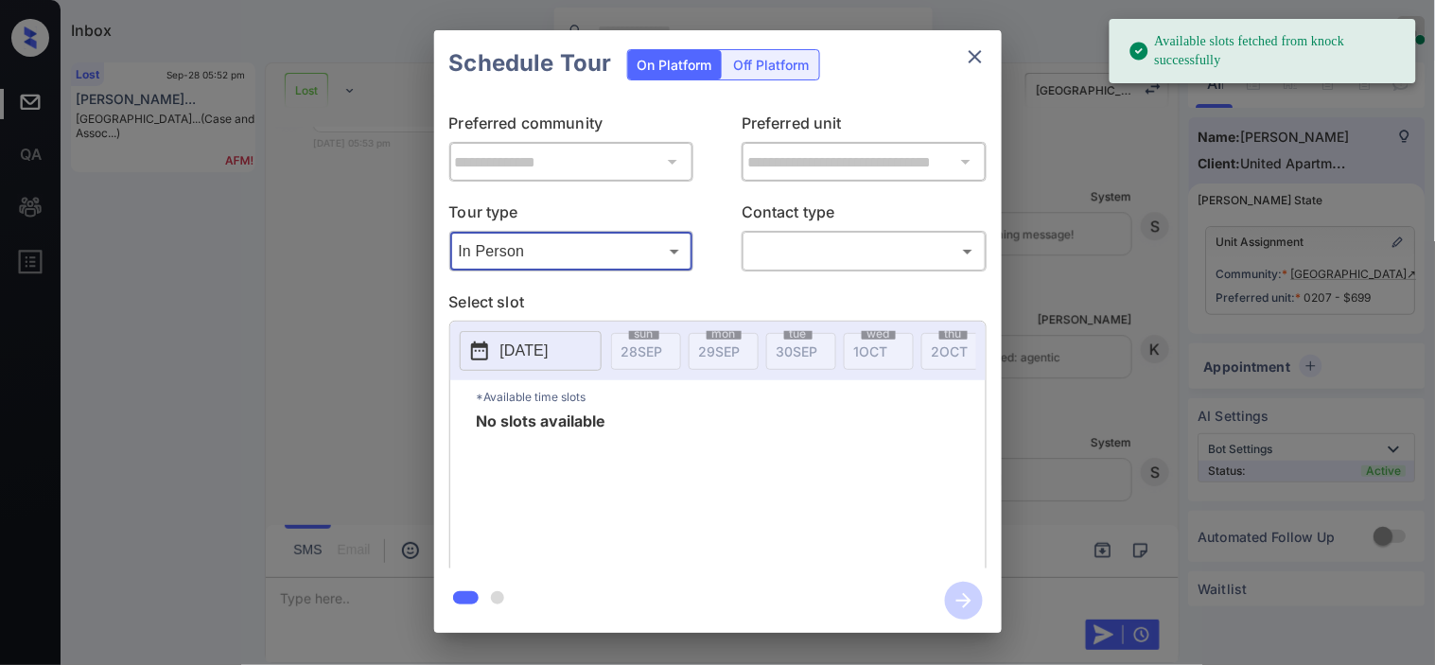
click at [490, 356] on icon at bounding box center [479, 351] width 23 height 23
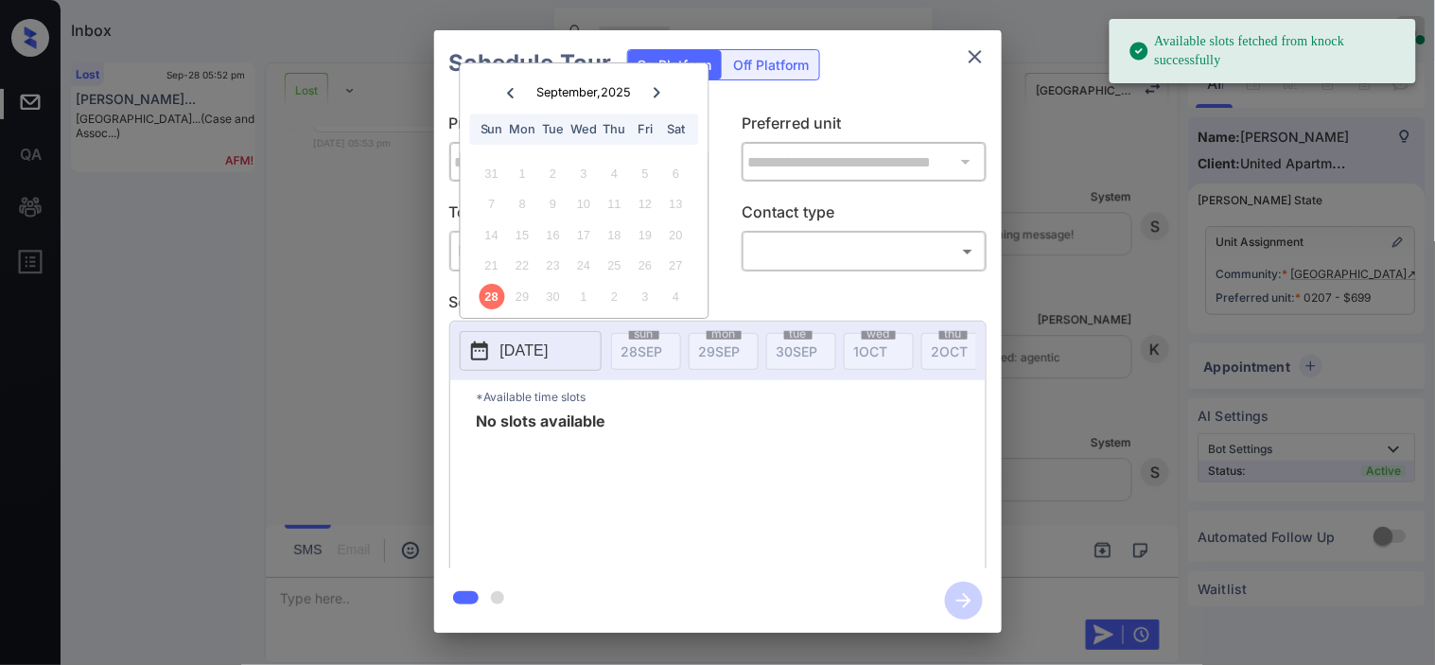
click at [364, 221] on div "**********" at bounding box center [717, 331] width 1435 height 663
